Goal: Task Accomplishment & Management: Use online tool/utility

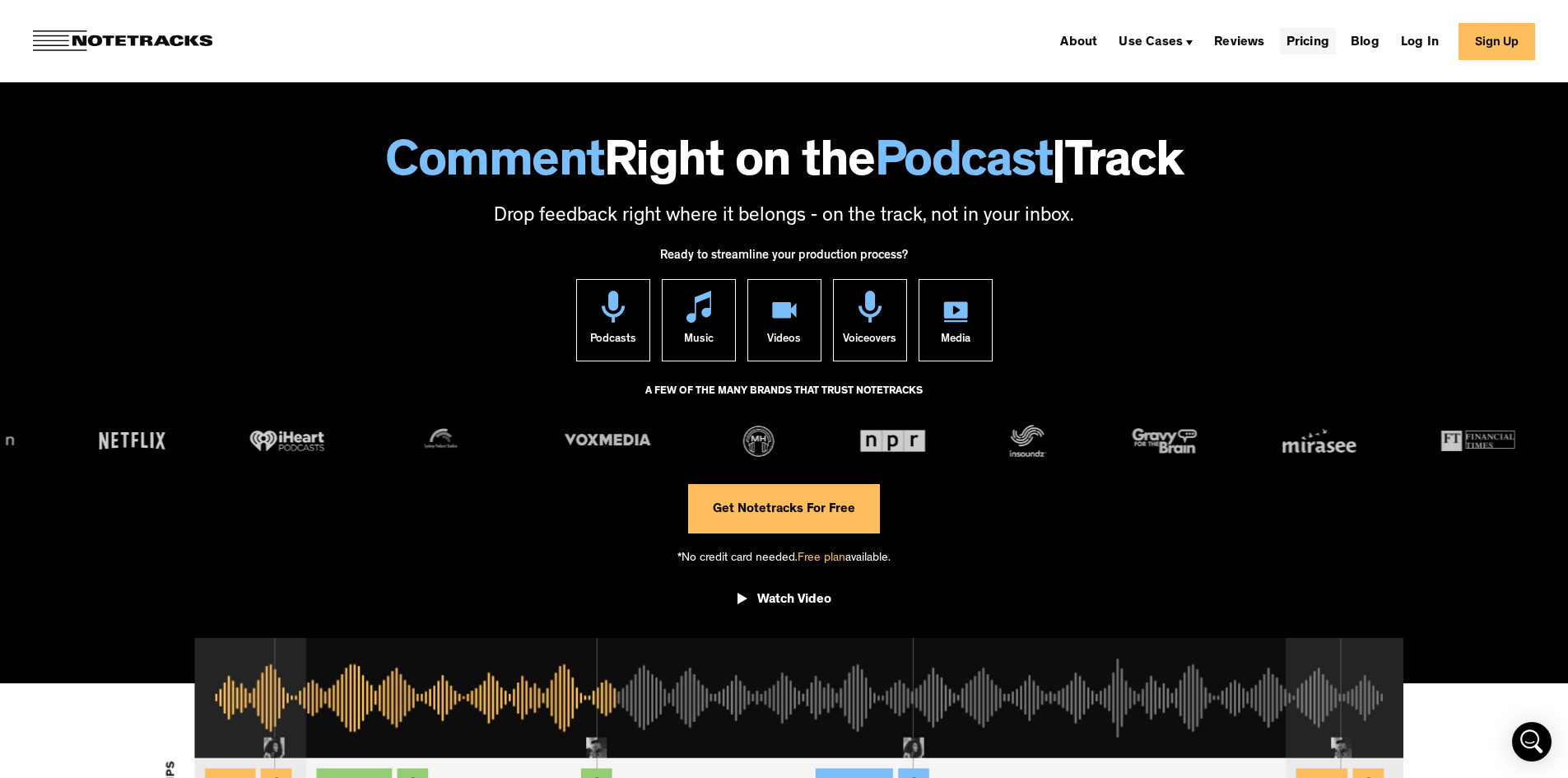
click at [1325, 39] on link "Pricing" at bounding box center [1307, 42] width 56 height 27
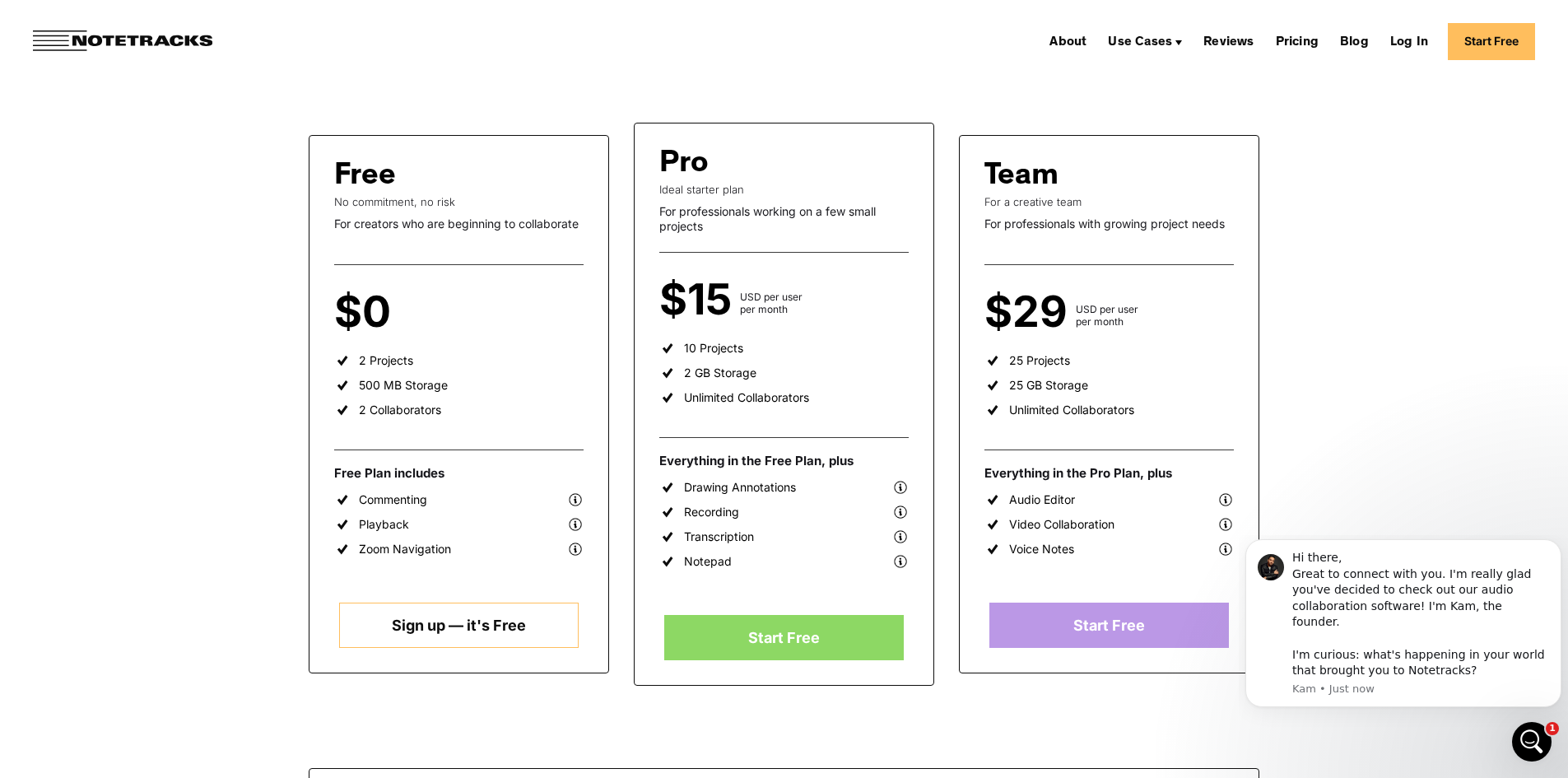
scroll to position [247, 0]
click at [785, 628] on link "Start Free" at bounding box center [784, 637] width 238 height 45
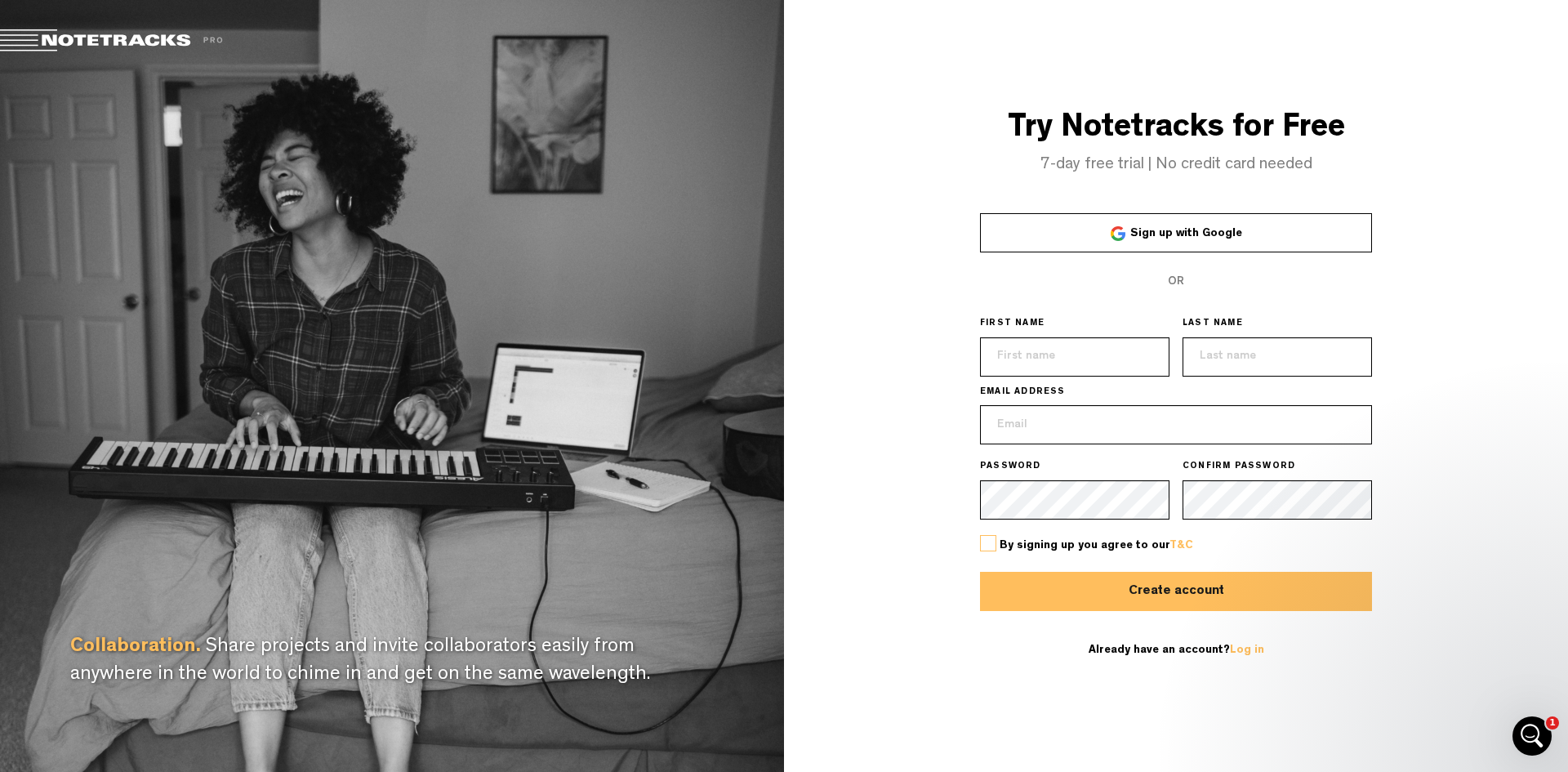
click at [1214, 235] on span "Sign up with Google" at bounding box center [1186, 234] width 112 height 11
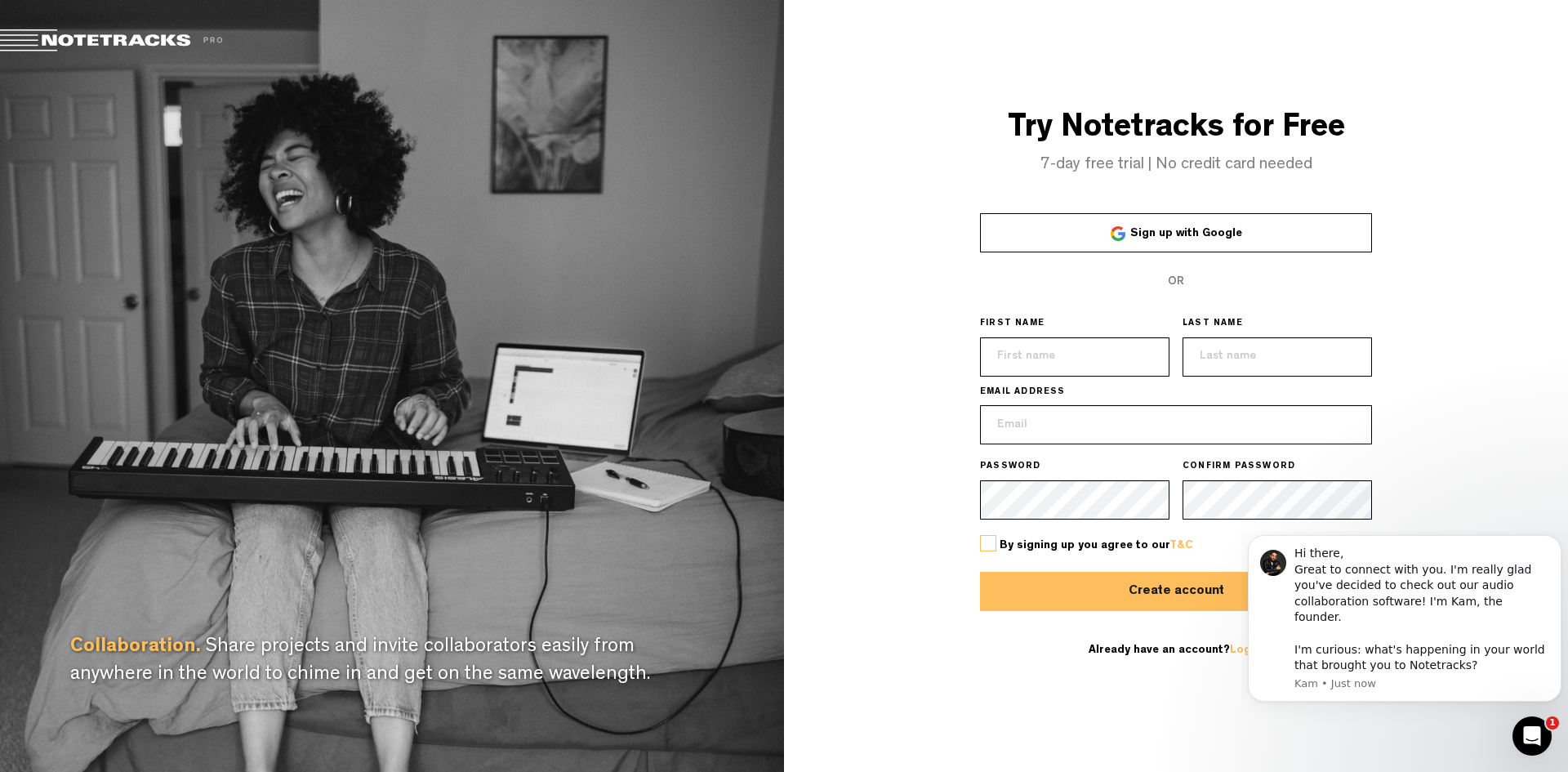
click at [1226, 228] on span "Sign up with Google" at bounding box center [1186, 234] width 112 height 11
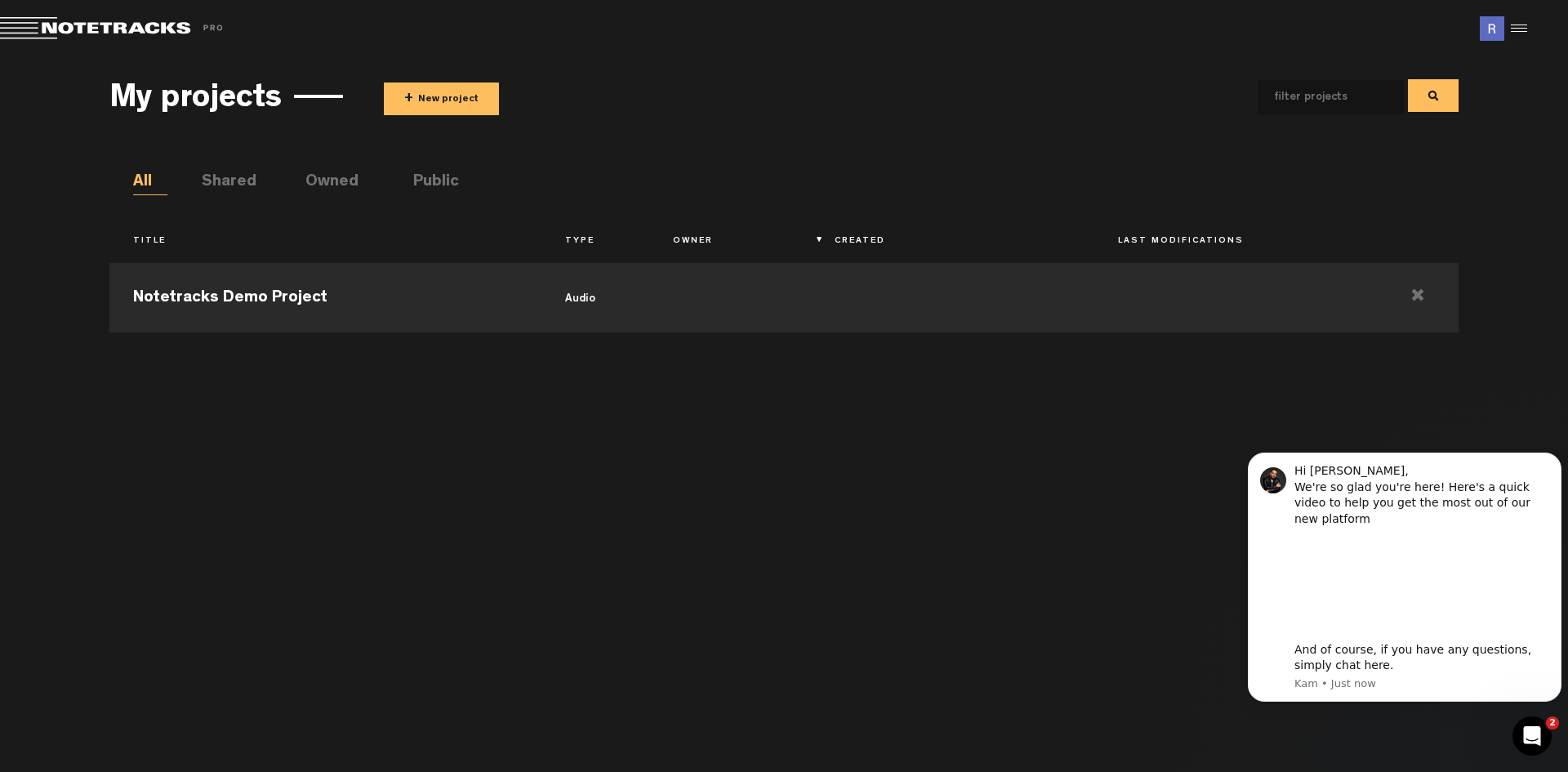
click at [466, 97] on button "+ New project" at bounding box center [441, 99] width 115 height 33
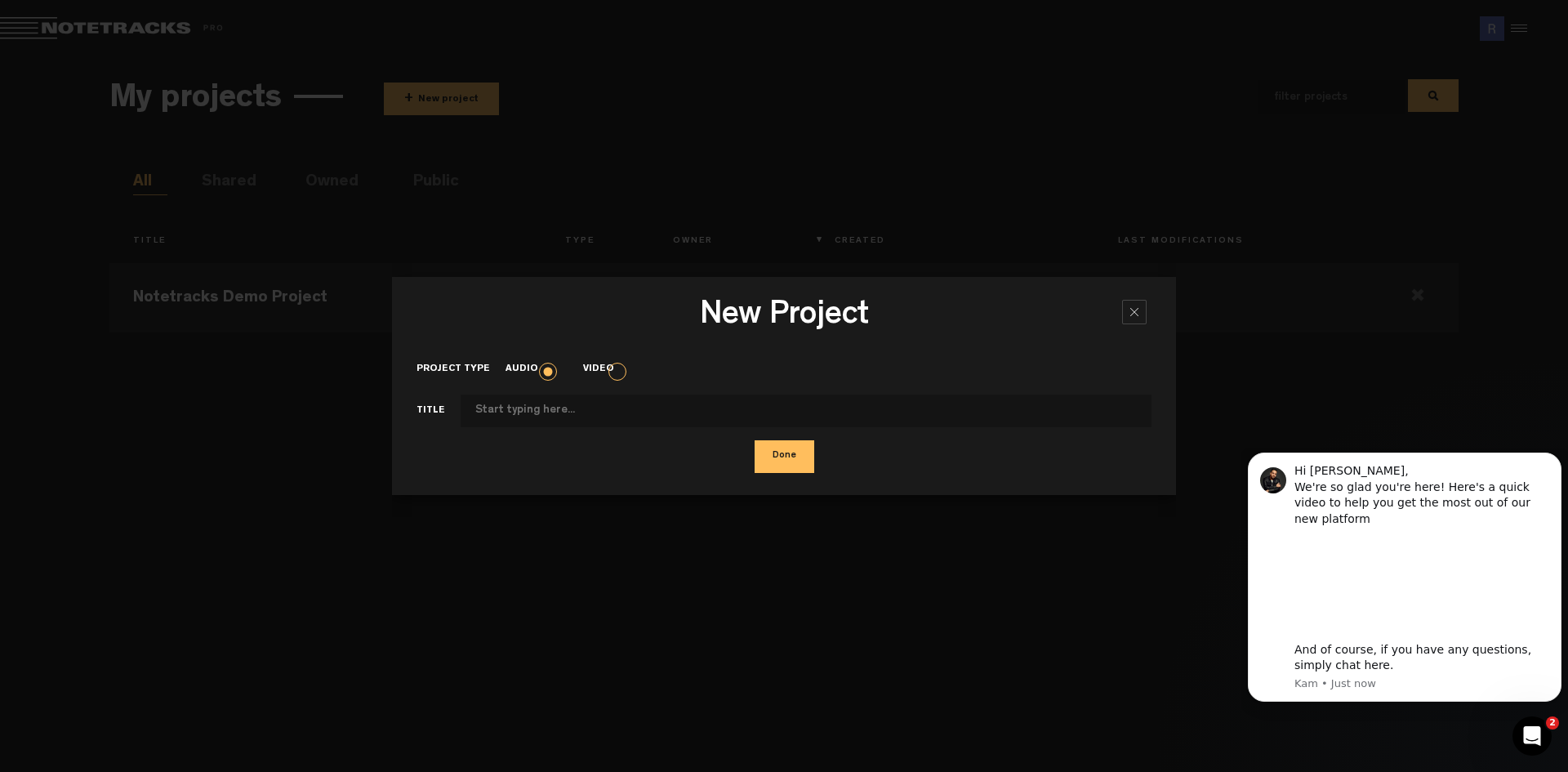
click at [566, 409] on input "Project type" at bounding box center [806, 410] width 691 height 33
type input "RMR1"
click at [779, 448] on button "Done" at bounding box center [784, 456] width 59 height 33
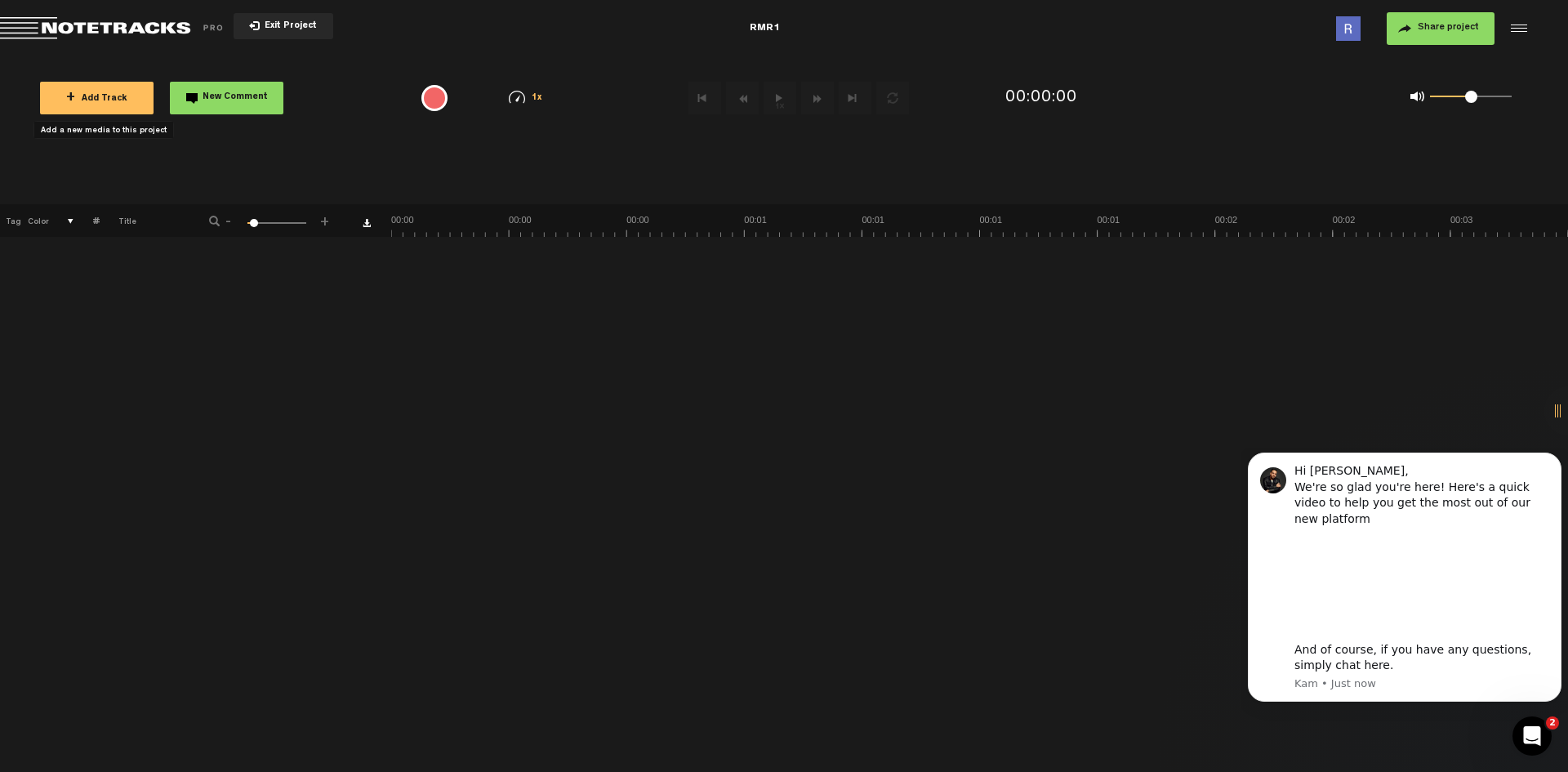
click at [115, 90] on button "+ Add Track" at bounding box center [97, 98] width 114 height 33
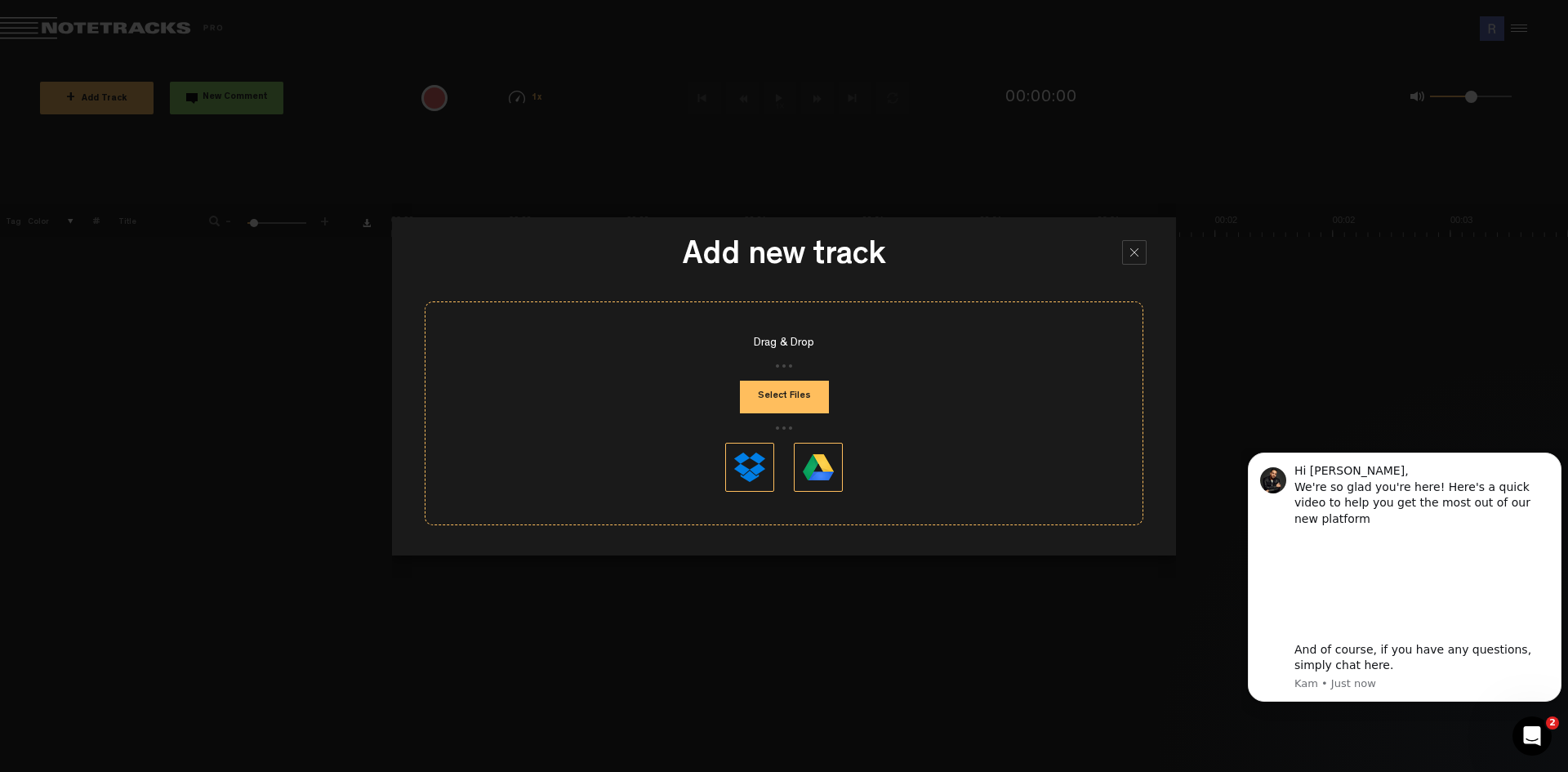
click at [803, 392] on button "Select Files" at bounding box center [784, 396] width 89 height 33
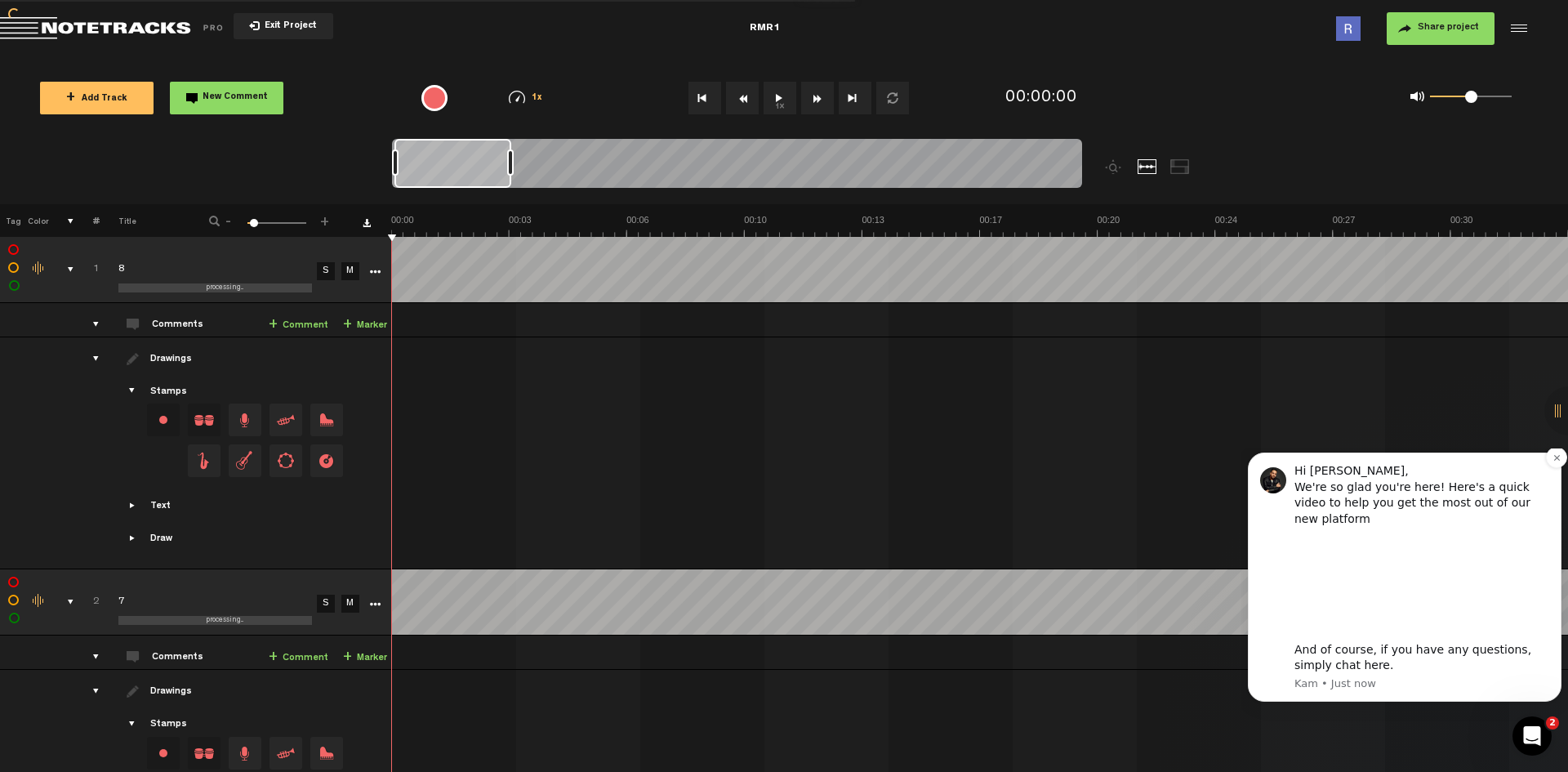
click at [1477, 480] on div "Hi Reid, We're so glad you're here! Here's a quick video to help you get the mo…" at bounding box center [1421, 495] width 254 height 64
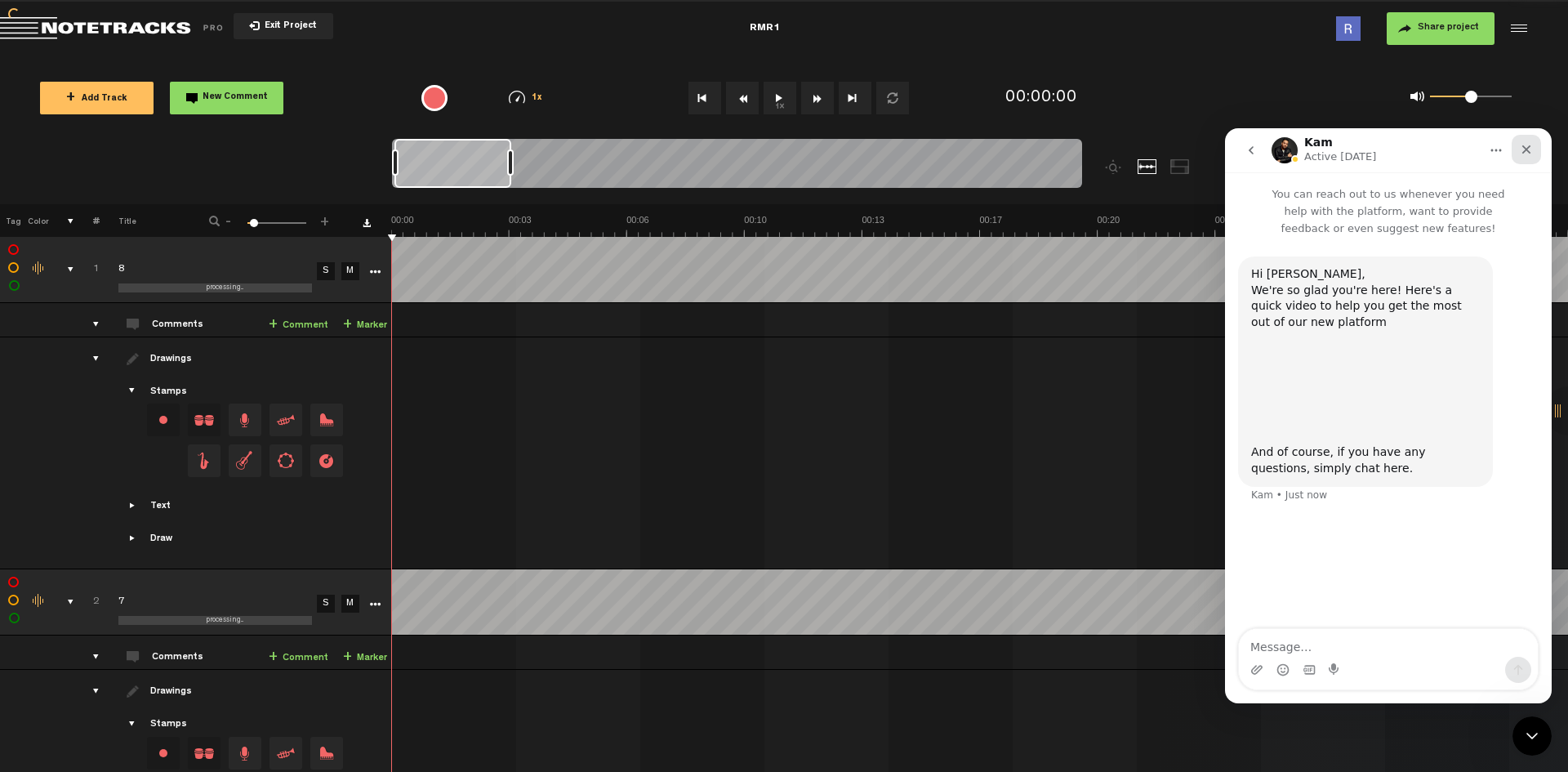
click at [1525, 151] on icon "Close" at bounding box center [1527, 150] width 9 height 9
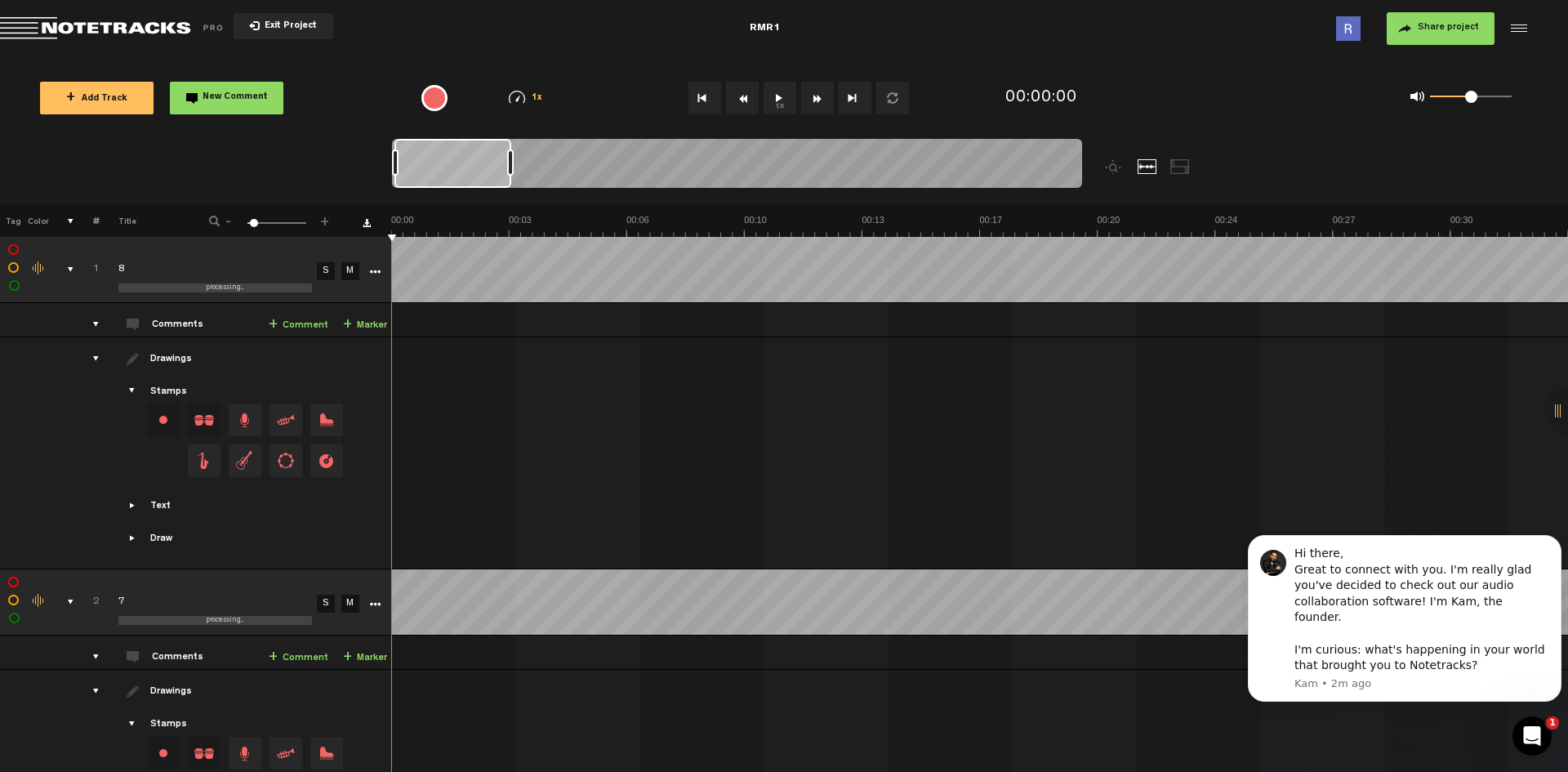
click at [14, 250] on label at bounding box center [14, 250] width 0 height 0
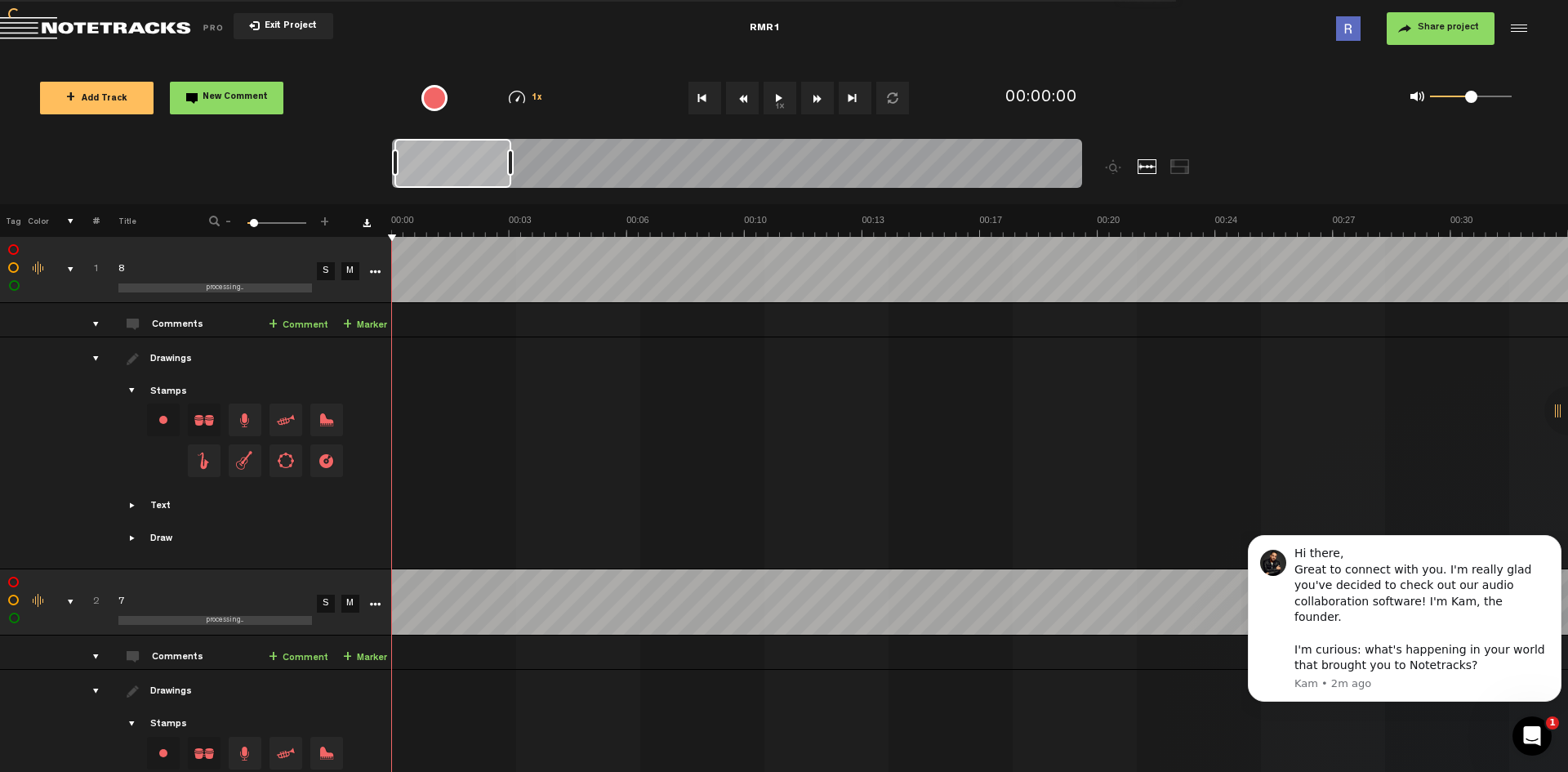
click at [14, 250] on label at bounding box center [14, 250] width 0 height 0
checkbox input "false"
click at [1520, 28] on div at bounding box center [1516, 28] width 24 height 24
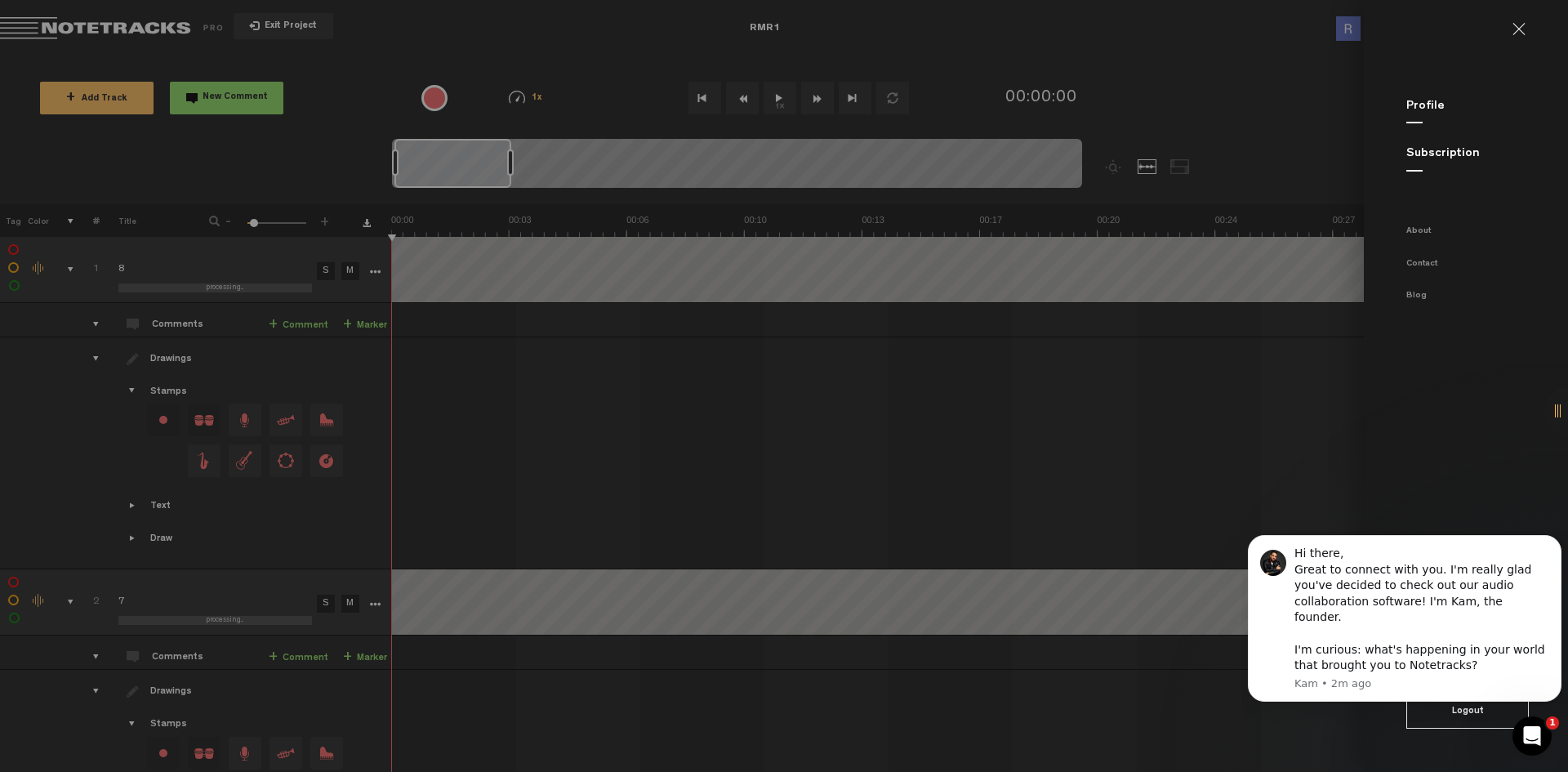
click at [960, 16] on md-backdrop at bounding box center [784, 386] width 1568 height 772
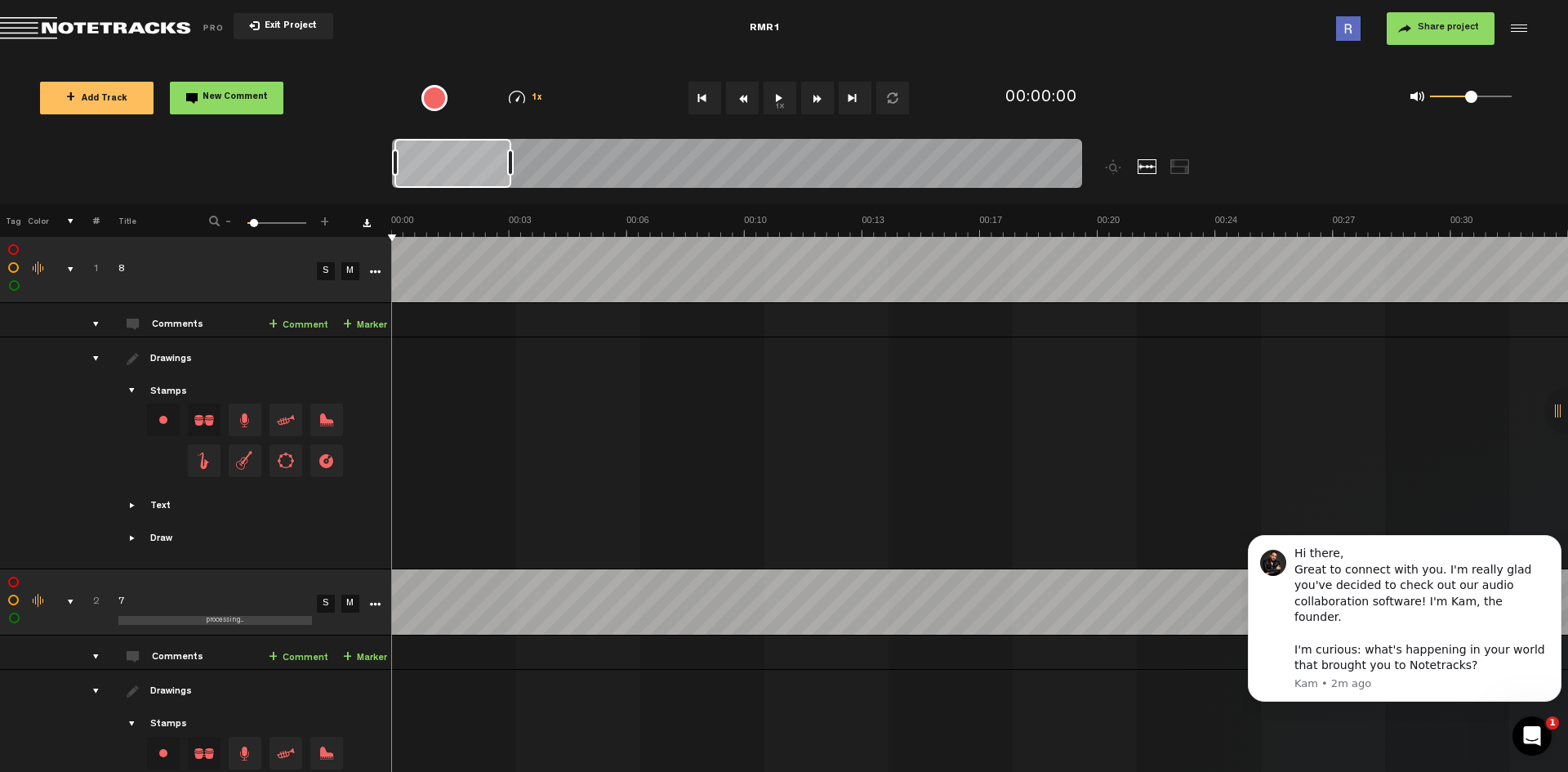
click at [260, 23] on span "Exit Project" at bounding box center [288, 26] width 57 height 9
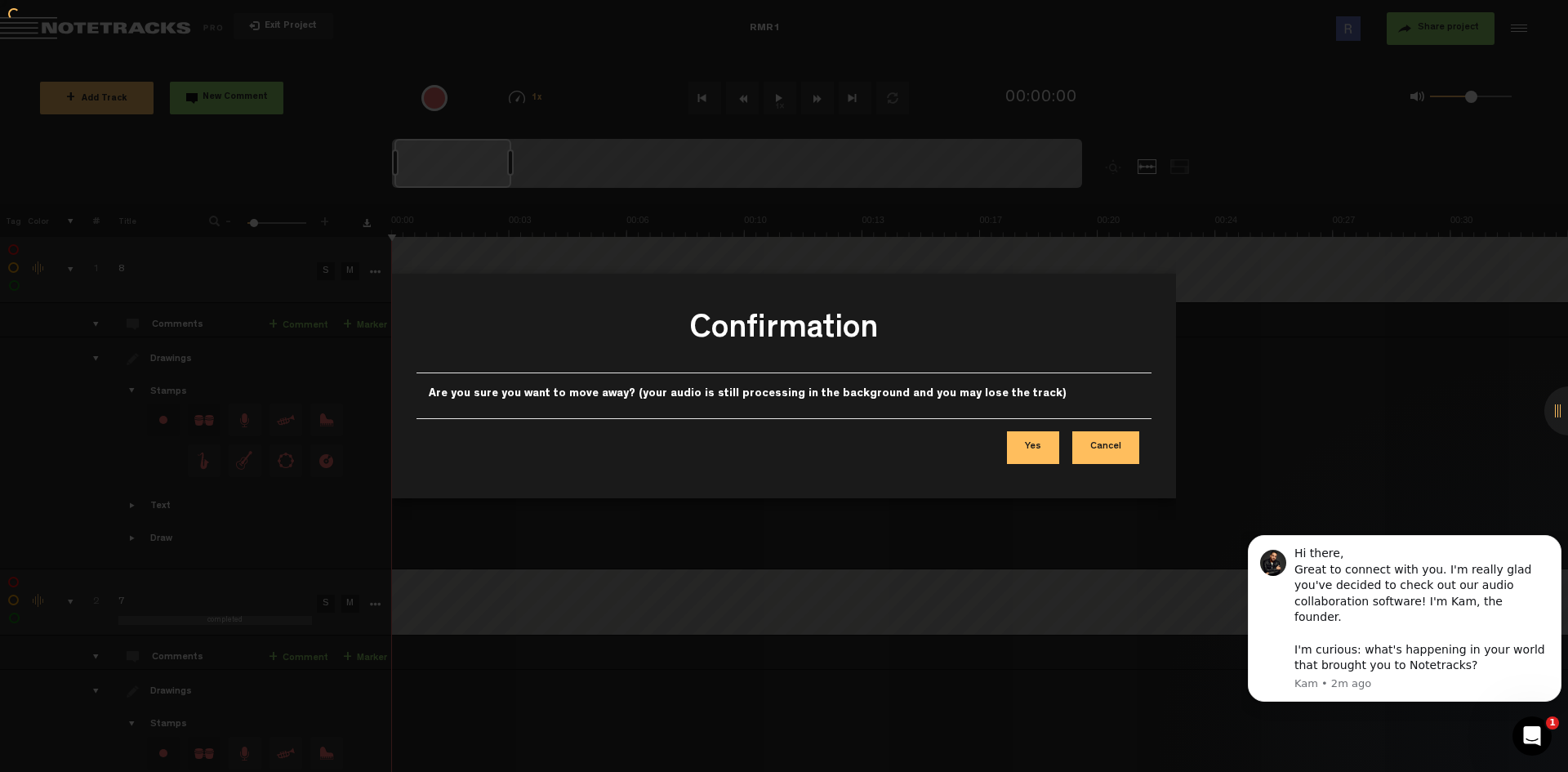
click at [1044, 447] on button "Yes" at bounding box center [1033, 447] width 53 height 33
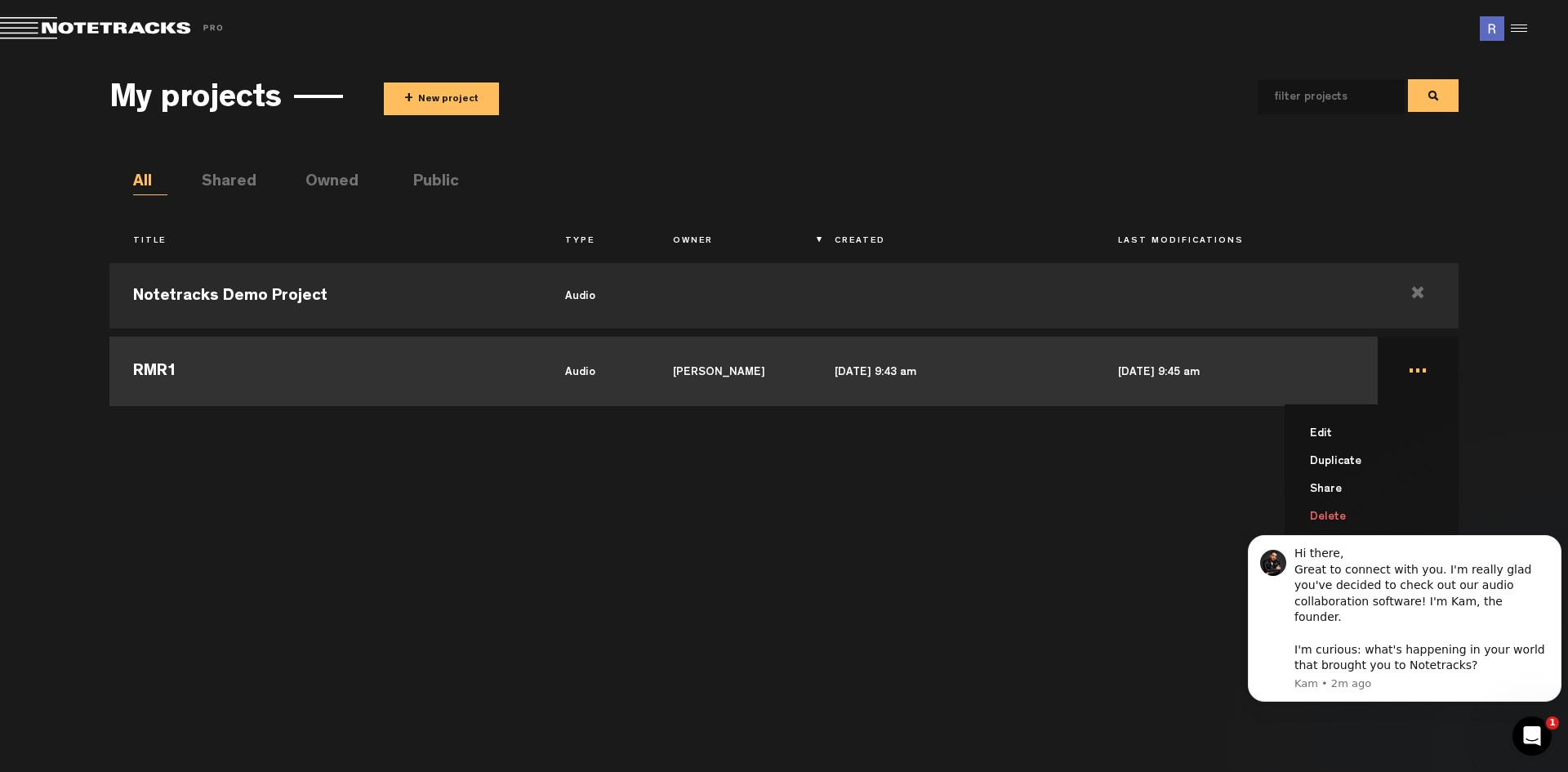
click at [1330, 510] on li "Delete" at bounding box center [1381, 517] width 154 height 28
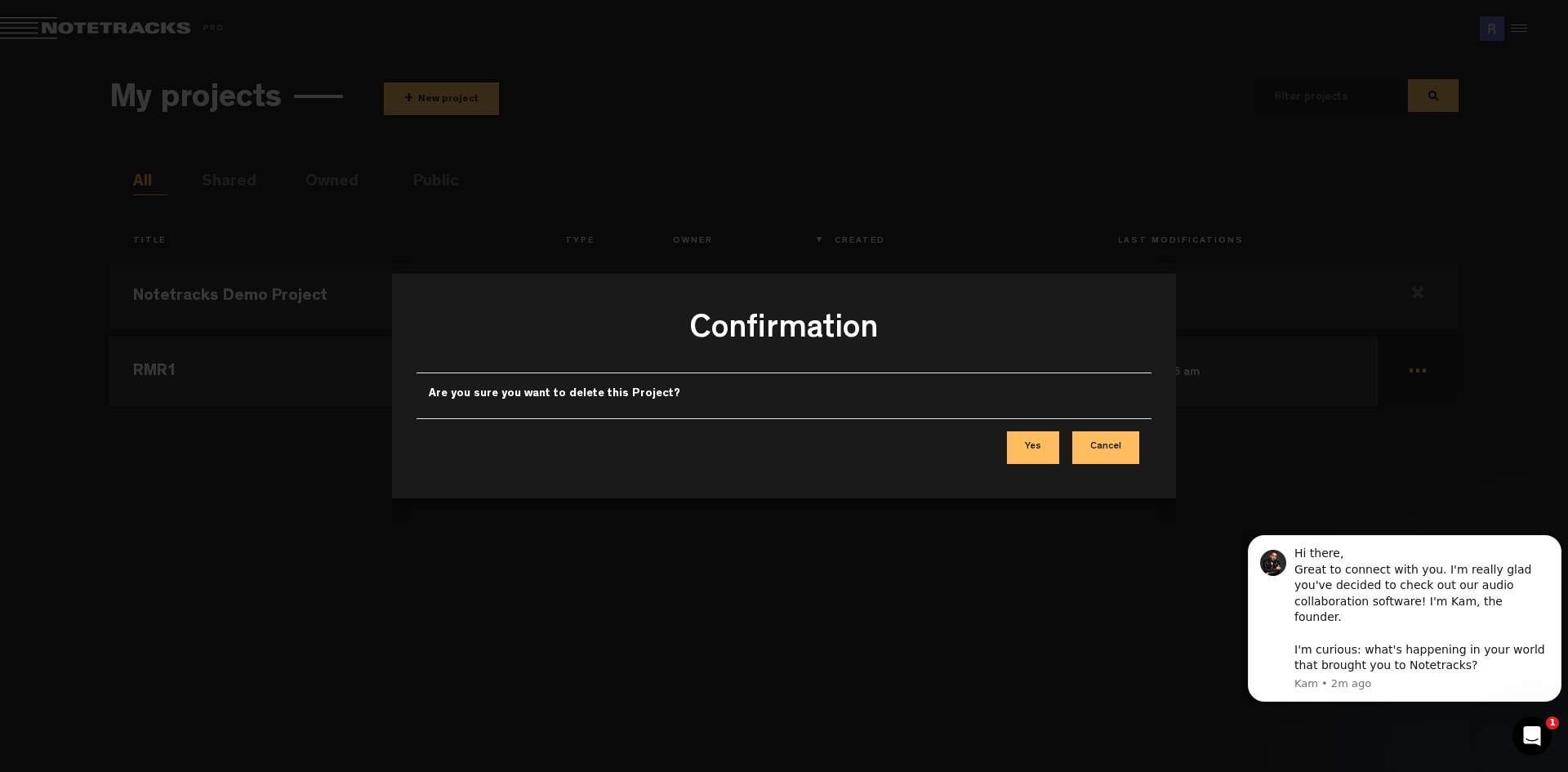
click at [1048, 441] on button "Yes" at bounding box center [1033, 447] width 53 height 33
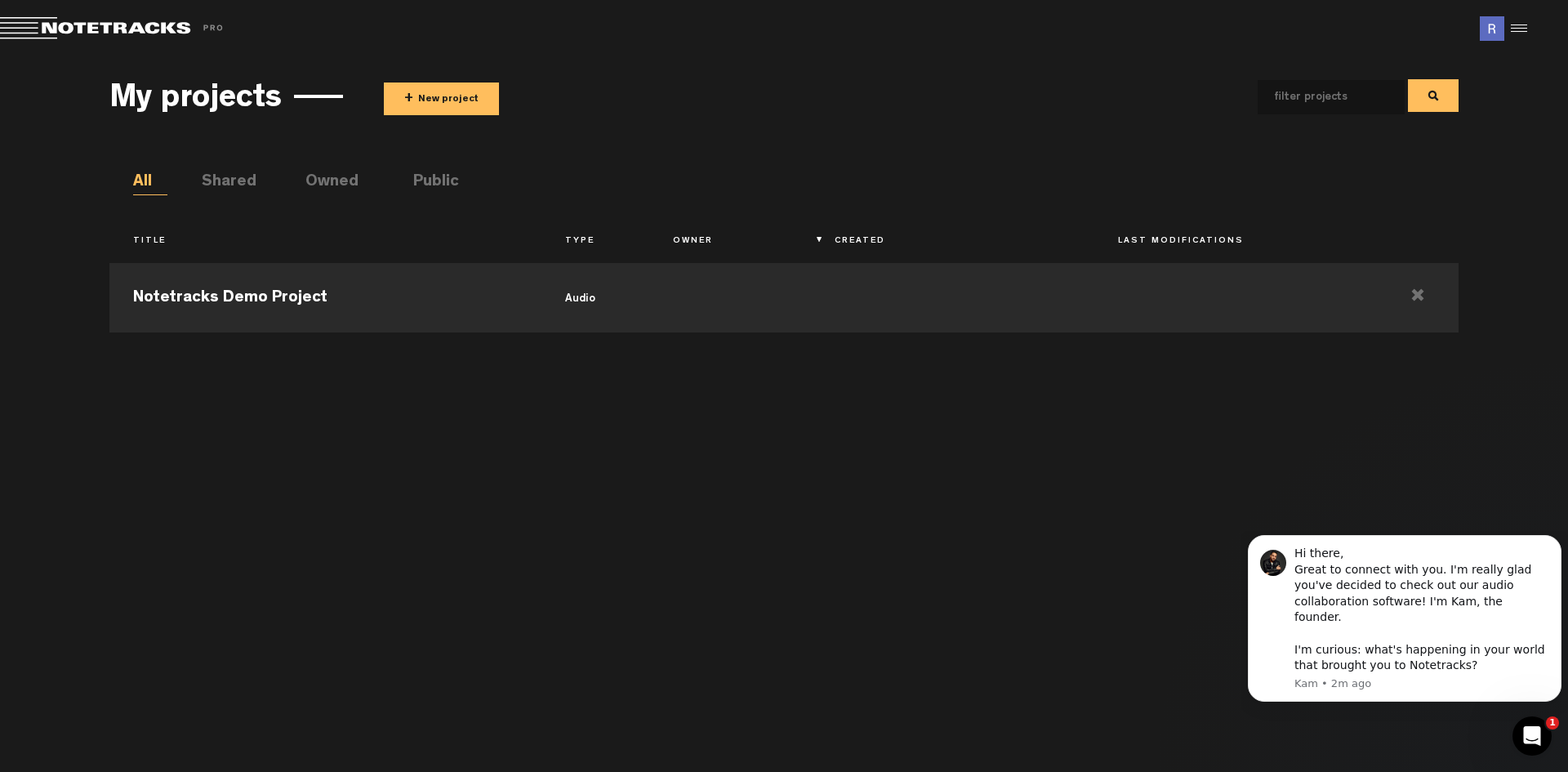
click at [441, 94] on button "+ New project" at bounding box center [441, 99] width 115 height 33
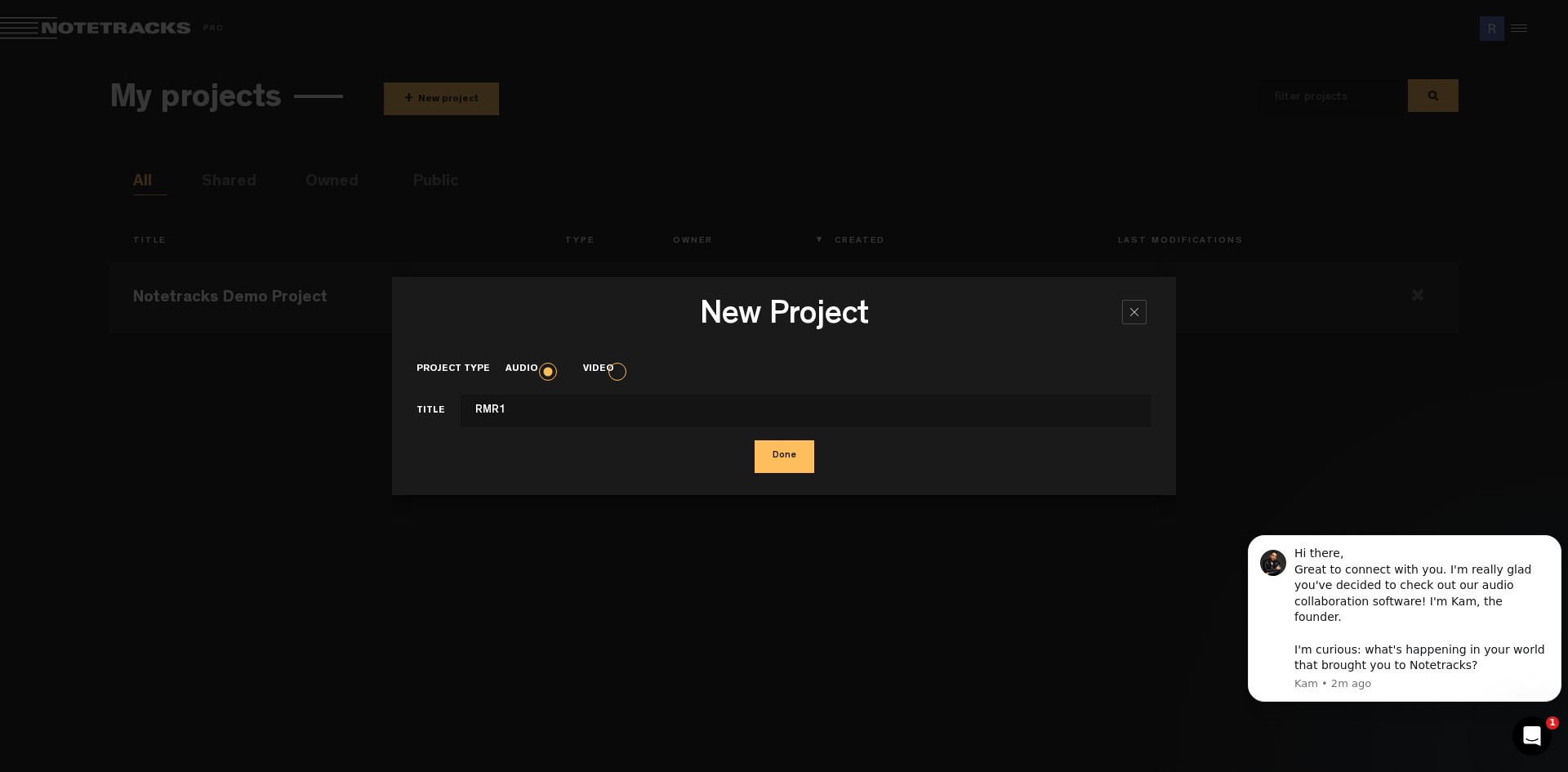
type input "RMR1"
click at [755, 440] on button "Done" at bounding box center [784, 456] width 59 height 33
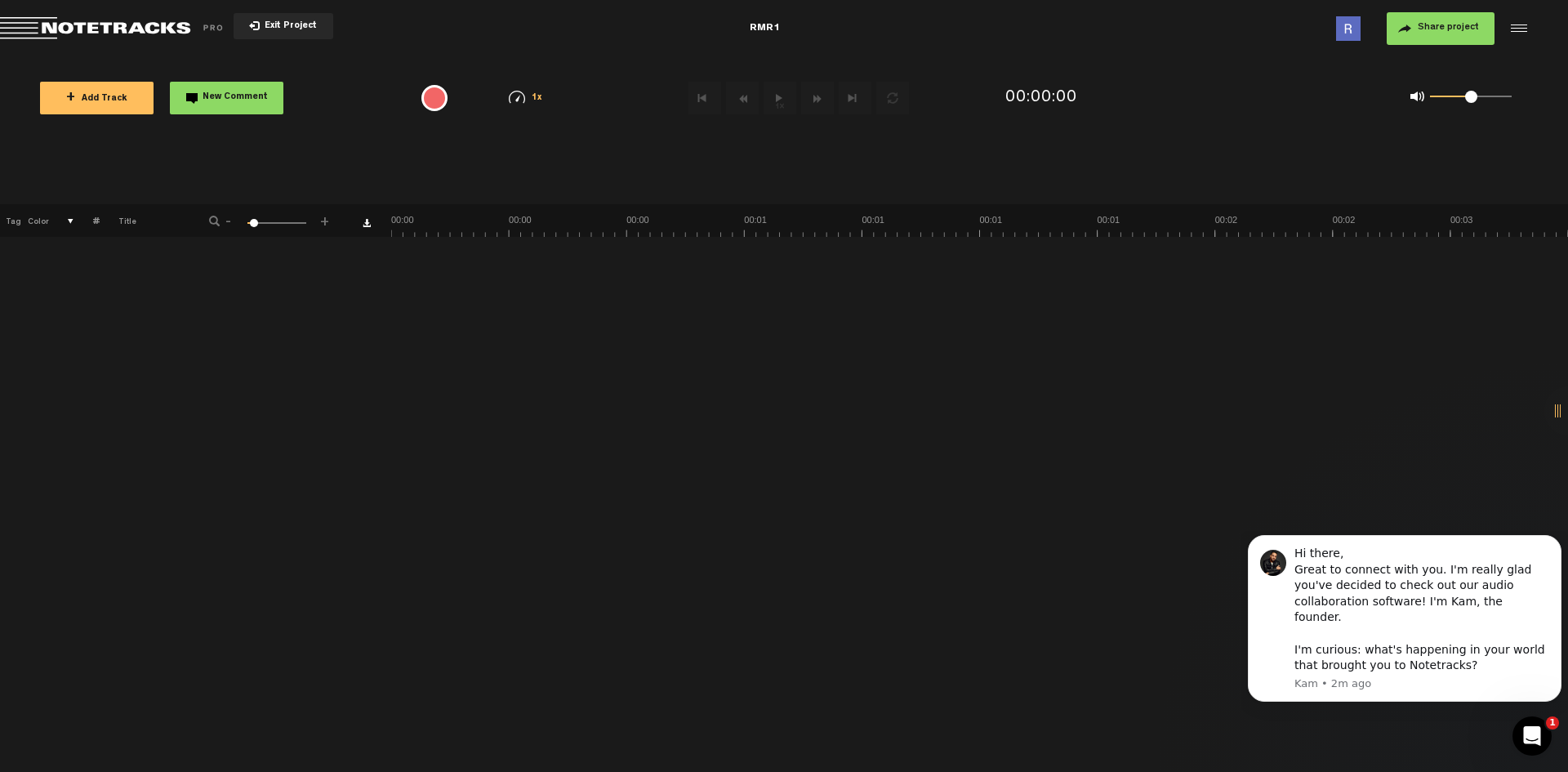
click at [107, 95] on span "+ Add Track" at bounding box center [96, 100] width 61 height 9
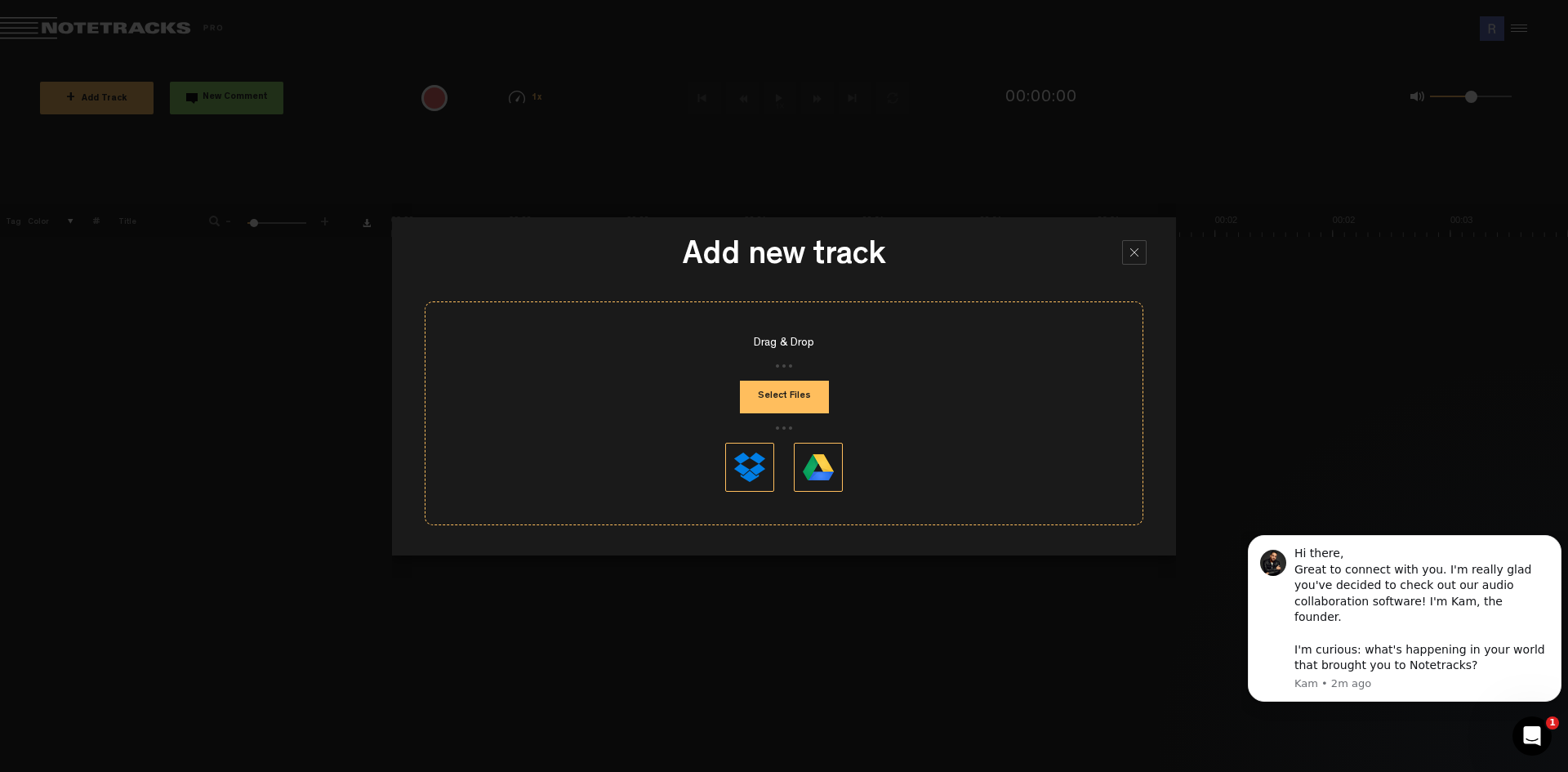
click at [759, 392] on button "Select Files" at bounding box center [784, 396] width 89 height 33
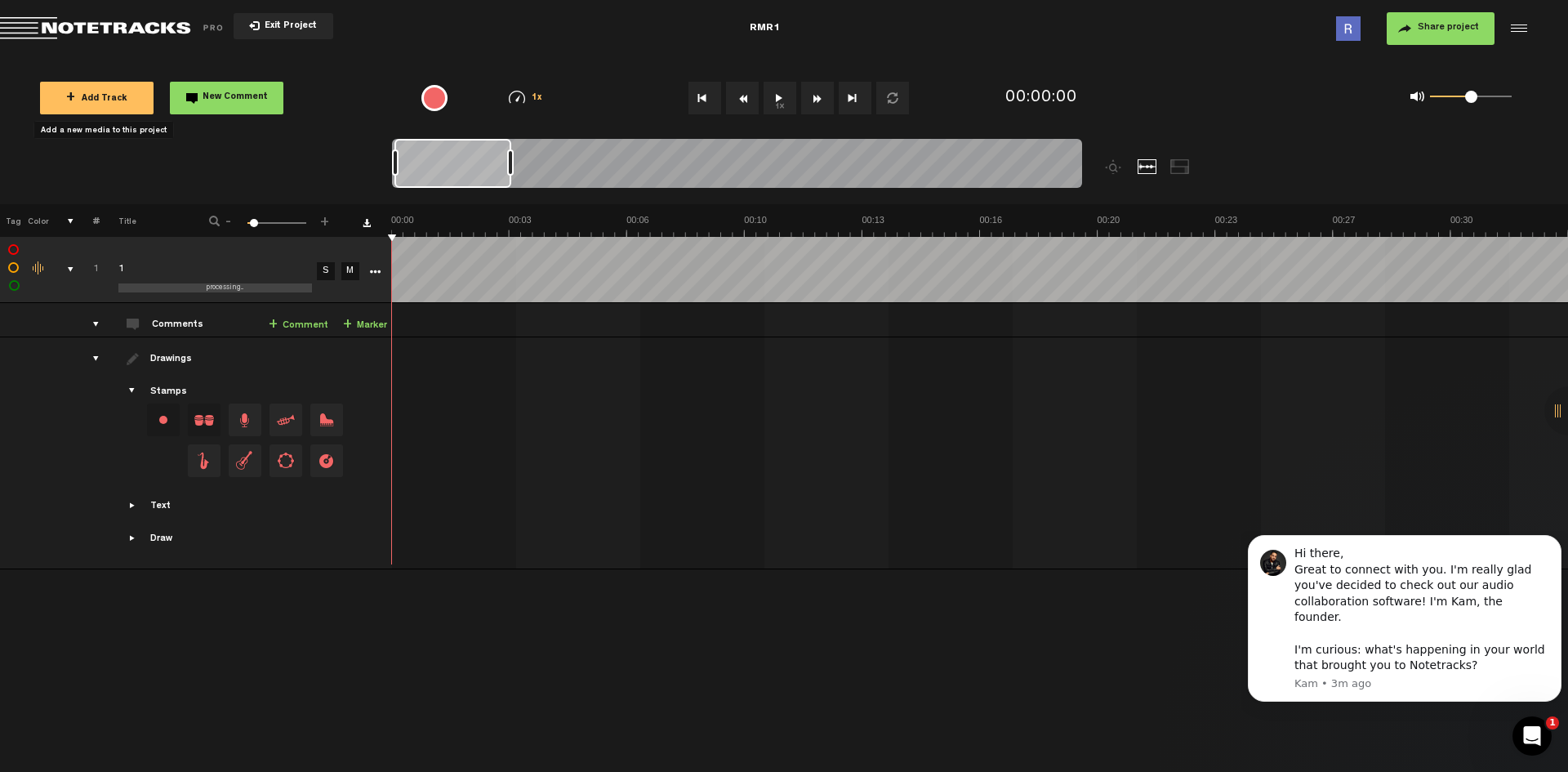
click at [113, 95] on span "+ Add Track" at bounding box center [96, 100] width 61 height 9
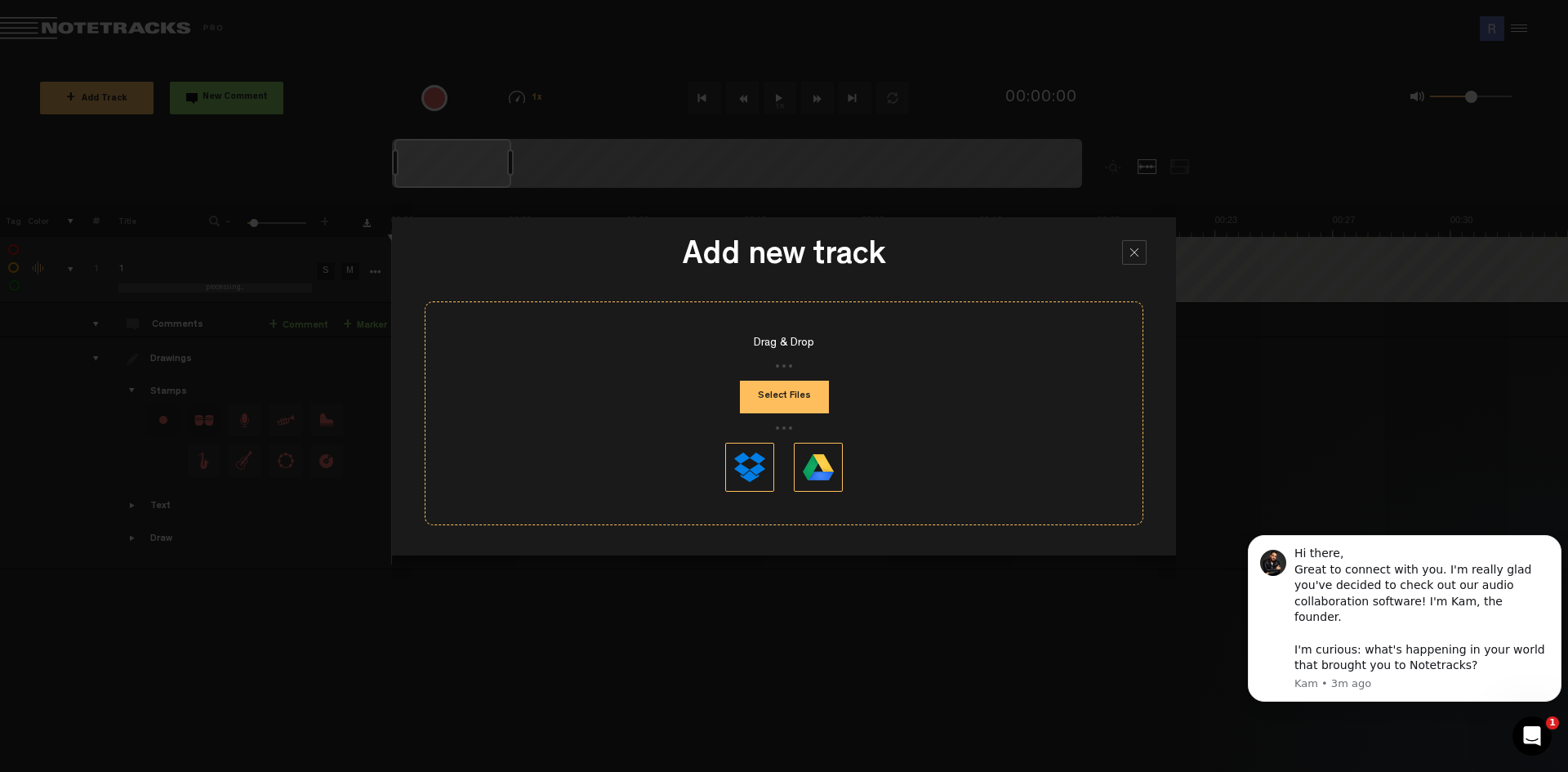
click at [776, 401] on button "Select Files" at bounding box center [784, 396] width 89 height 33
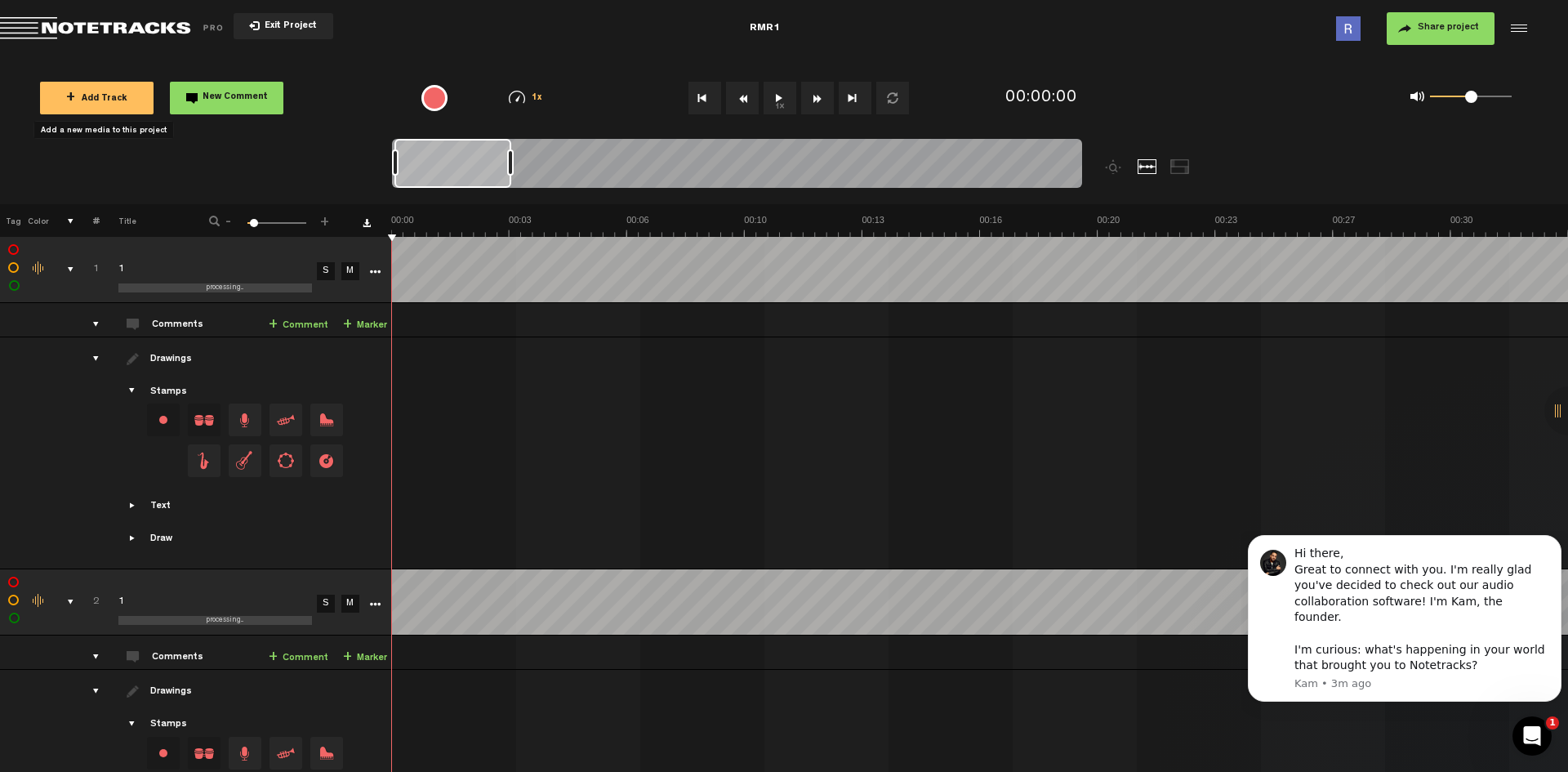
click at [184, 285] on div "processing..." at bounding box center [224, 288] width 212 height 9
click at [215, 617] on span "processing..." at bounding box center [224, 621] width 38 height 8
click at [170, 596] on input "1" at bounding box center [215, 602] width 193 height 49
click at [171, 600] on input "1" at bounding box center [215, 602] width 193 height 49
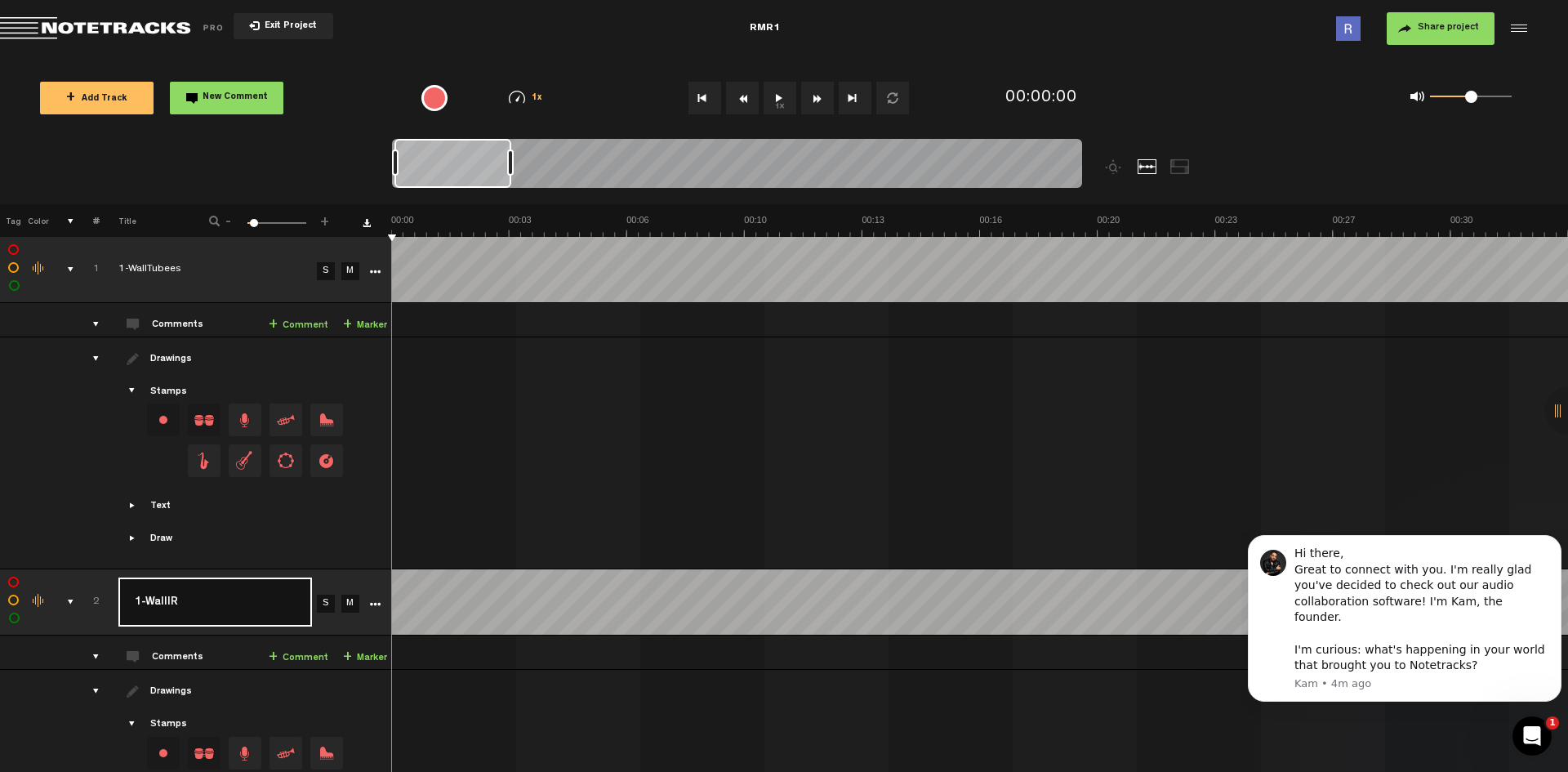
type input "1-WallIR4"
click at [1548, 550] on button "Dismiss notification" at bounding box center [1556, 540] width 22 height 22
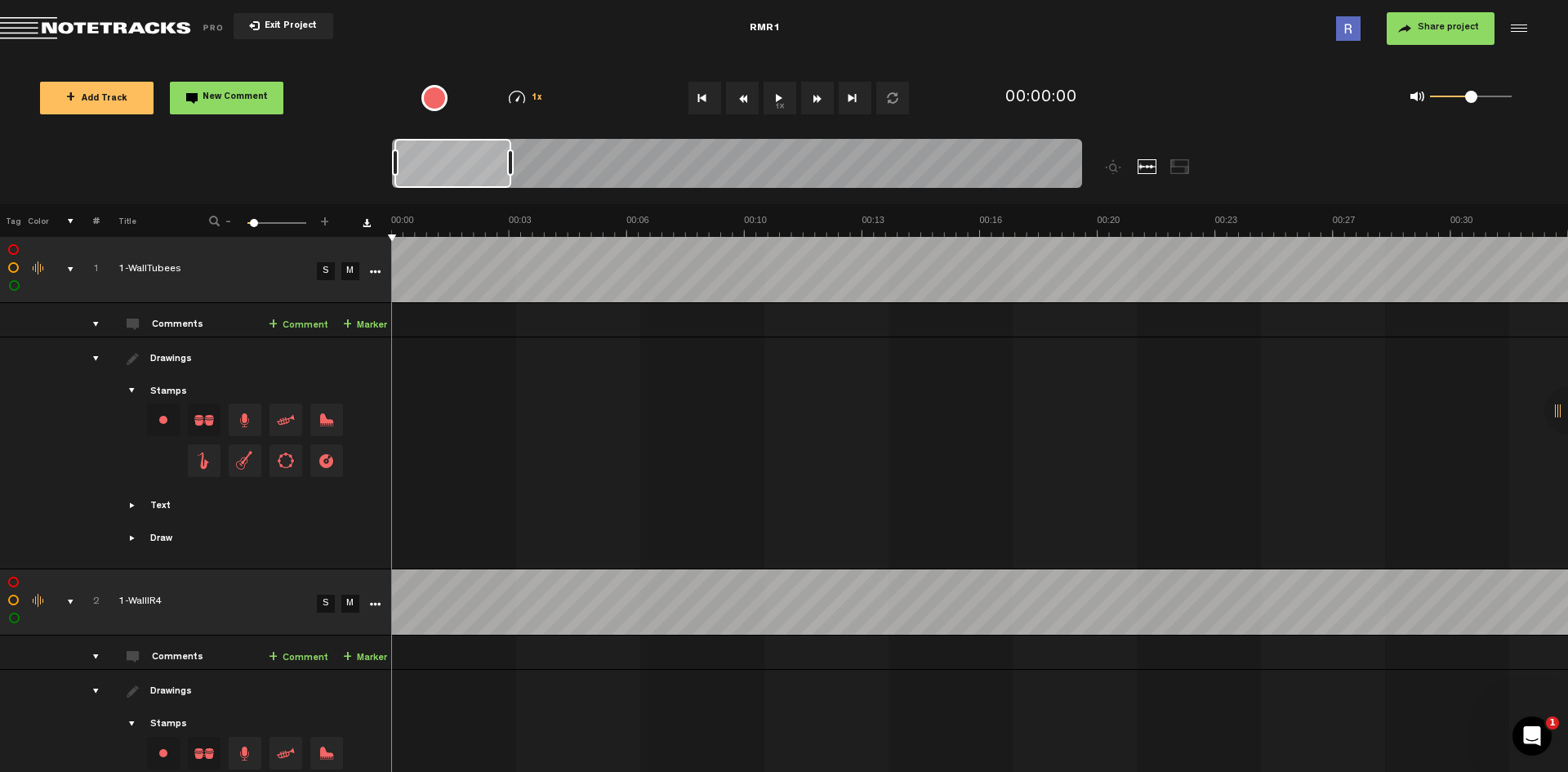
click at [781, 100] on button "1x" at bounding box center [779, 98] width 33 height 33
click at [778, 97] on button "1x" at bounding box center [779, 98] width 33 height 33
click at [177, 539] on div "Draw + New drawing" at bounding box center [245, 539] width 284 height 15
click at [130, 539] on span "Showcase draw menu" at bounding box center [133, 538] width 13 height 13
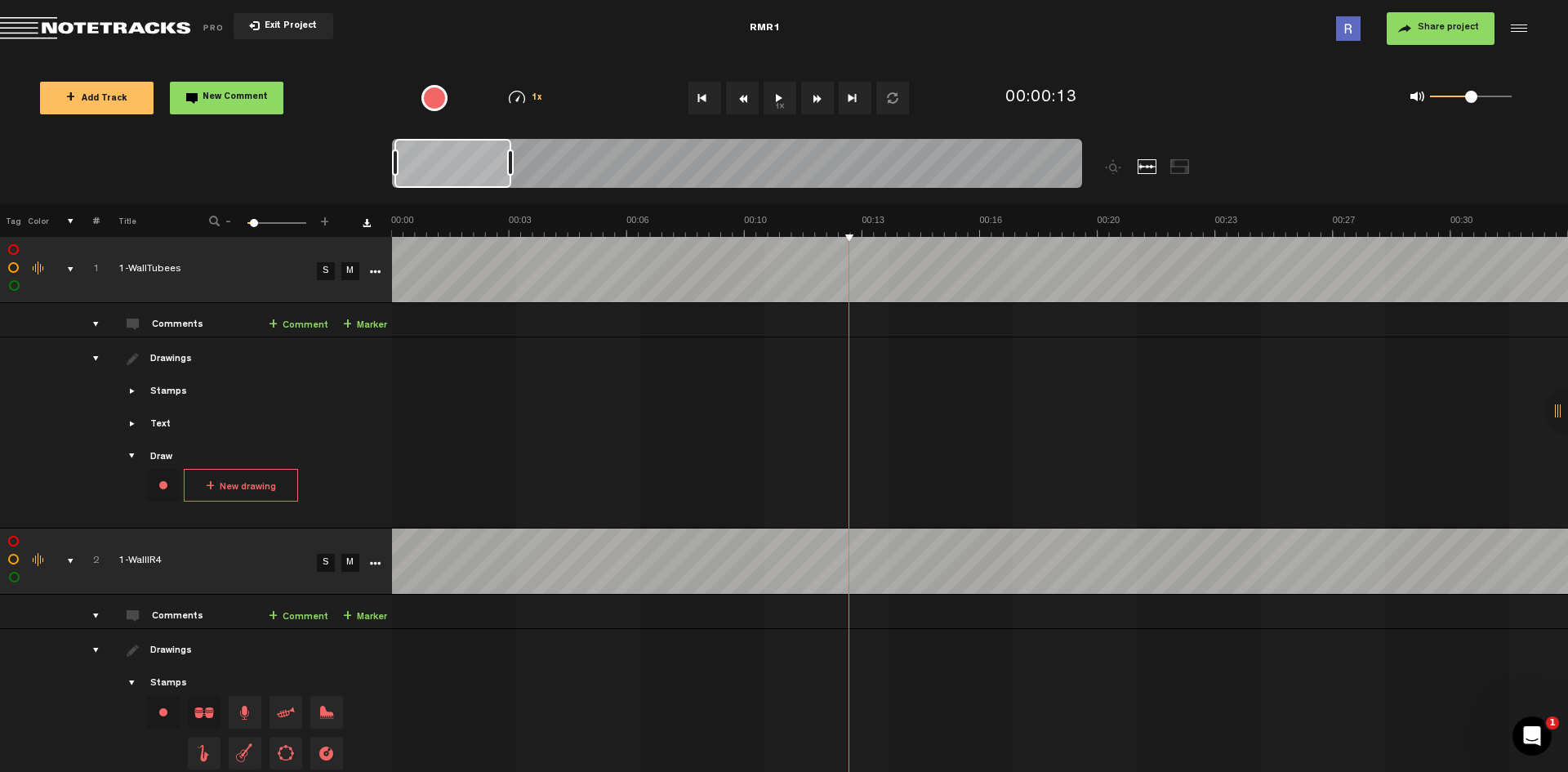
click at [241, 475] on button "+ New drawing" at bounding box center [241, 485] width 115 height 33
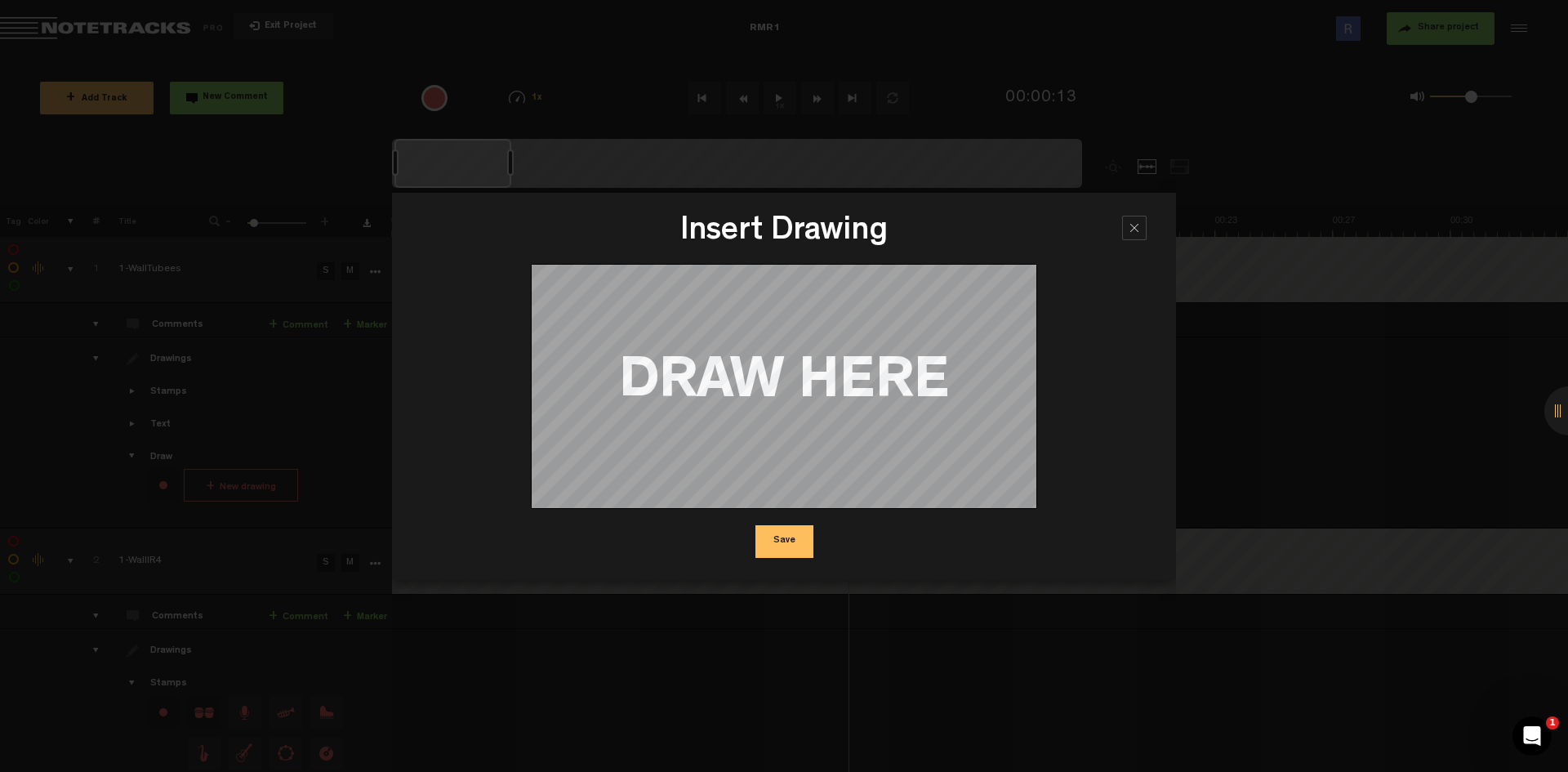
click at [1128, 228] on div at bounding box center [1134, 228] width 24 height 24
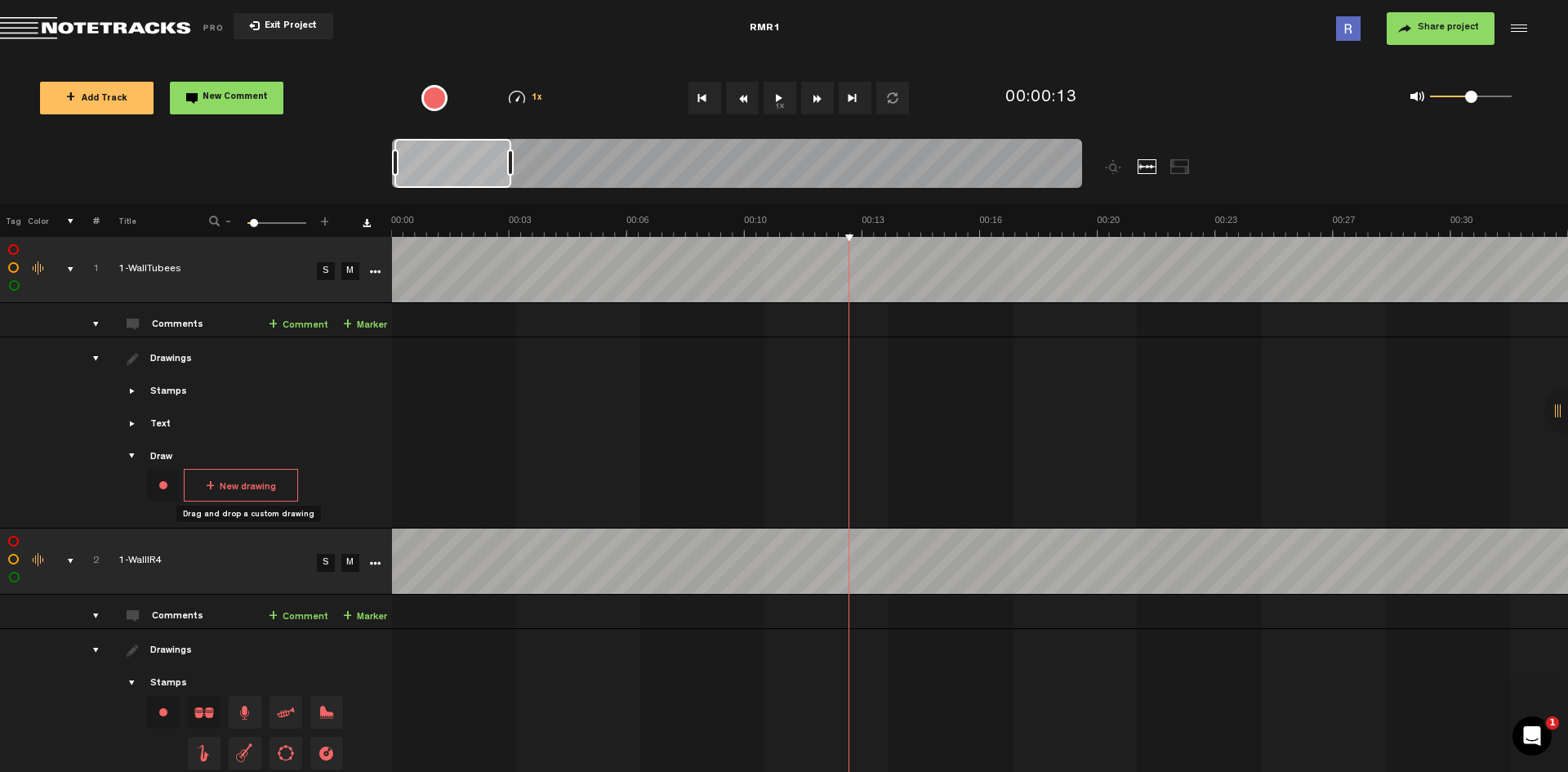
click at [130, 362] on span at bounding box center [133, 359] width 13 height 13
click at [95, 358] on div "drawings" at bounding box center [89, 358] width 25 height 16
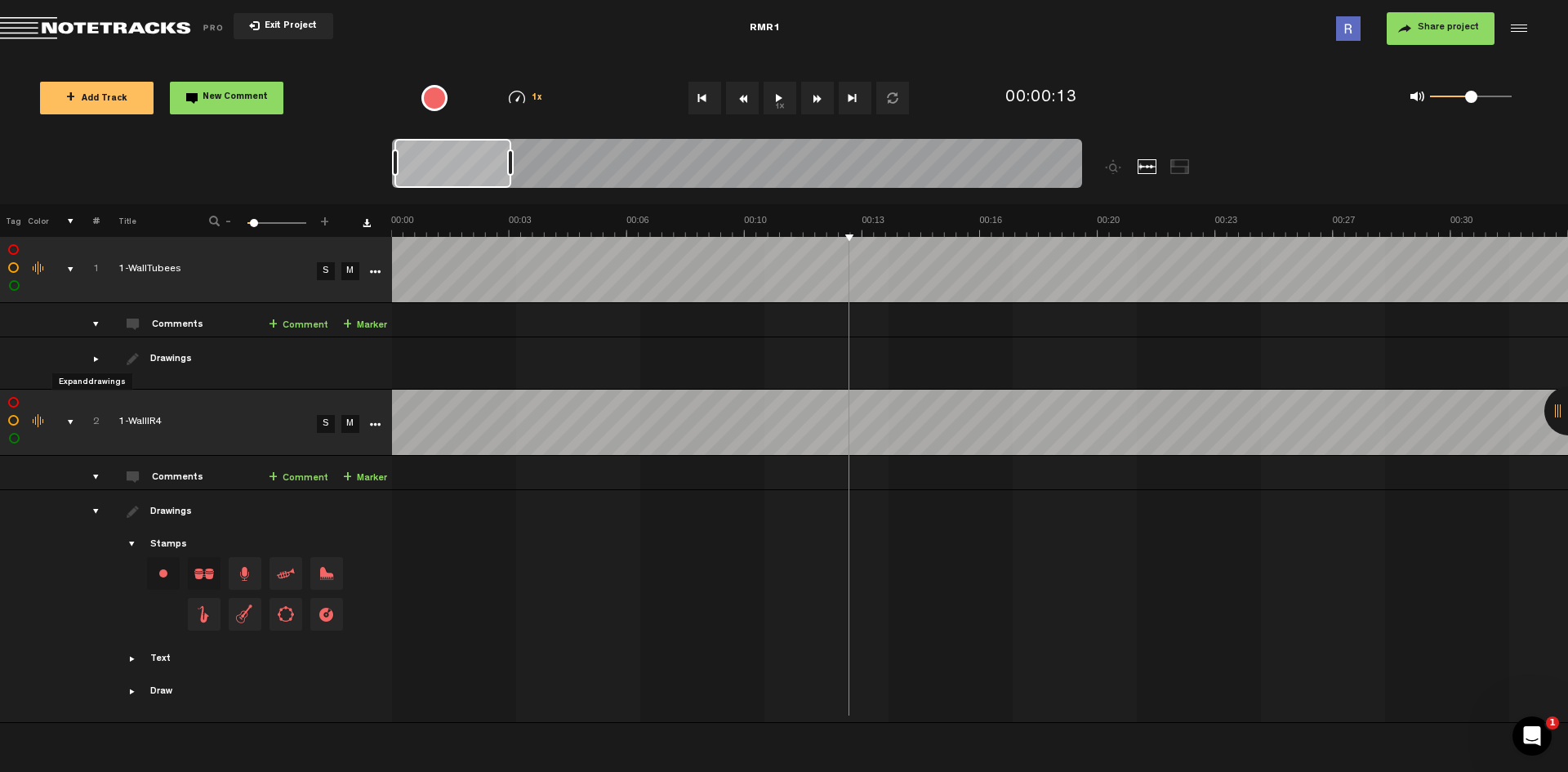
click at [95, 358] on div "drawings" at bounding box center [89, 358] width 25 height 16
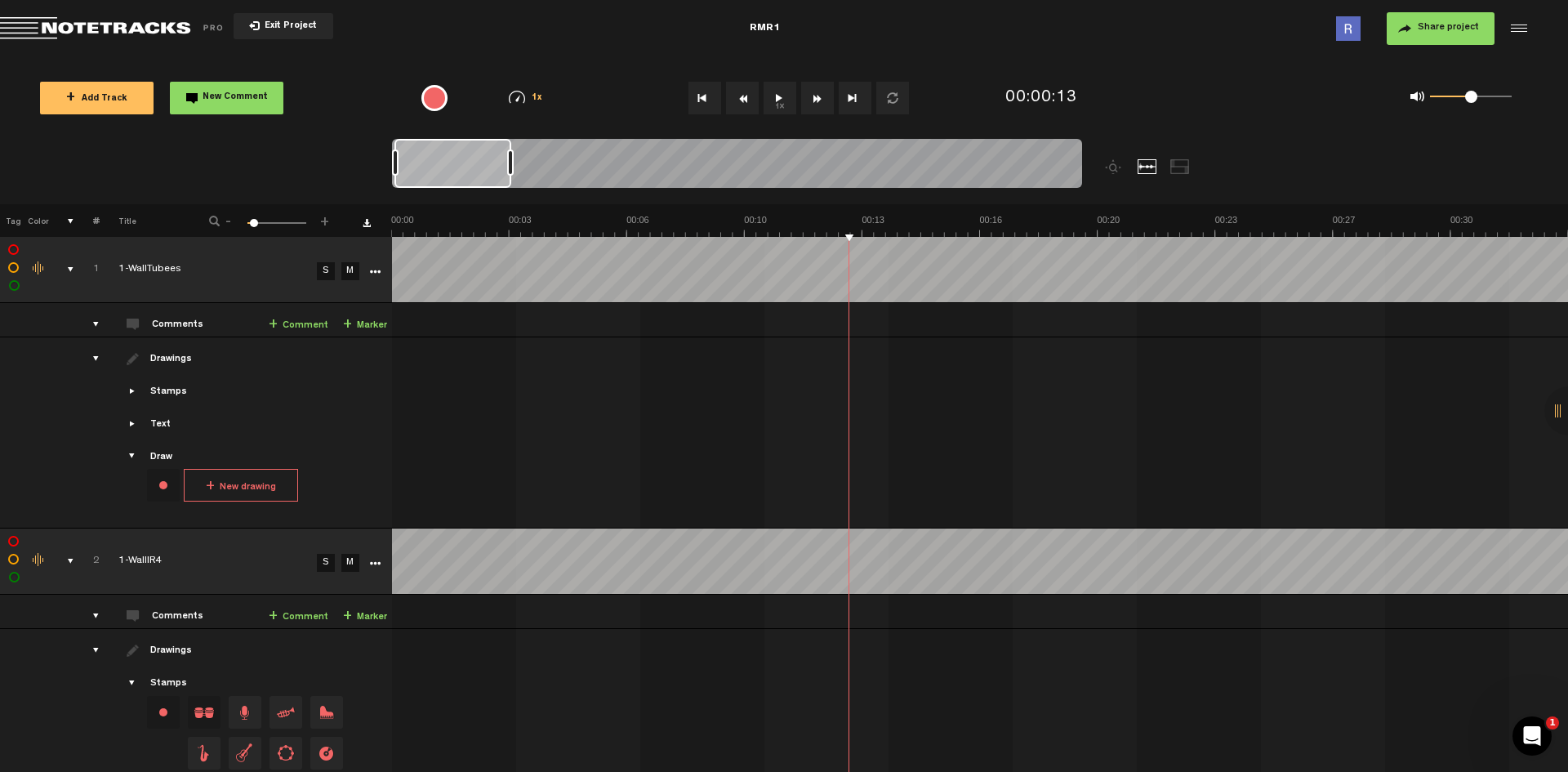
click at [96, 323] on div "comments" at bounding box center [89, 324] width 25 height 16
click at [379, 324] on link "+ Marker" at bounding box center [364, 326] width 44 height 19
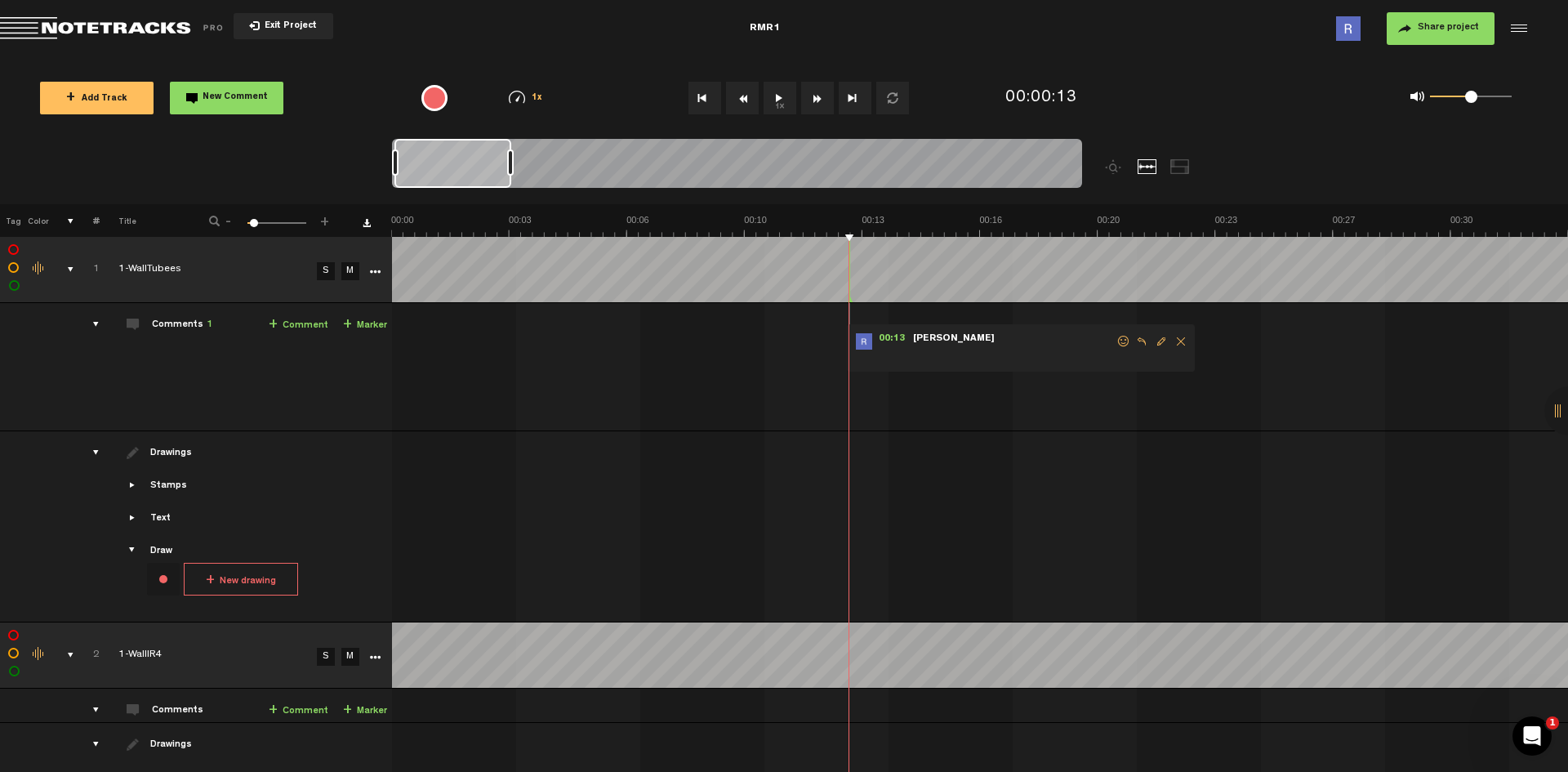
click at [557, 329] on div "00:13 - NaN:NaN • Reid Raile: "" Reid Raile" at bounding box center [981, 374] width 1174 height 115
click at [1009, 345] on form at bounding box center [1012, 348] width 204 height 31
click at [1158, 339] on span "Edit comment" at bounding box center [1161, 341] width 20 height 11
type textarea "Curtain open"
click at [1102, 386] on icon "comment" at bounding box center [1090, 385] width 64 height 16
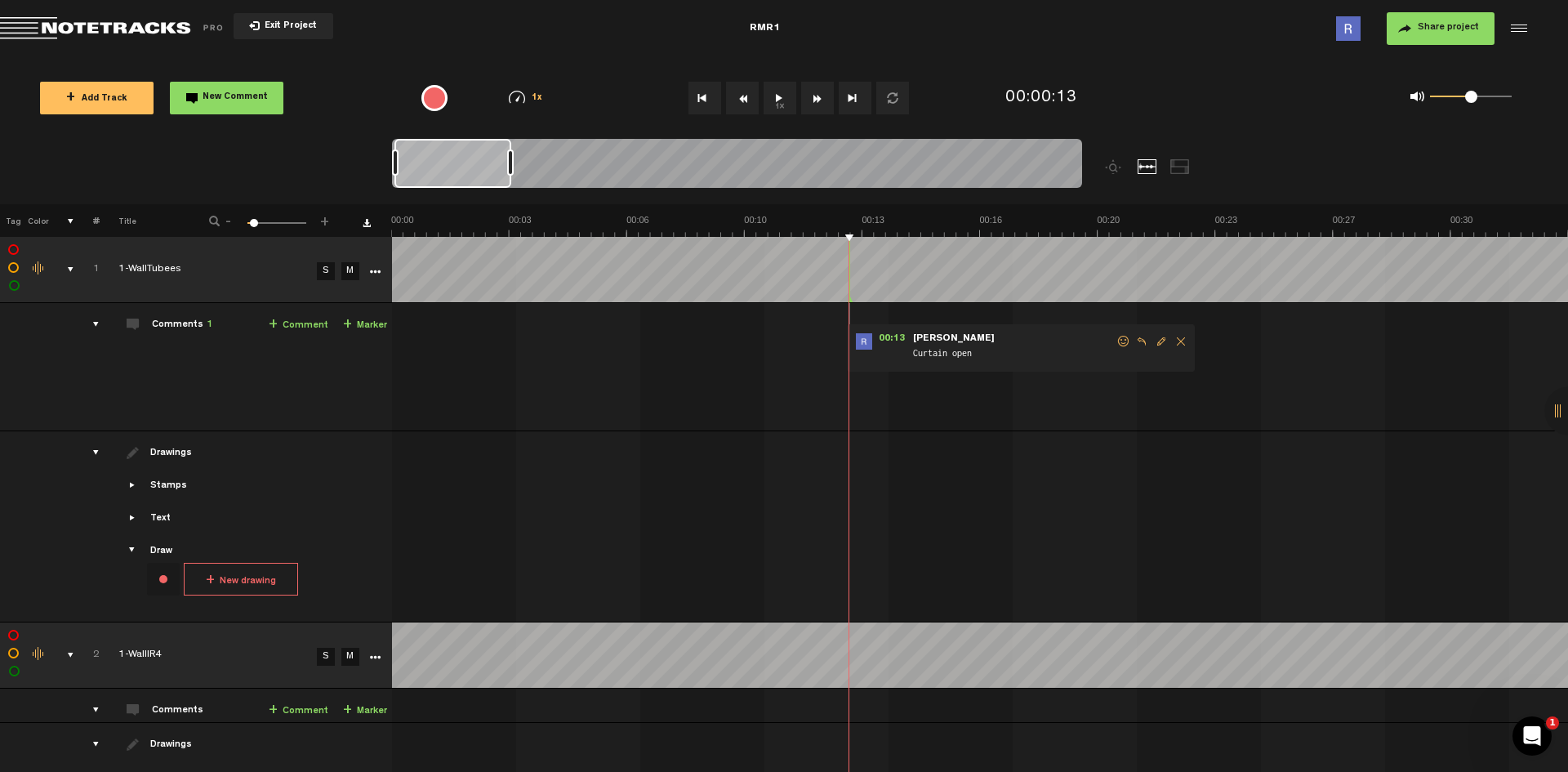
click at [561, 356] on div "00:13 - NaN:NaN • Reid Raile: "Curtain open" Reid Raile Curtain open" at bounding box center [981, 374] width 1174 height 115
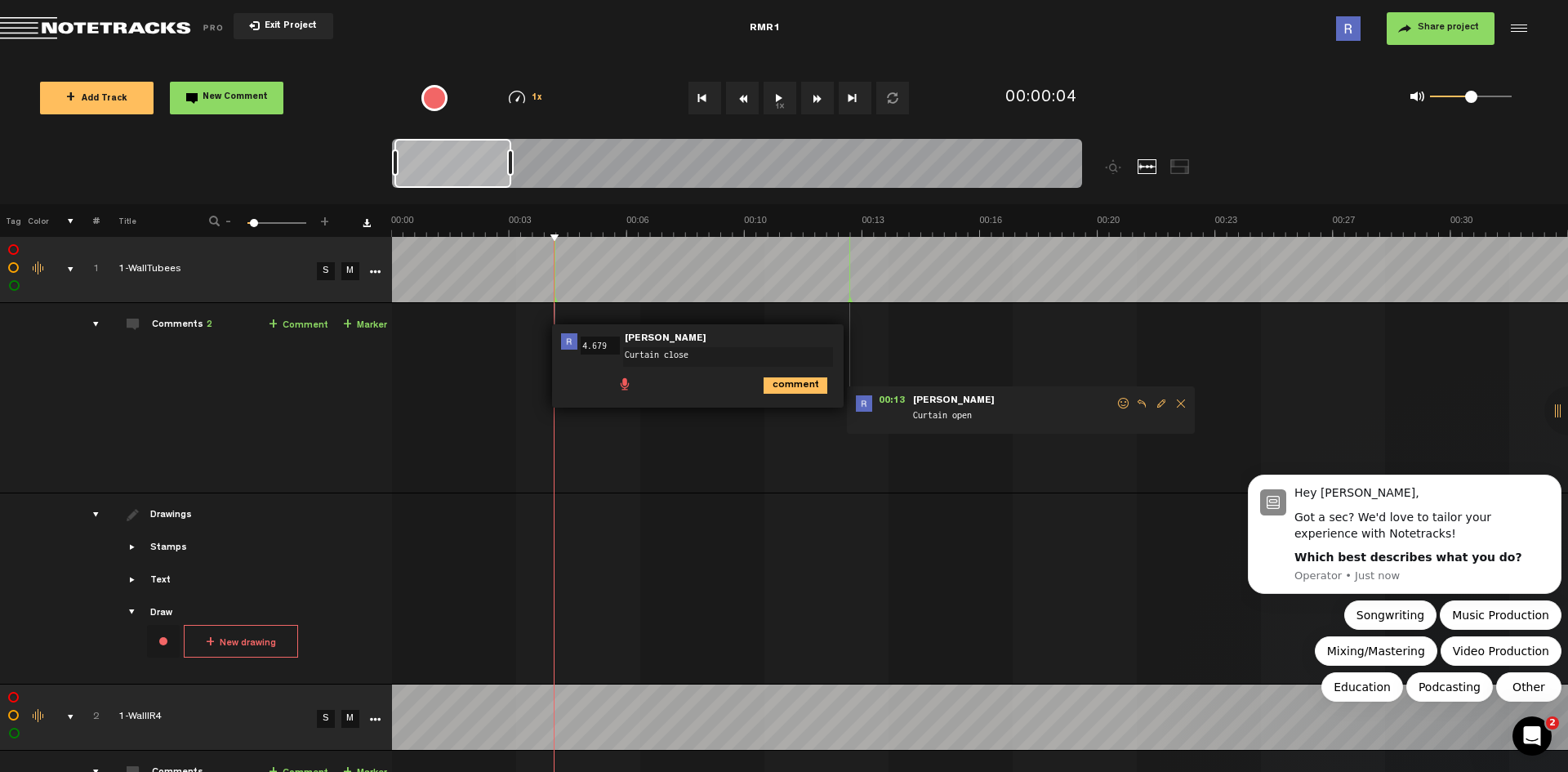
type textarea "Curtain closed"
click at [760, 457] on div "00:04 - • Reid Raile: "Curtain closed" Reid Raile Curtain closed 00:13 - NaN:Na…" at bounding box center [981, 405] width 1174 height 177
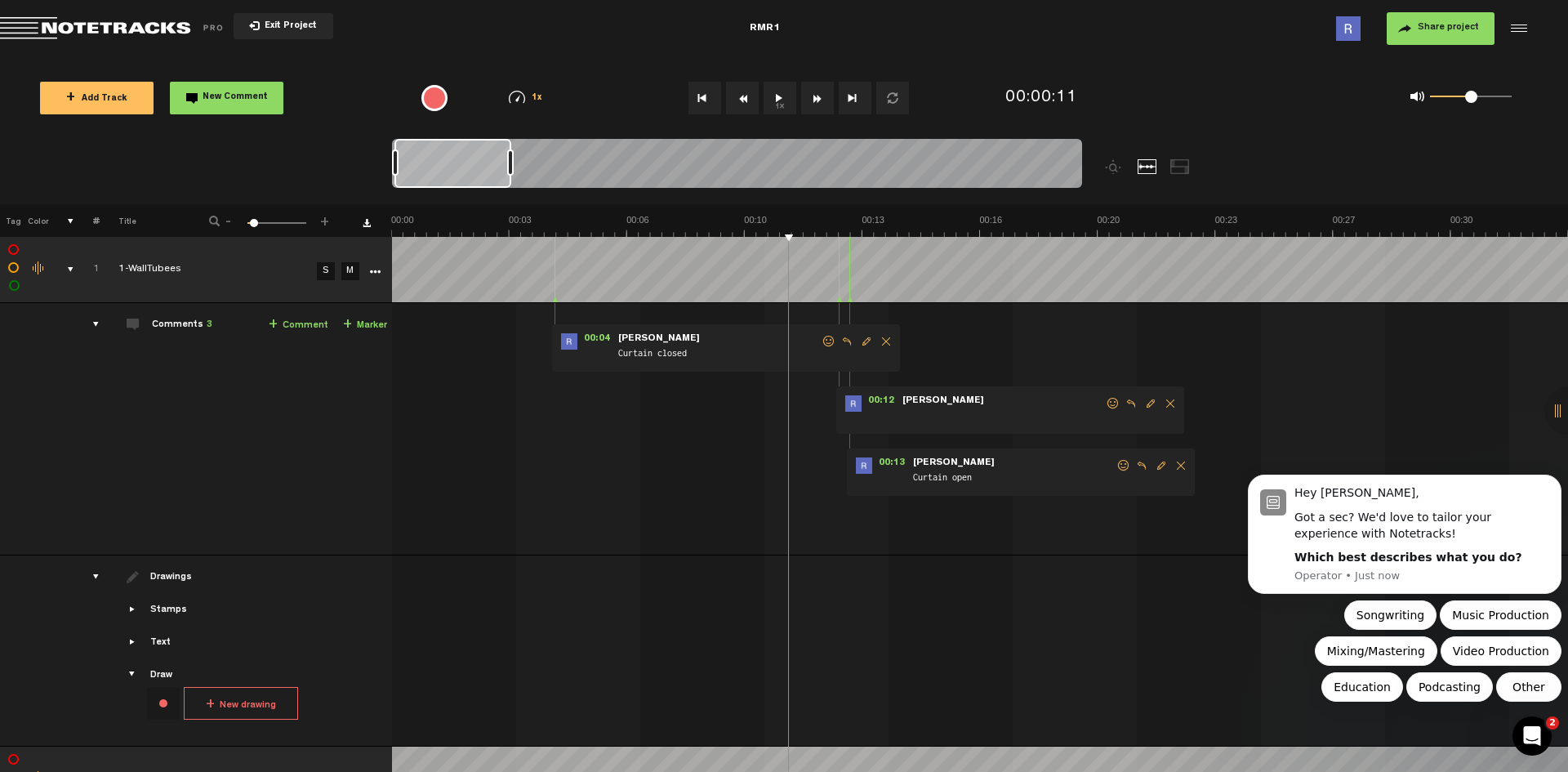
click at [838, 265] on div at bounding box center [838, 270] width 1 height 66
click at [1171, 403] on span "Delete comment" at bounding box center [1170, 404] width 20 height 11
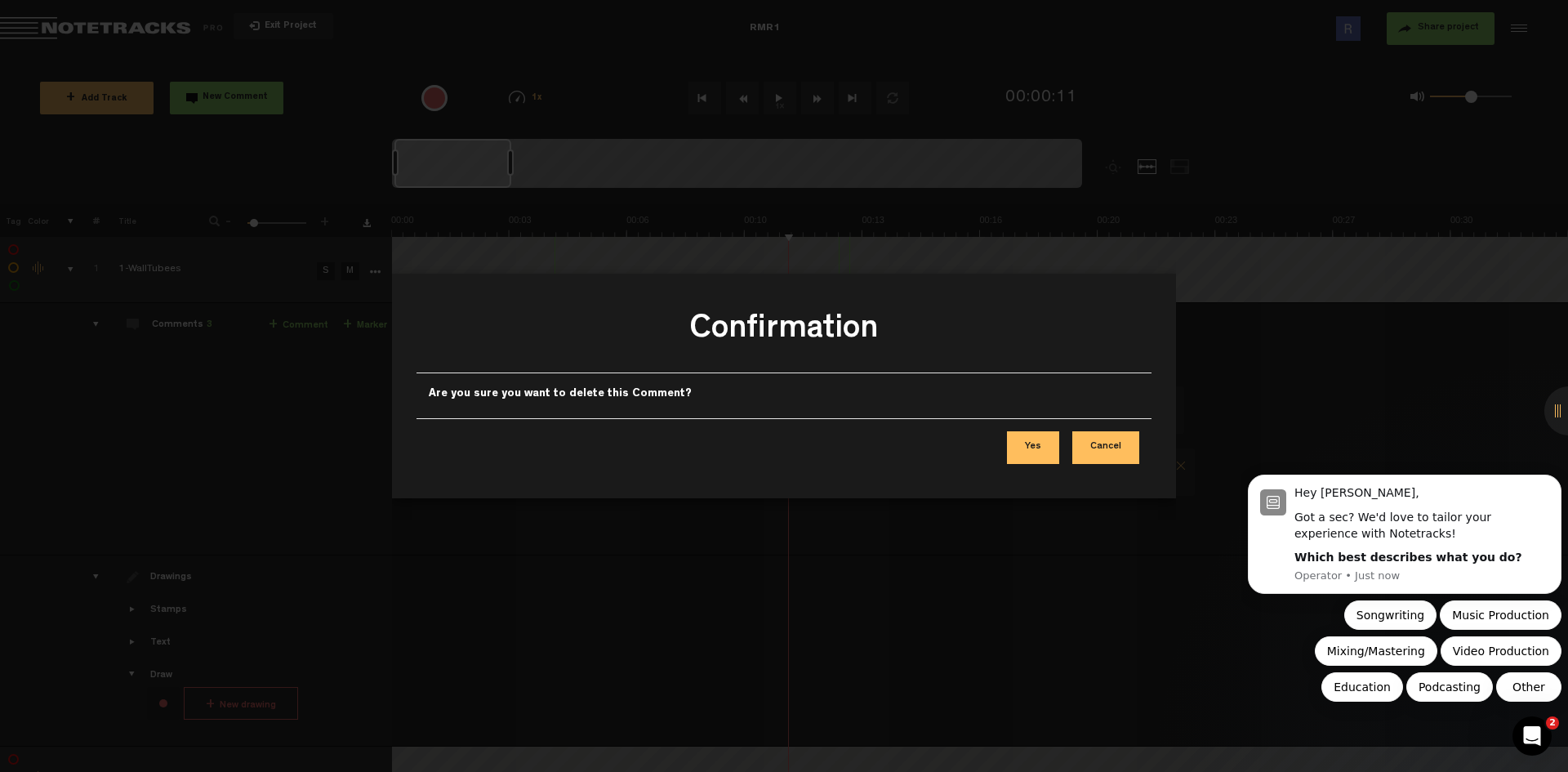
click at [1049, 445] on button "Yes" at bounding box center [1033, 447] width 53 height 33
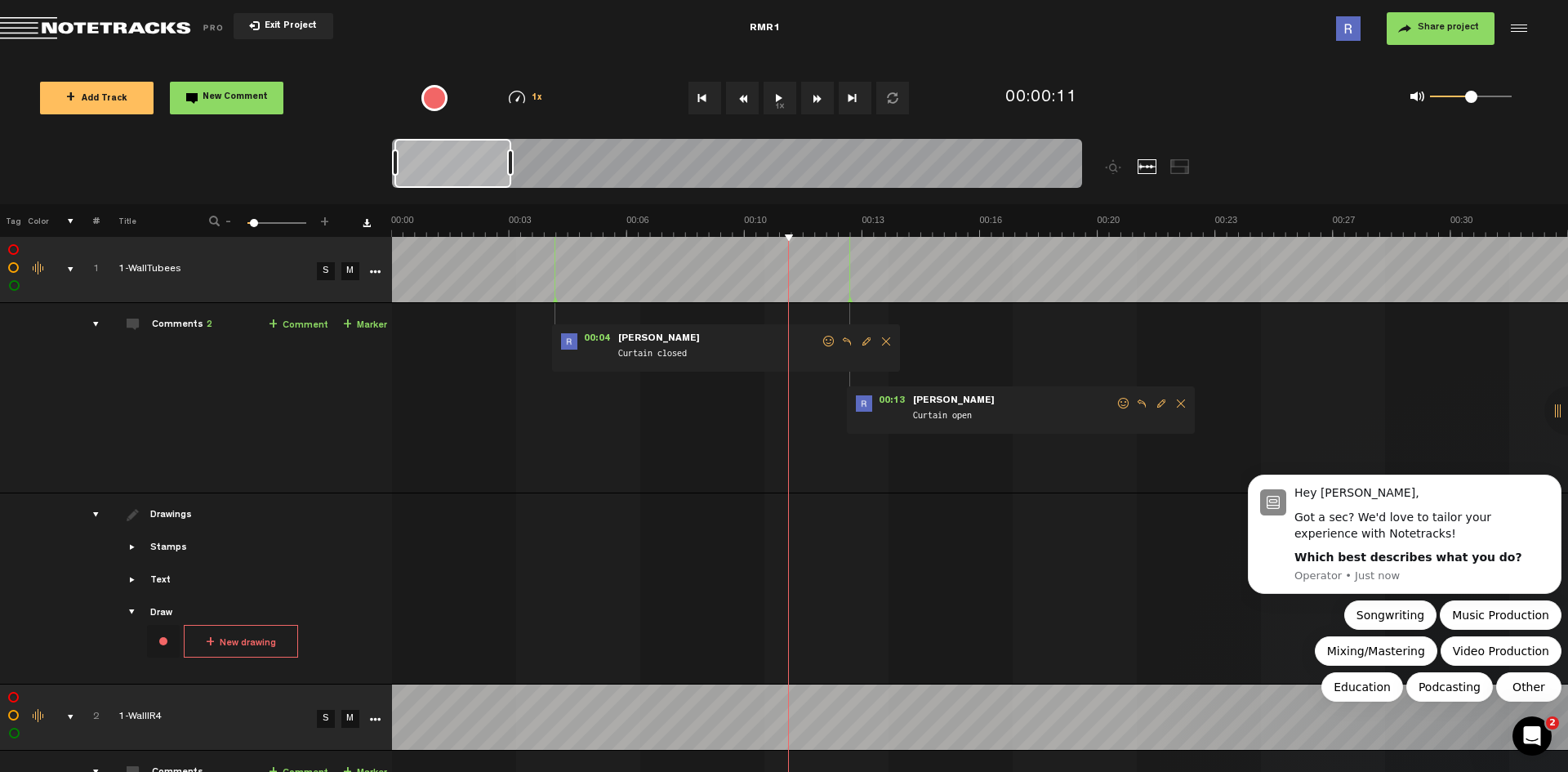
click at [774, 94] on button "1x" at bounding box center [779, 98] width 33 height 33
click at [776, 97] on button "1x" at bounding box center [779, 98] width 33 height 33
click at [778, 94] on button "1x" at bounding box center [779, 98] width 33 height 33
click at [775, 98] on button "1x" at bounding box center [779, 98] width 33 height 33
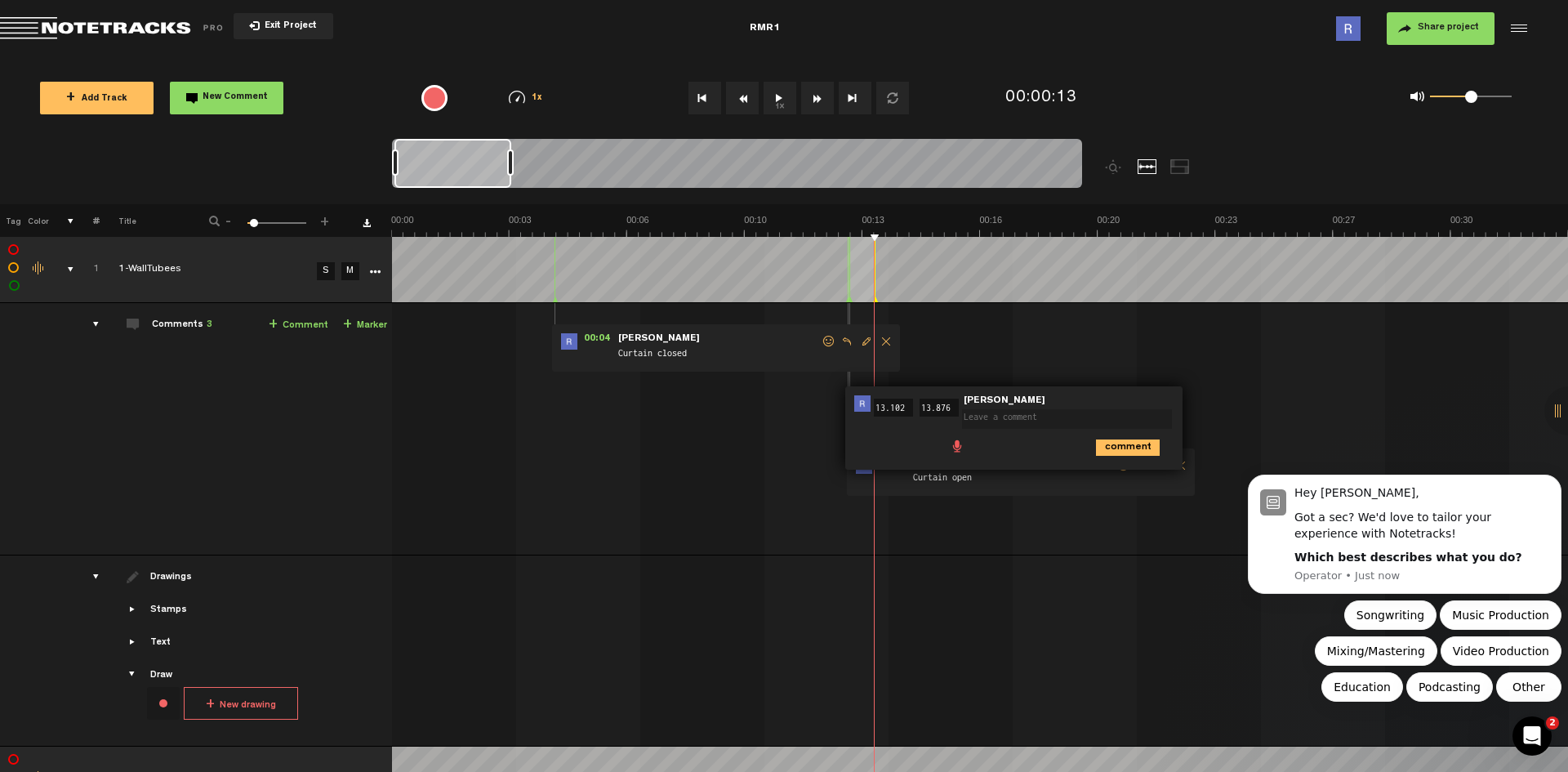
click at [934, 354] on div "00:04 - • Reid Raile: "Curtain closed" Reid Raile Curtain closed 00:13 13.102 -…" at bounding box center [981, 436] width 1174 height 239
click at [807, 292] on td at bounding box center [979, 270] width 1176 height 66
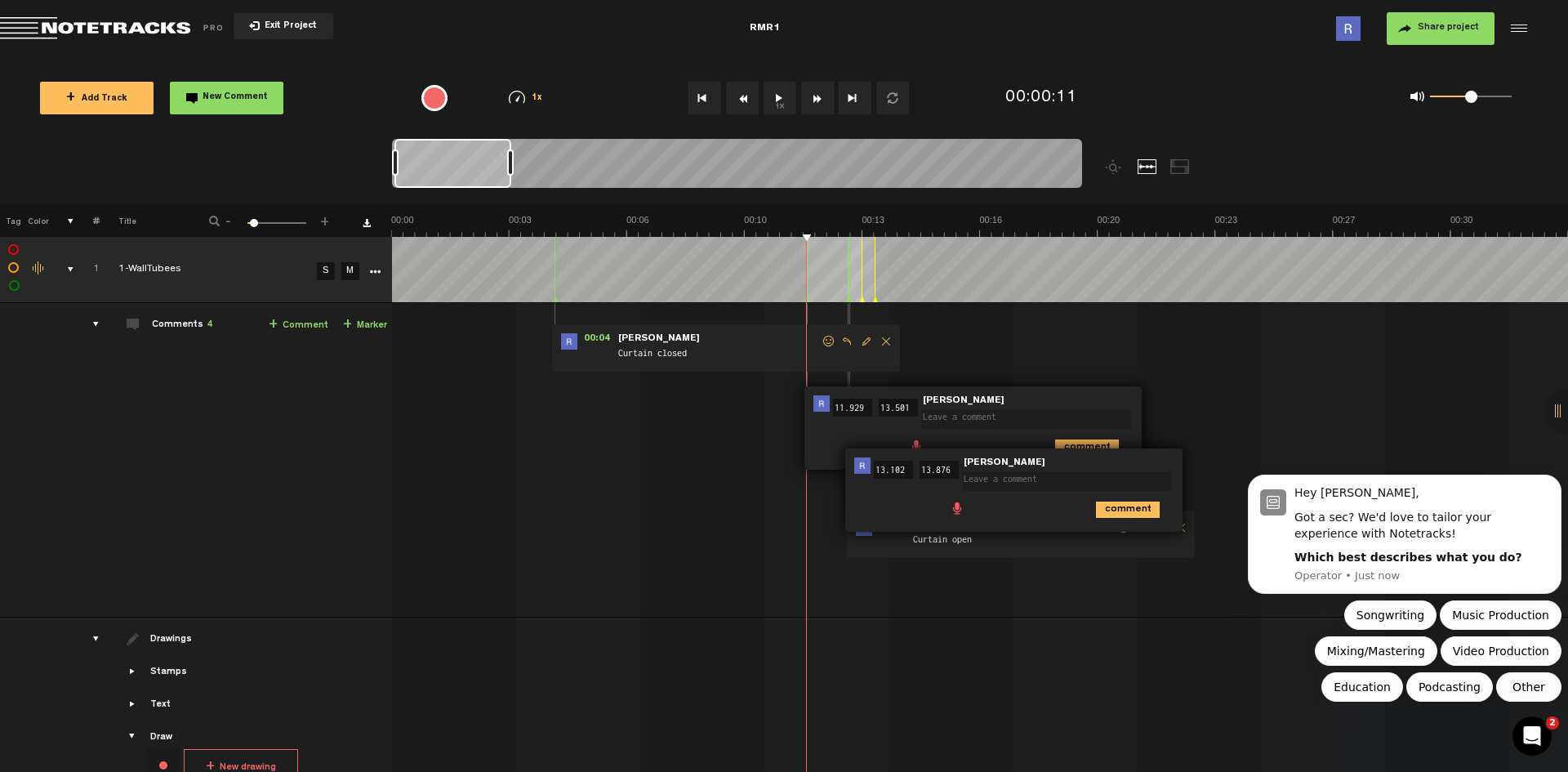
click at [1176, 388] on div "00:04 - • Reid Raile: "Curtain closed" Reid Raile Curtain closed 00:11 11.929 -…" at bounding box center [981, 467] width 1174 height 301
click at [892, 335] on span "Delete comment" at bounding box center [885, 341] width 20 height 11
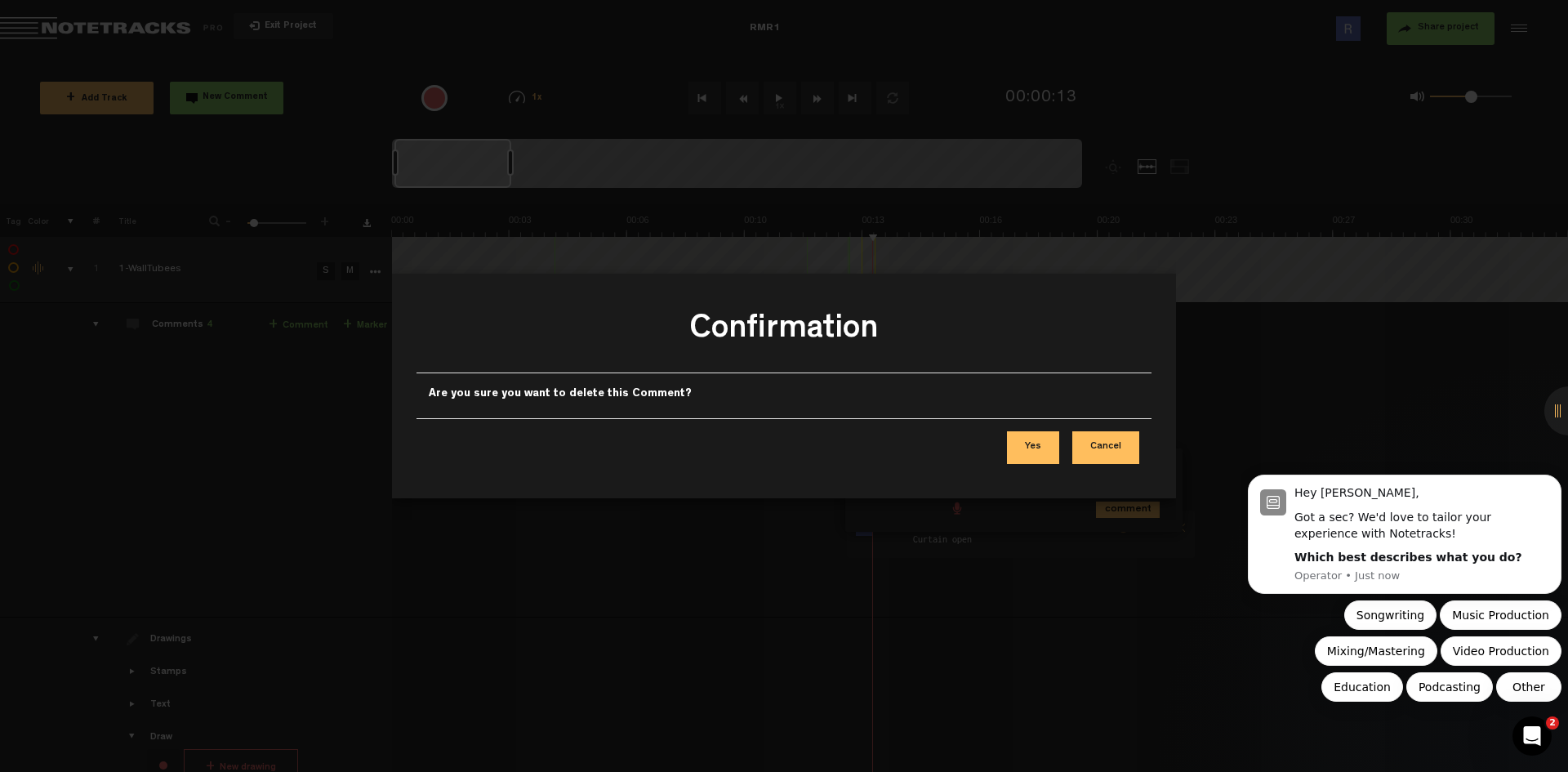
drag, startPoint x: 1049, startPoint y: 446, endPoint x: 1004, endPoint y: 425, distance: 49.7
click at [1048, 446] on button "Yes" at bounding box center [1033, 447] width 53 height 33
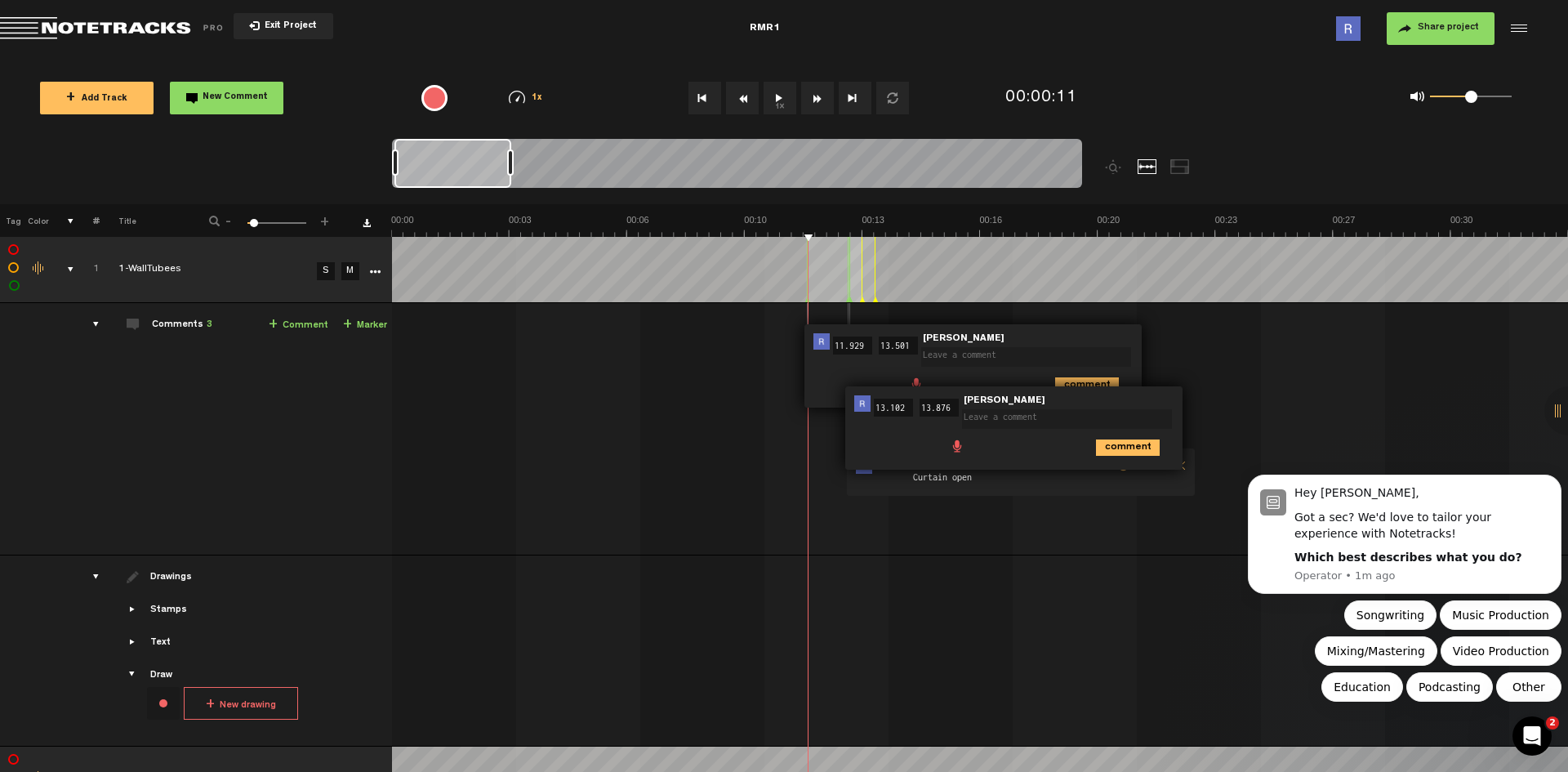
click at [1064, 347] on textarea at bounding box center [1025, 357] width 209 height 20
click at [1132, 398] on form at bounding box center [1069, 414] width 216 height 34
click at [1132, 409] on textarea at bounding box center [1066, 419] width 209 height 20
click at [1064, 419] on textarea at bounding box center [1066, 419] width 209 height 20
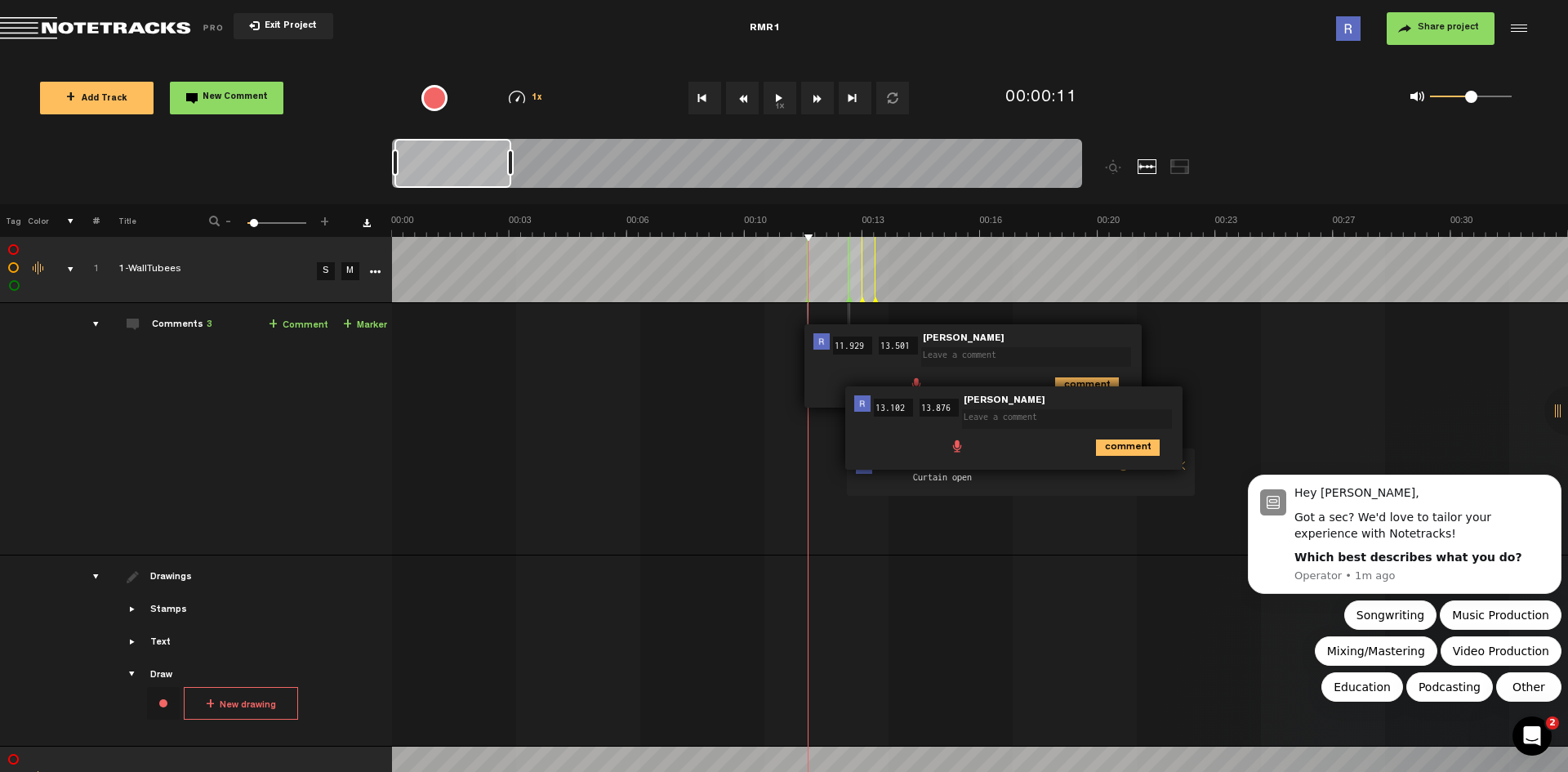
click at [1139, 413] on textarea at bounding box center [1066, 419] width 209 height 20
drag, startPoint x: 1127, startPoint y: 444, endPoint x: 1118, endPoint y: 431, distance: 15.8
click at [1126, 444] on icon "comment" at bounding box center [1128, 447] width 64 height 16
click at [1093, 378] on icon "comment" at bounding box center [1087, 385] width 64 height 16
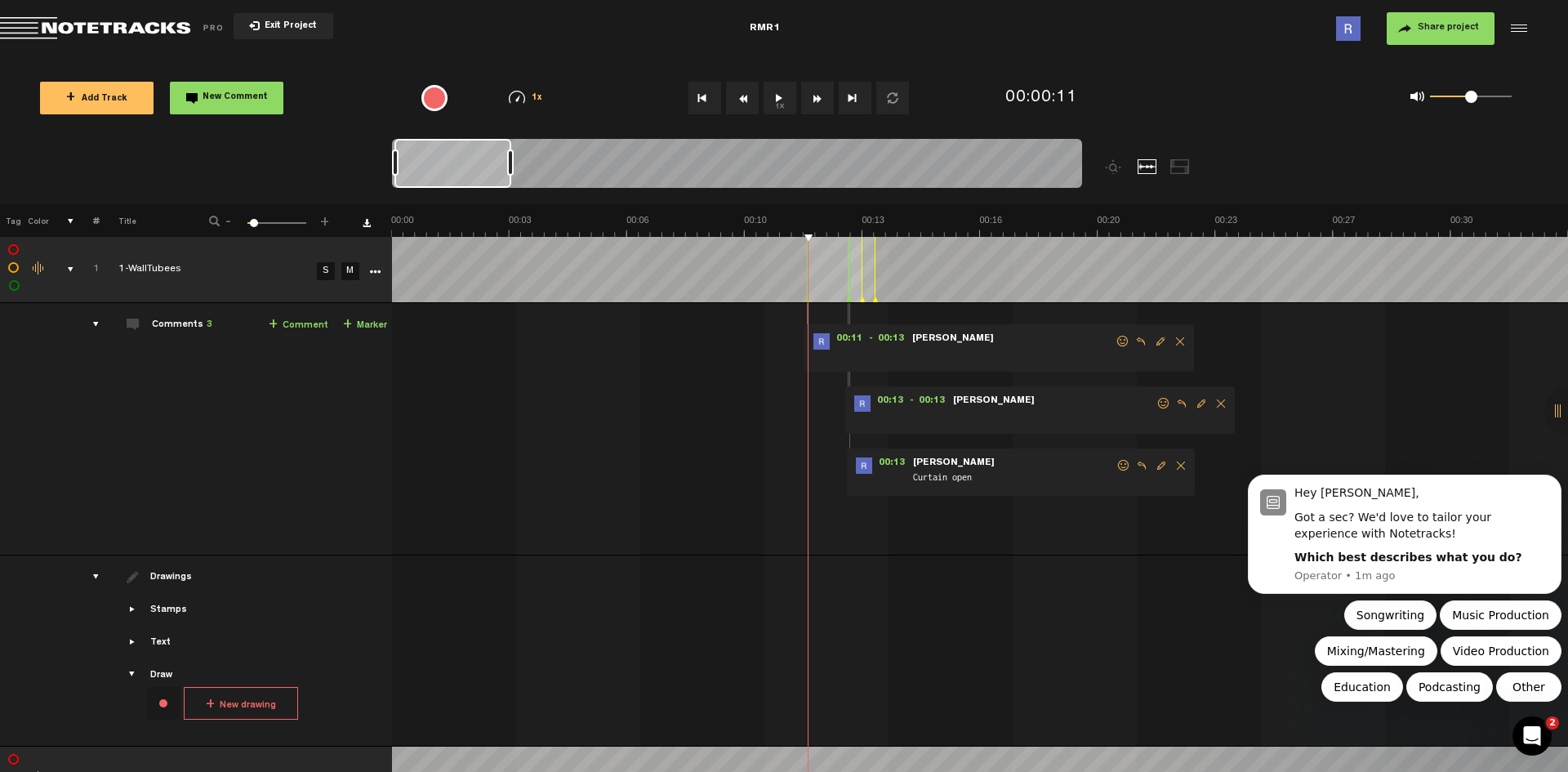
click at [1174, 339] on span "Delete comment" at bounding box center [1179, 341] width 20 height 11
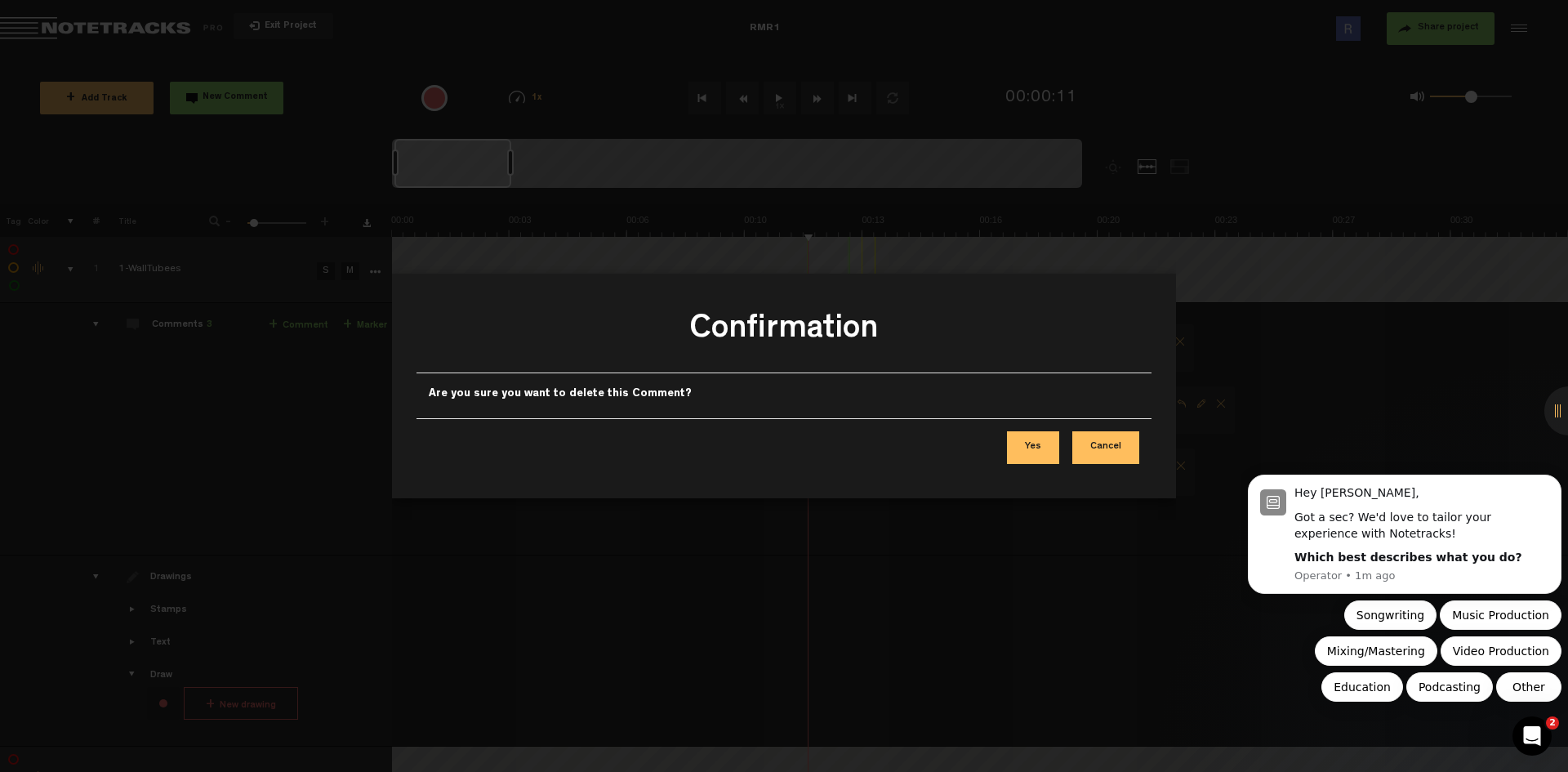
click at [1037, 448] on button "Yes" at bounding box center [1033, 447] width 53 height 33
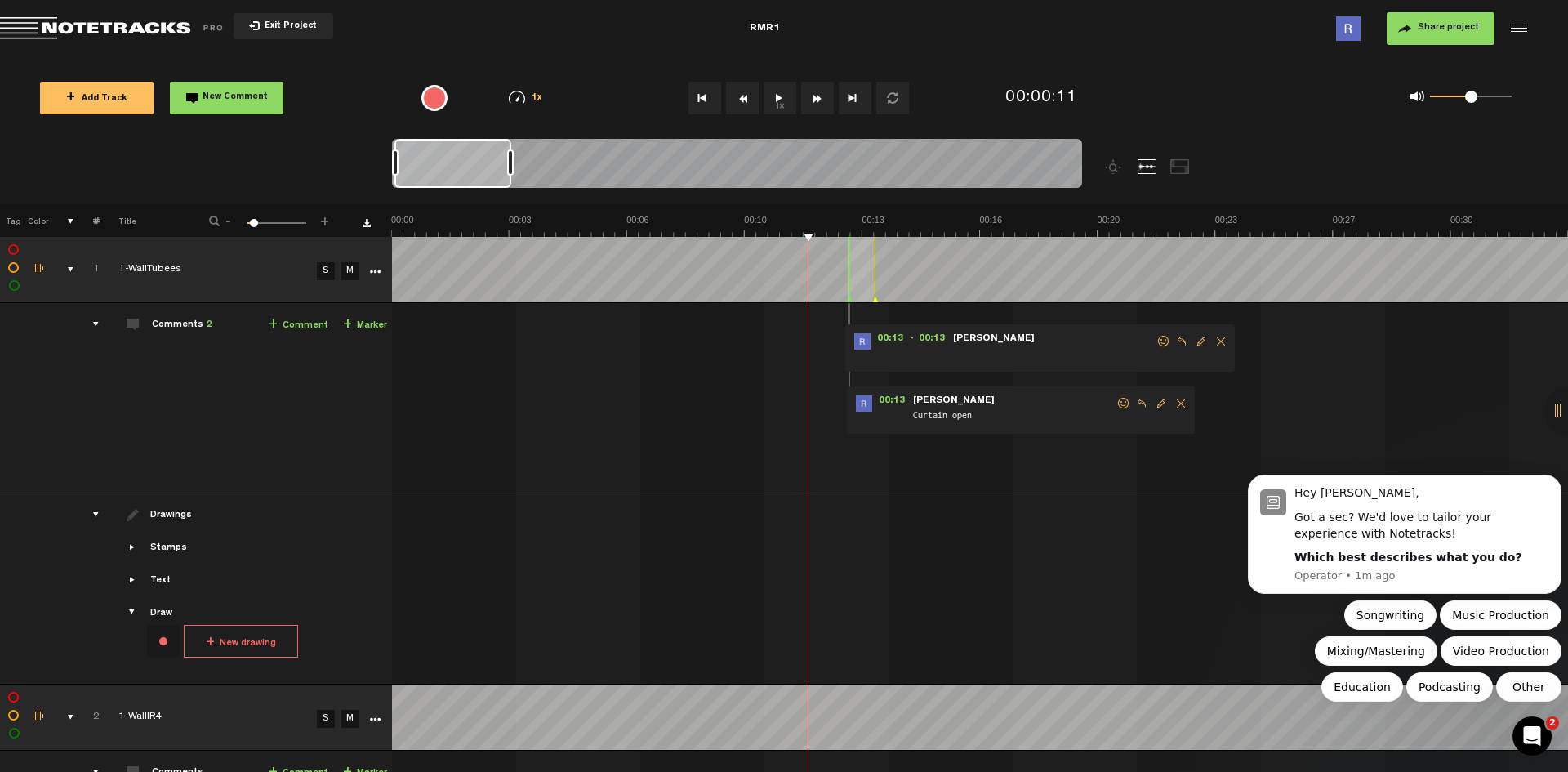
click at [1218, 341] on span "Delete comment" at bounding box center [1221, 341] width 20 height 11
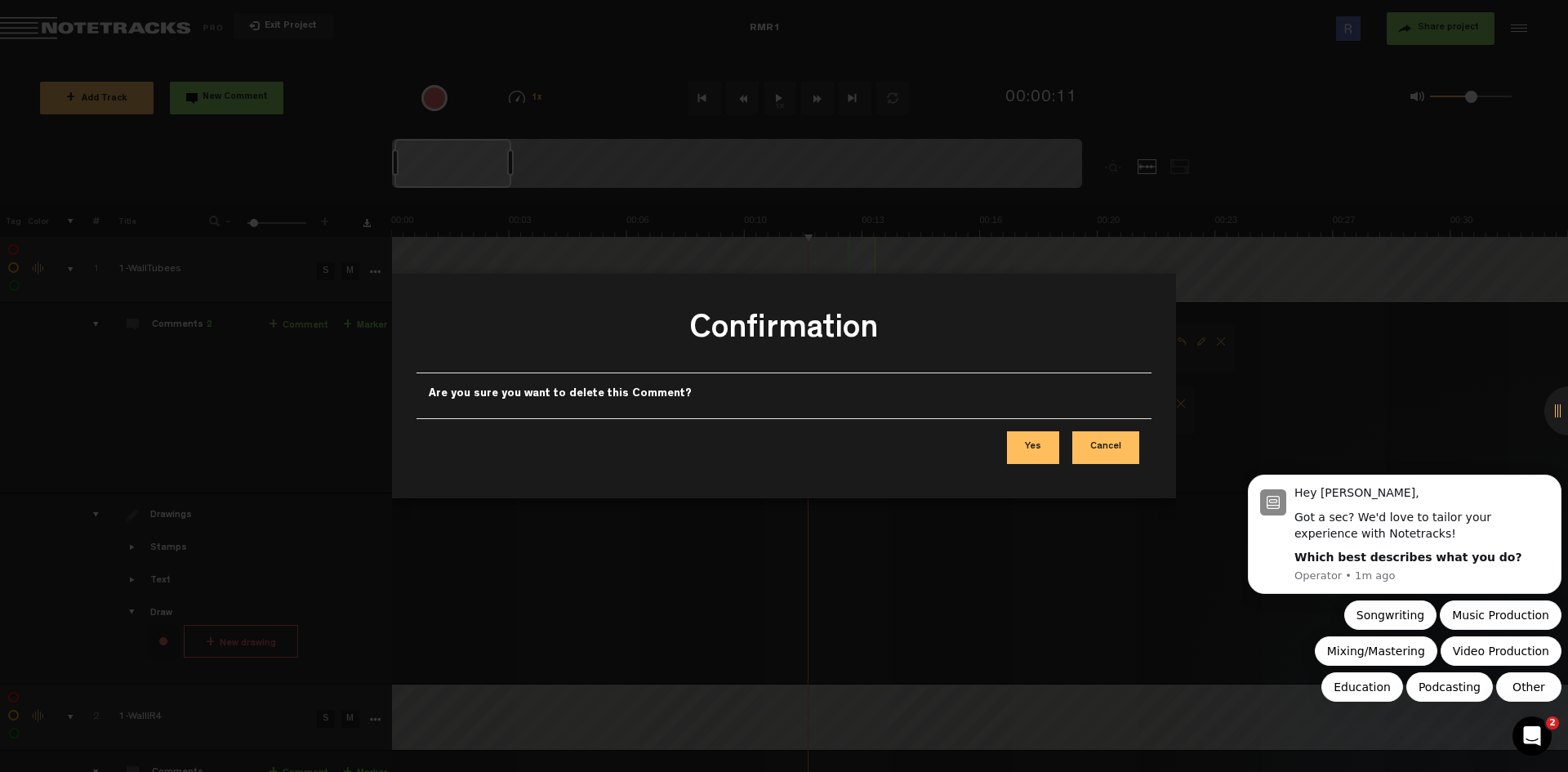
click at [1038, 441] on button "Yes" at bounding box center [1033, 447] width 53 height 33
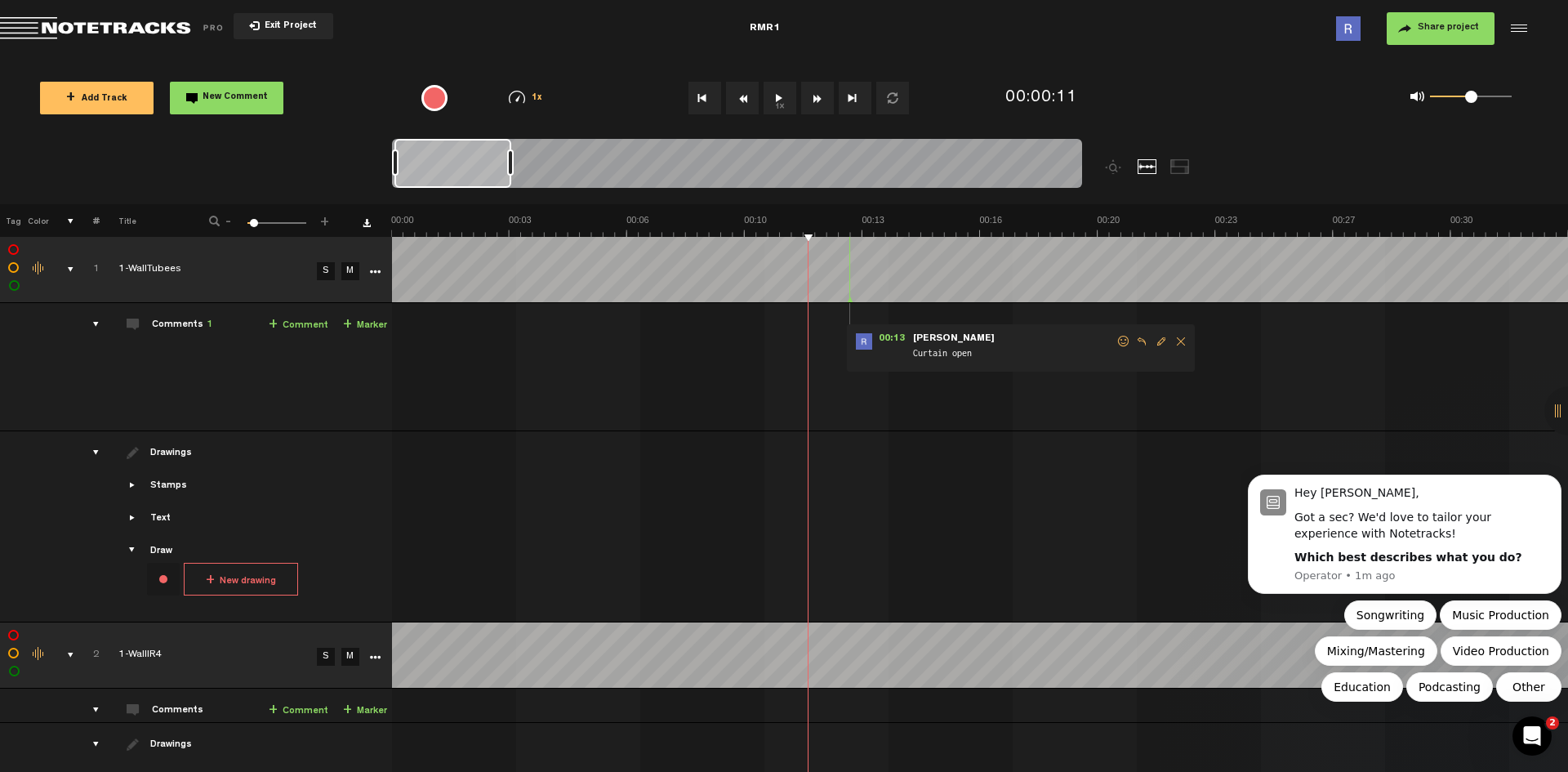
click at [1181, 340] on span "Delete comment" at bounding box center [1180, 341] width 20 height 11
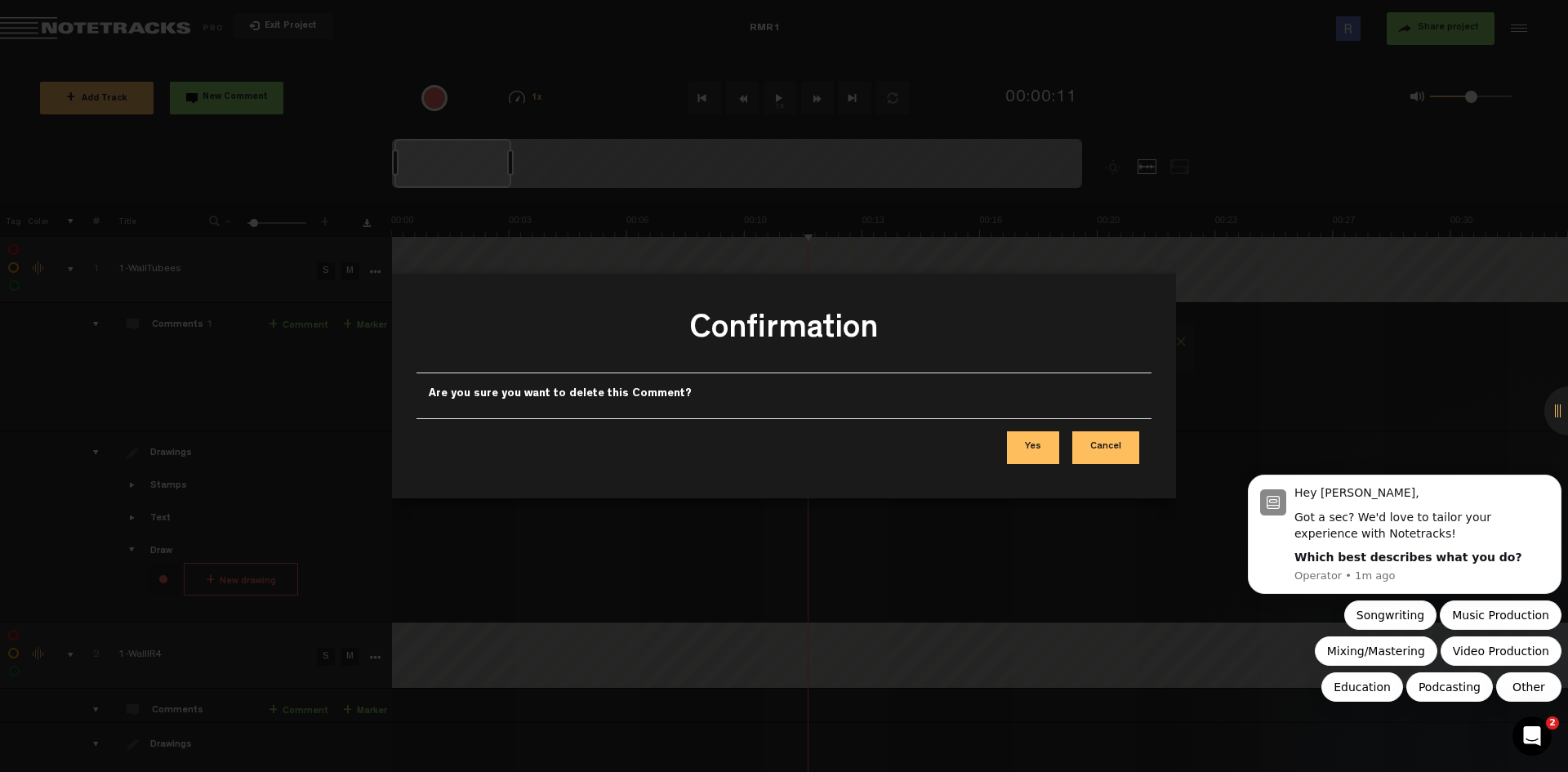
click at [1044, 442] on button "Yes" at bounding box center [1033, 447] width 53 height 33
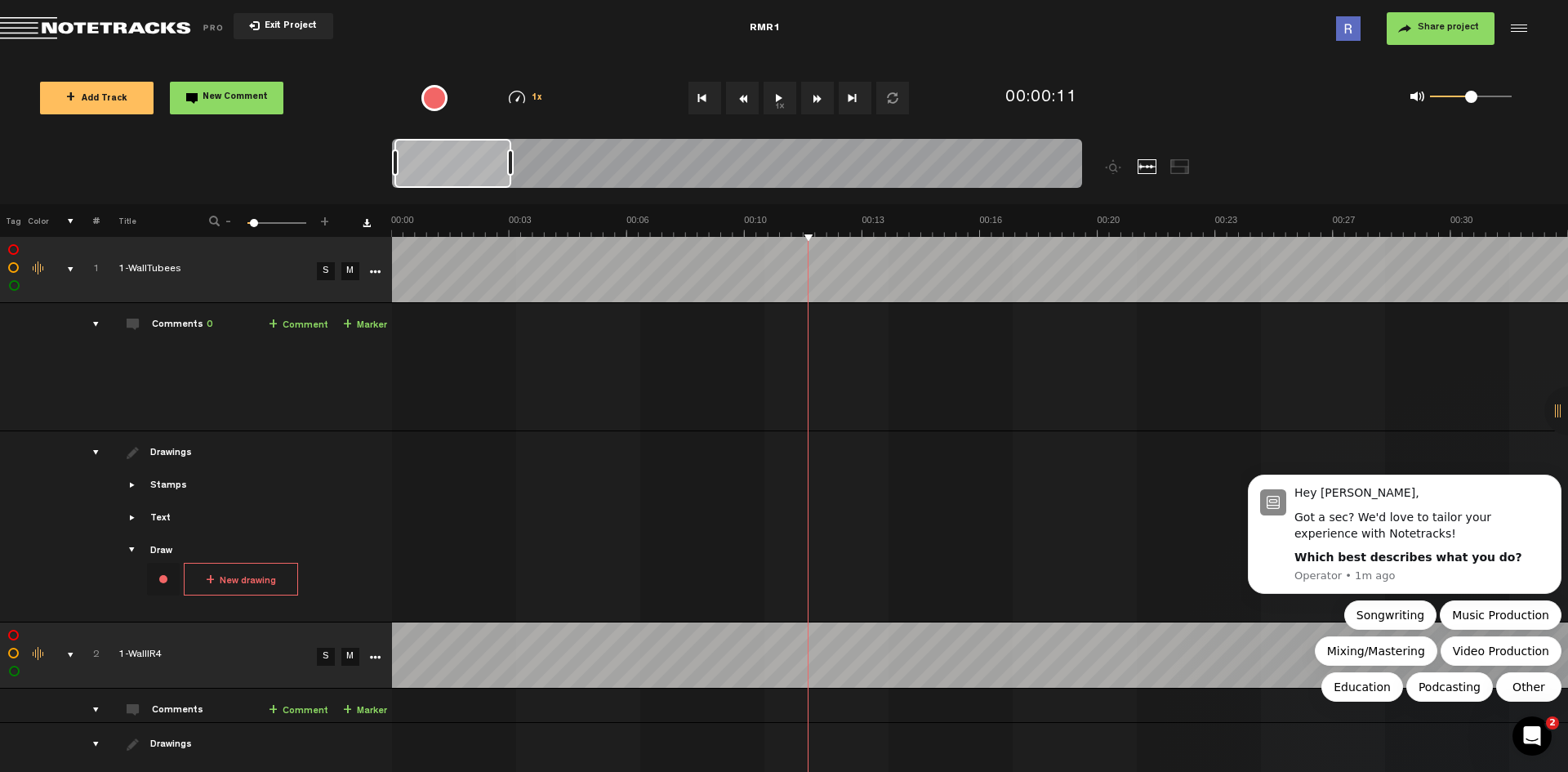
drag, startPoint x: 807, startPoint y: 315, endPoint x: 773, endPoint y: 310, distance: 34.4
click at [773, 310] on td "1 1-WallTubees S M 1-WallTubees by Reid Raile 0 collaborators" at bounding box center [979, 367] width 1176 height 129
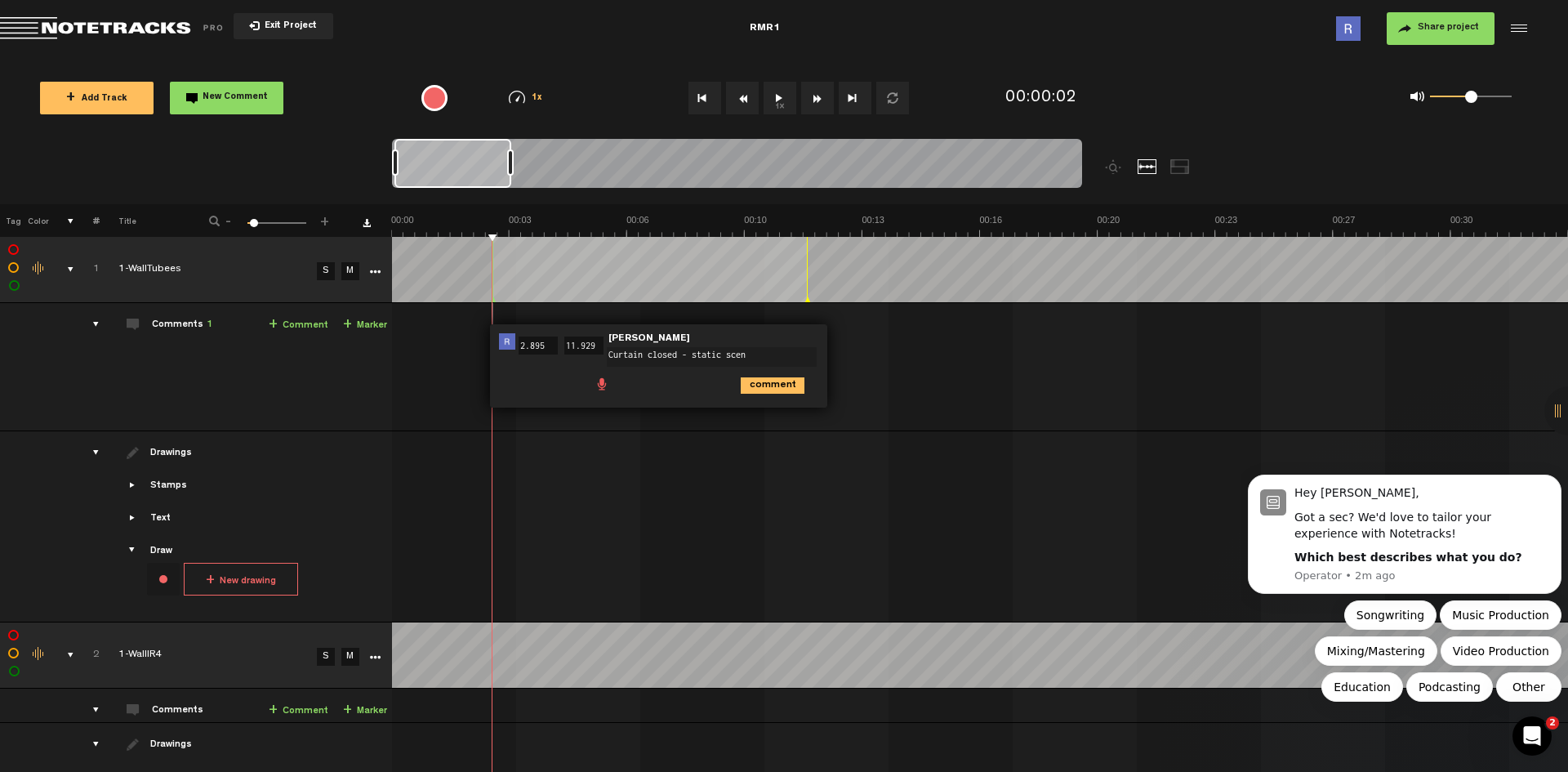
type textarea "Curtain closed - static scene"
click at [776, 99] on button "1x" at bounding box center [779, 98] width 33 height 33
click at [774, 99] on button "1x" at bounding box center [779, 98] width 33 height 33
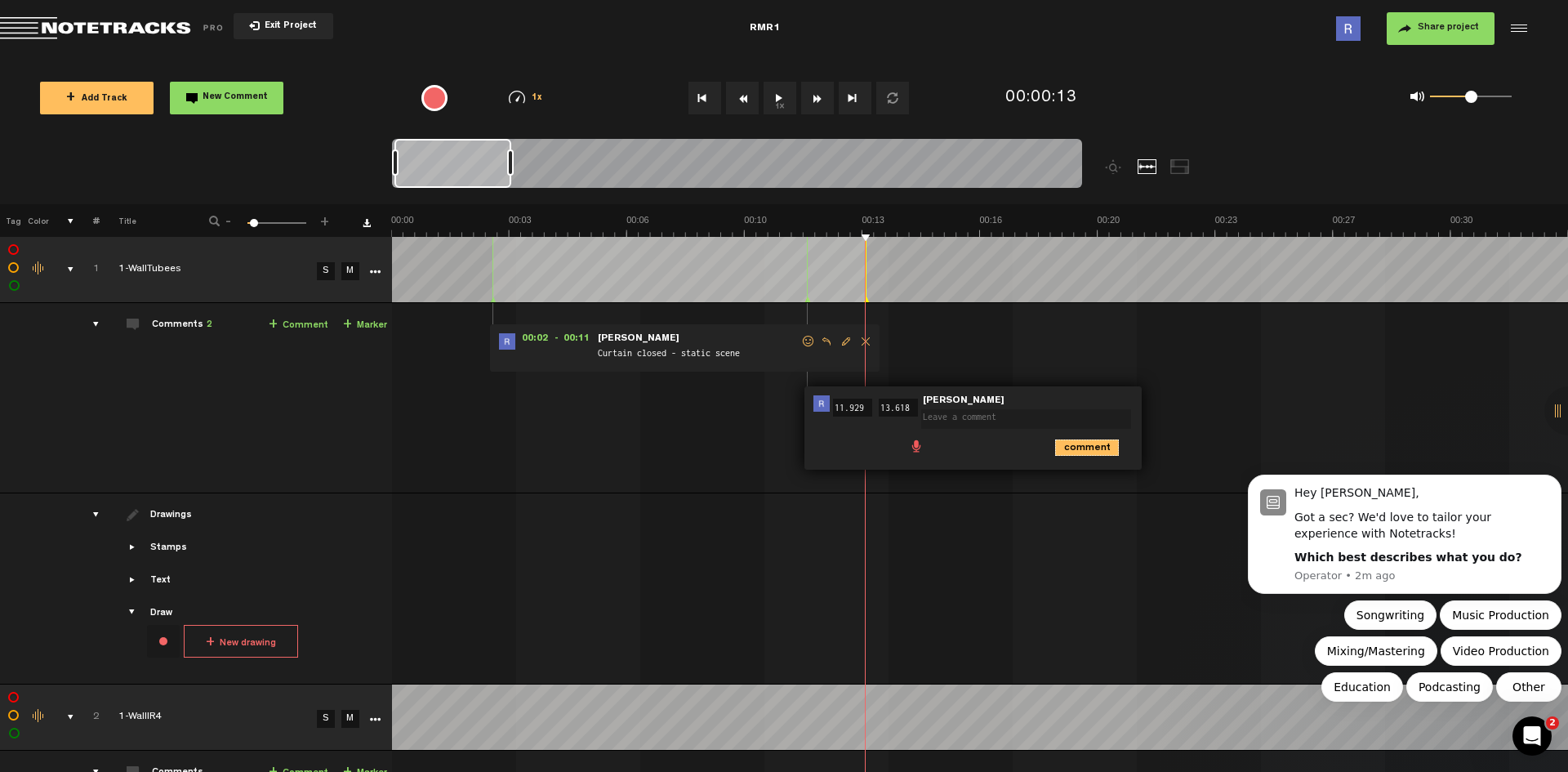
click at [1074, 442] on icon "comment" at bounding box center [1087, 447] width 64 height 16
click at [1177, 399] on span "Delete comment" at bounding box center [1179, 404] width 20 height 11
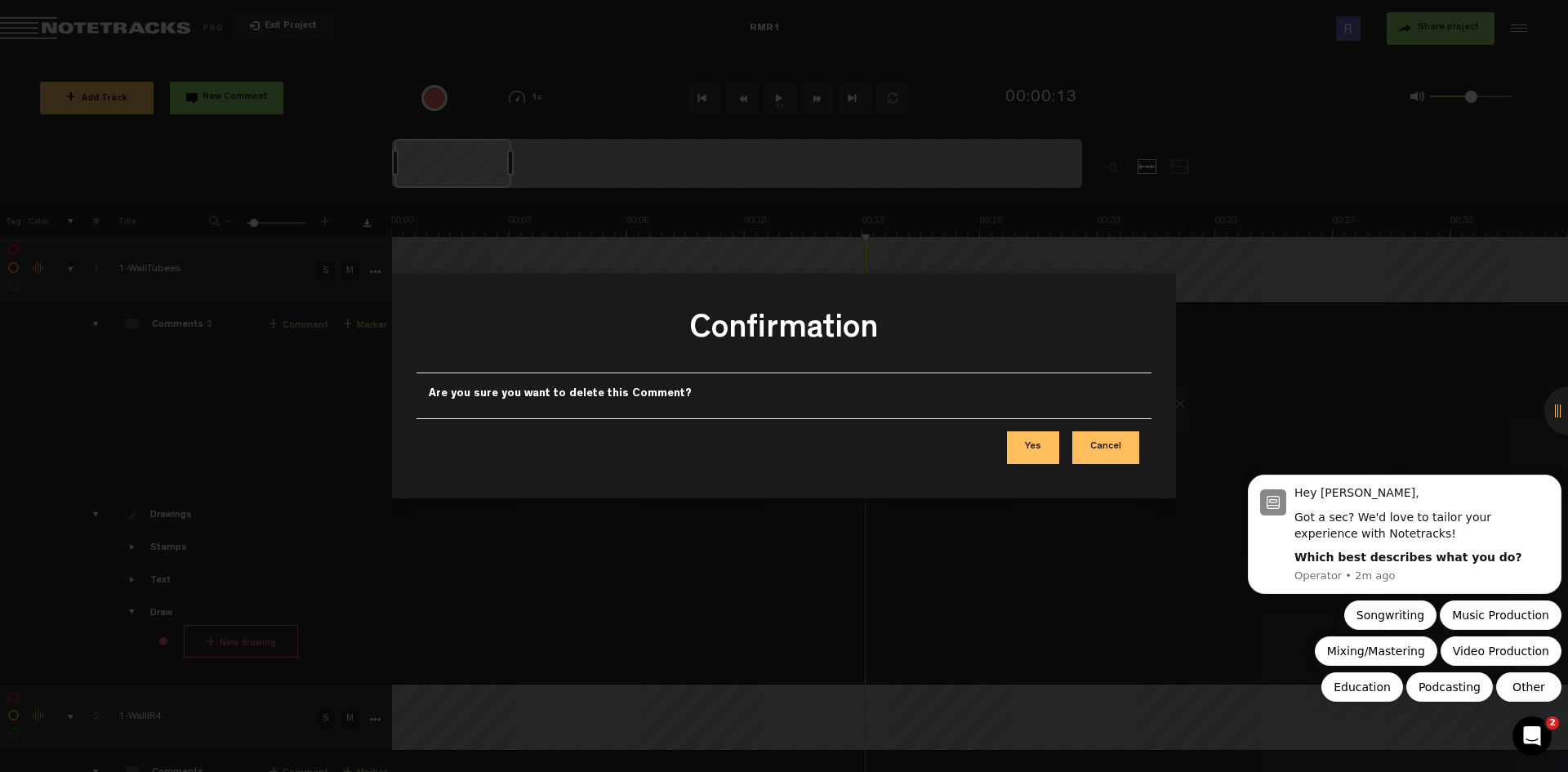
click at [1024, 445] on button "Yes" at bounding box center [1033, 447] width 53 height 33
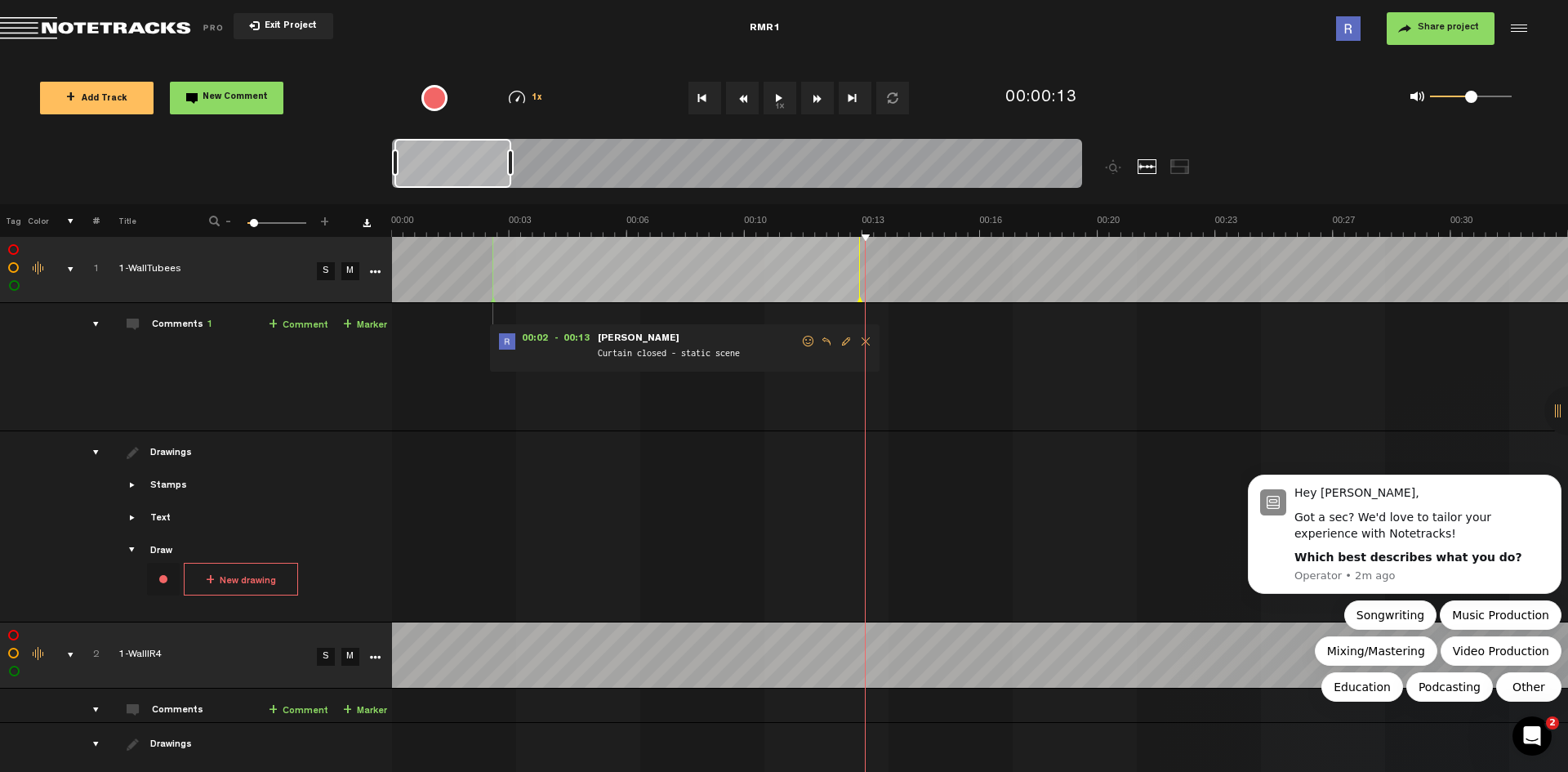
drag, startPoint x: 809, startPoint y: 301, endPoint x: 861, endPoint y: 300, distance: 52.0
click at [861, 300] on icon at bounding box center [859, 301] width 7 height 8
click at [774, 94] on button "1x" at bounding box center [779, 98] width 33 height 33
click at [776, 97] on button "1x" at bounding box center [779, 98] width 33 height 33
click at [859, 290] on div at bounding box center [859, 270] width 1 height 66
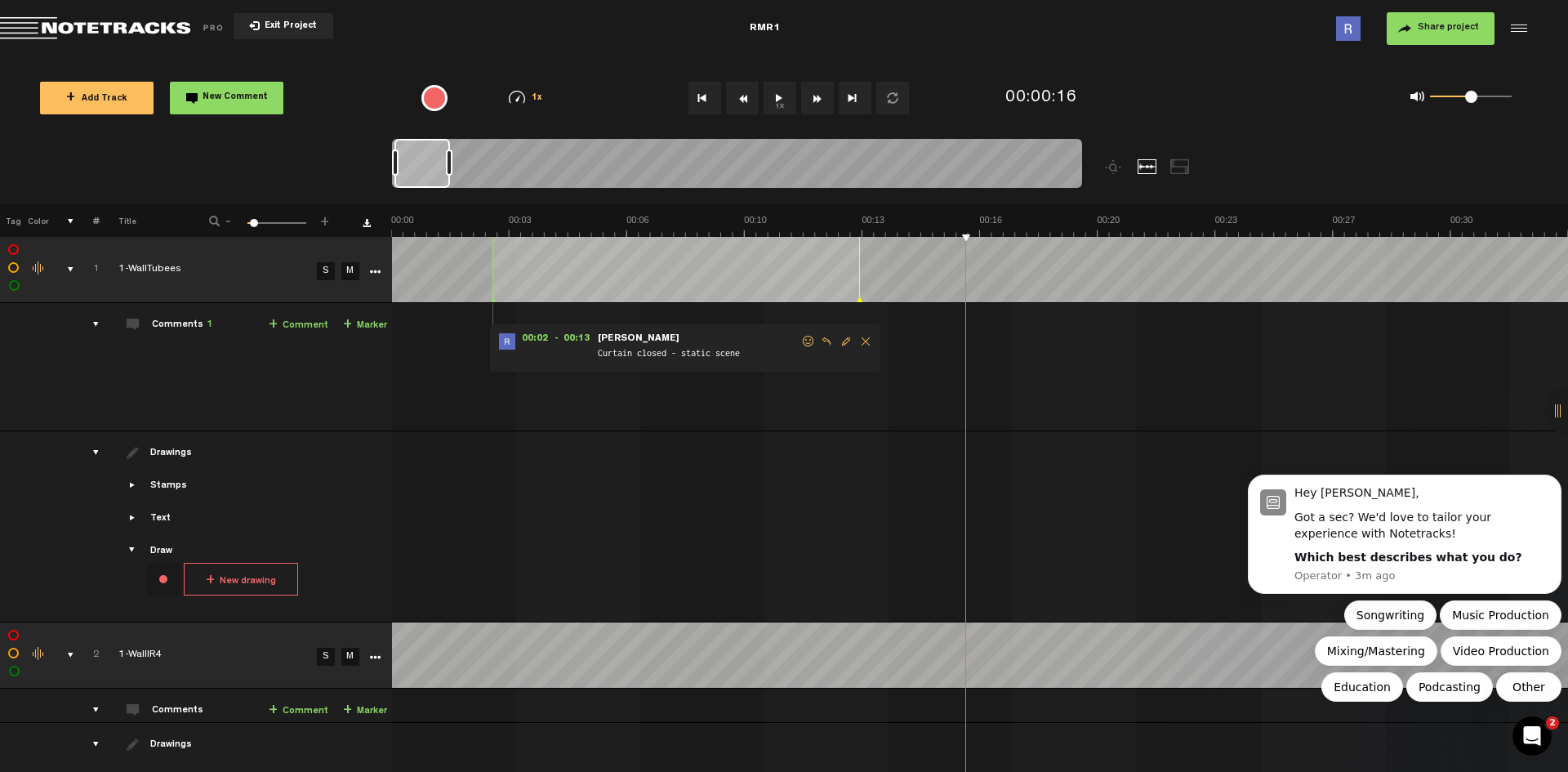
drag, startPoint x: 511, startPoint y: 161, endPoint x: 450, endPoint y: 162, distance: 61.0
click at [450, 162] on div at bounding box center [449, 162] width 7 height 26
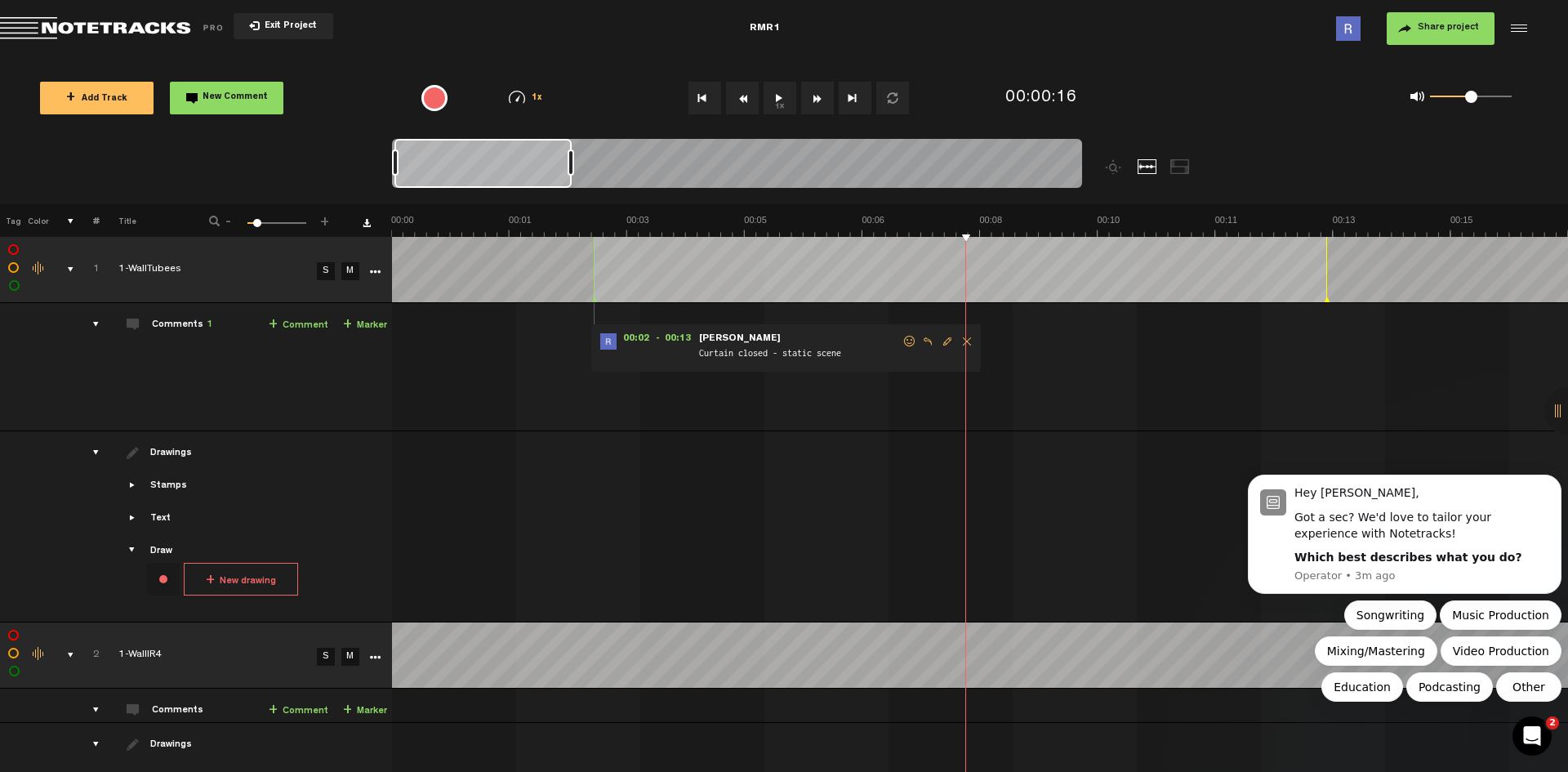
drag, startPoint x: 450, startPoint y: 160, endPoint x: 573, endPoint y: 161, distance: 123.0
click at [573, 161] on div at bounding box center [570, 162] width 7 height 26
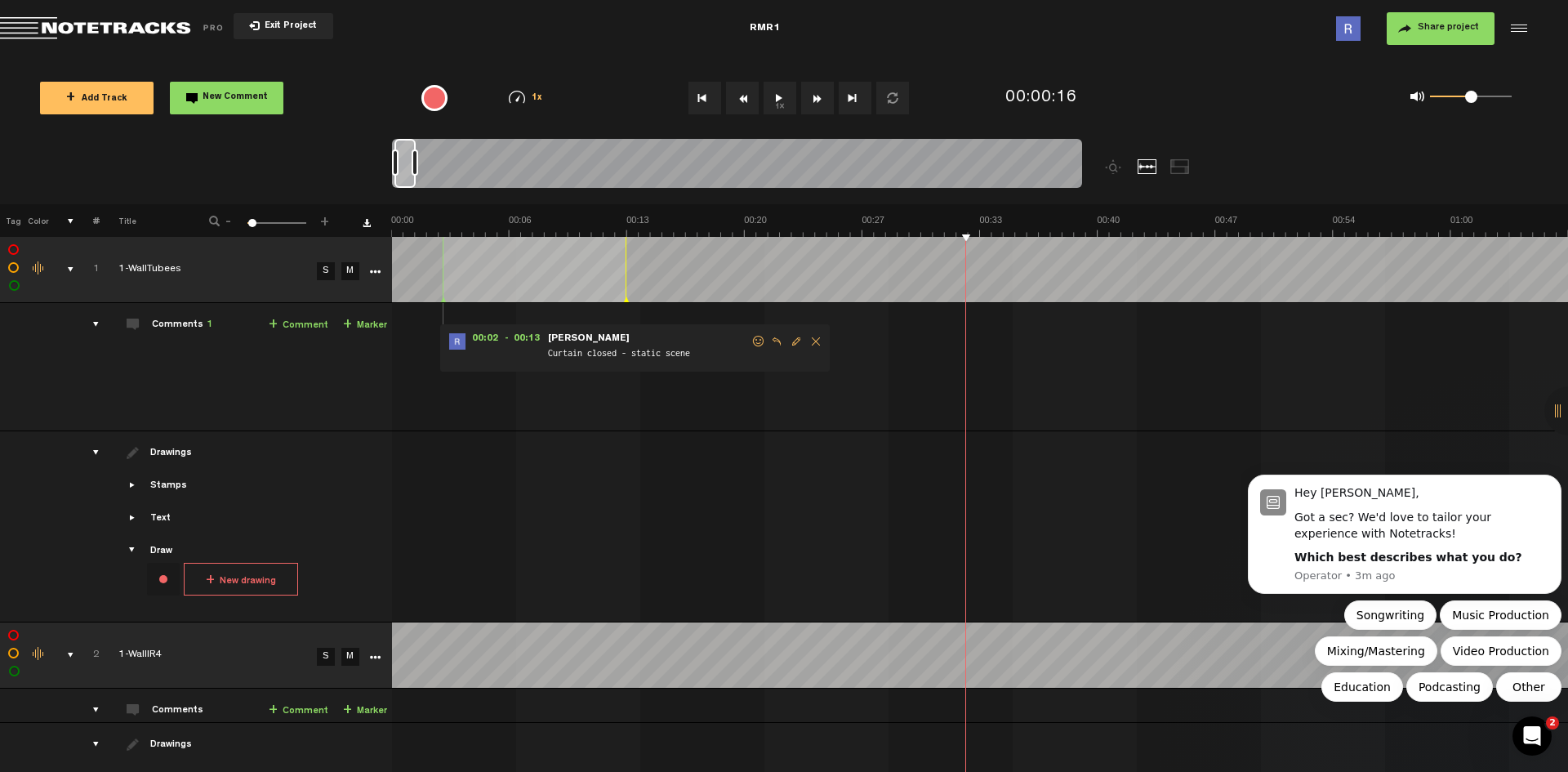
drag, startPoint x: 574, startPoint y: 163, endPoint x: 417, endPoint y: 169, distance: 157.1
click at [417, 169] on div at bounding box center [414, 162] width 7 height 26
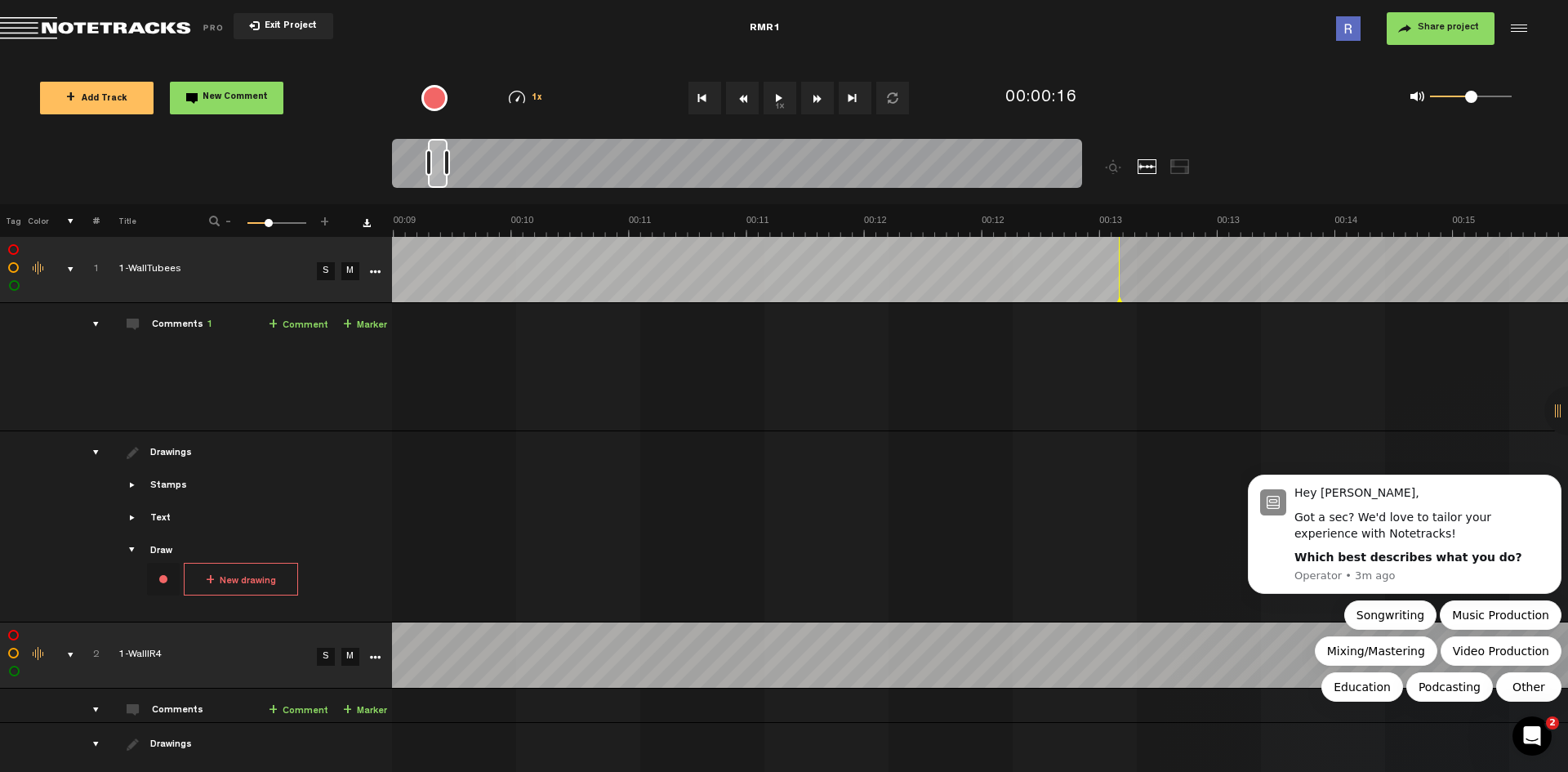
scroll to position [0, 2047]
drag, startPoint x: 406, startPoint y: 154, endPoint x: 440, endPoint y: 165, distance: 35.7
click at [440, 165] on div at bounding box center [438, 163] width 20 height 49
click at [990, 328] on td "1 1-WallTubees S M 1-WallTubees by Reid Raile 1 collaborators 00:02 - 00:13 • R…" at bounding box center [979, 367] width 1176 height 129
click at [776, 99] on button "1x" at bounding box center [779, 98] width 33 height 33
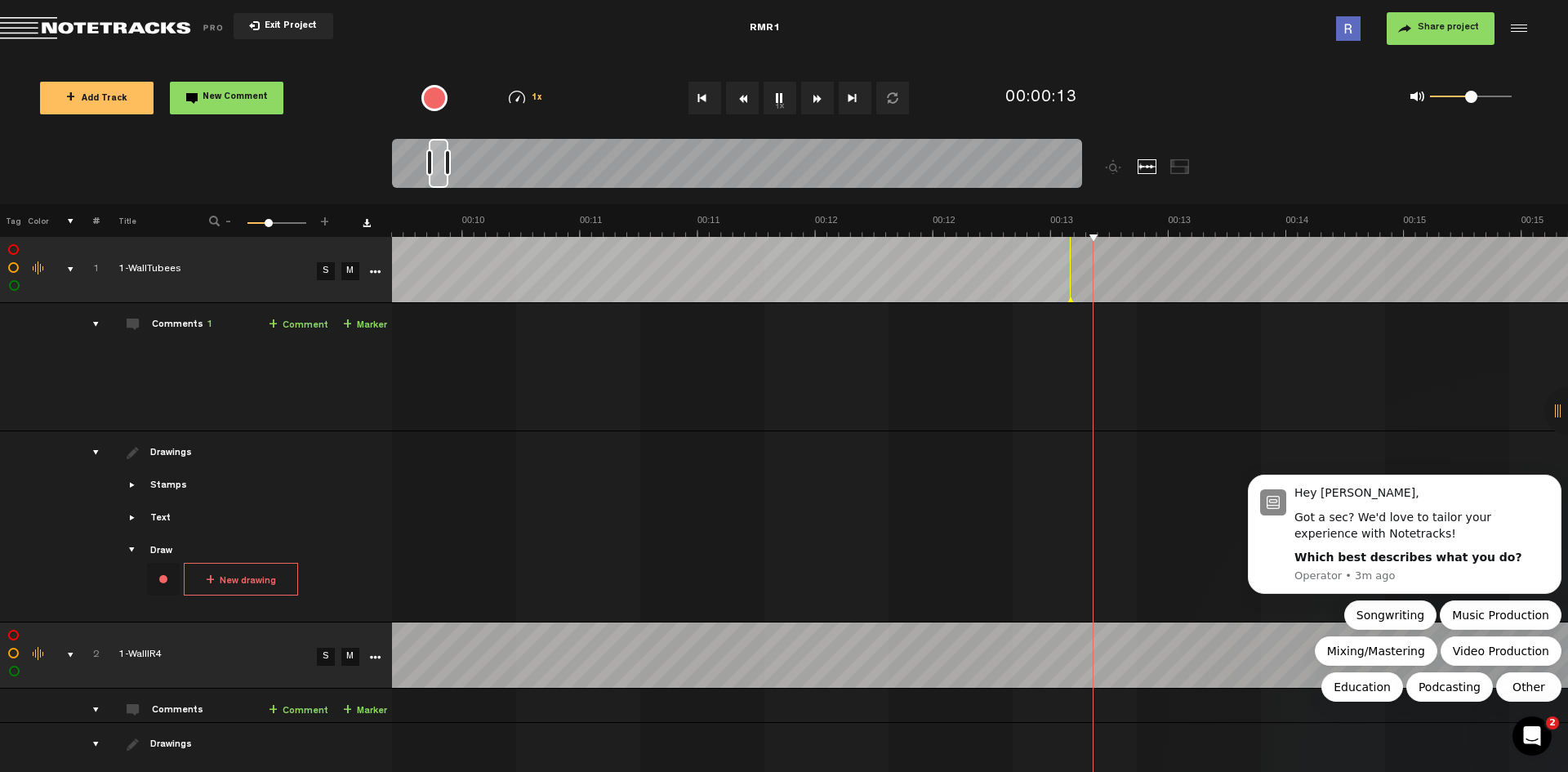
click at [775, 97] on button "1x" at bounding box center [779, 98] width 33 height 33
